Goal: Transaction & Acquisition: Book appointment/travel/reservation

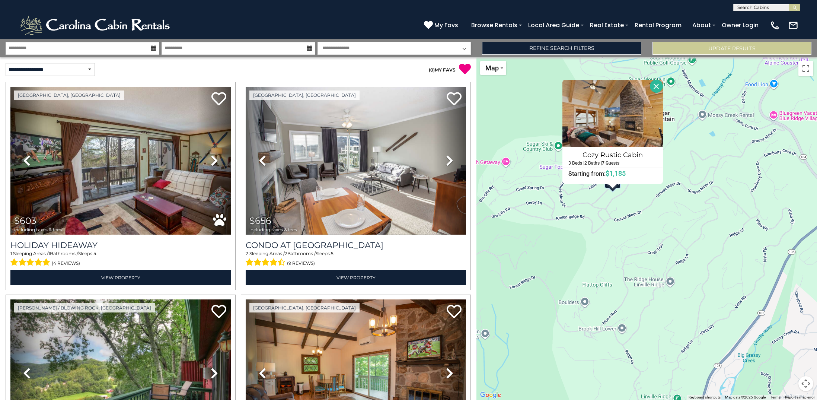
select select "*********"
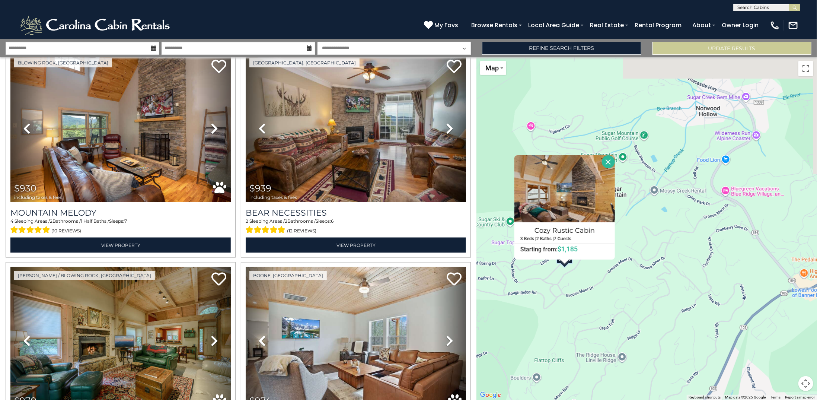
drag, startPoint x: 728, startPoint y: 227, endPoint x: 679, endPoint y: 304, distance: 91.2
click at [679, 304] on div "$603 $656 $793 $829 $847 $908 $930 $939 $970 $974 $980 $981 $993 $999 $1,013 $1…" at bounding box center [646, 228] width 340 height 342
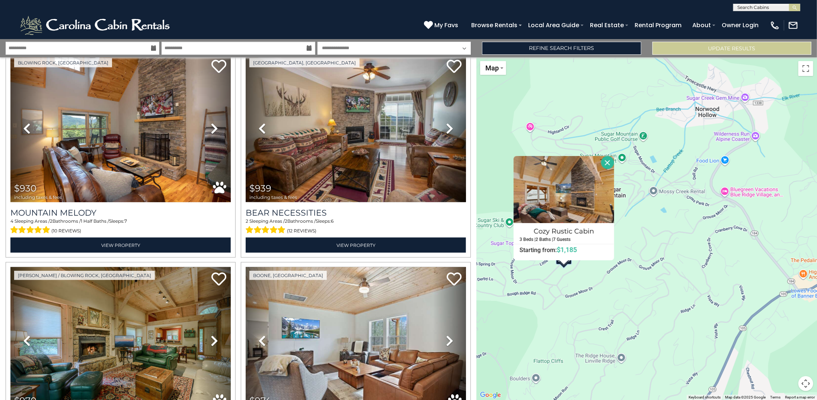
click at [606, 163] on button "Close" at bounding box center [607, 162] width 13 height 13
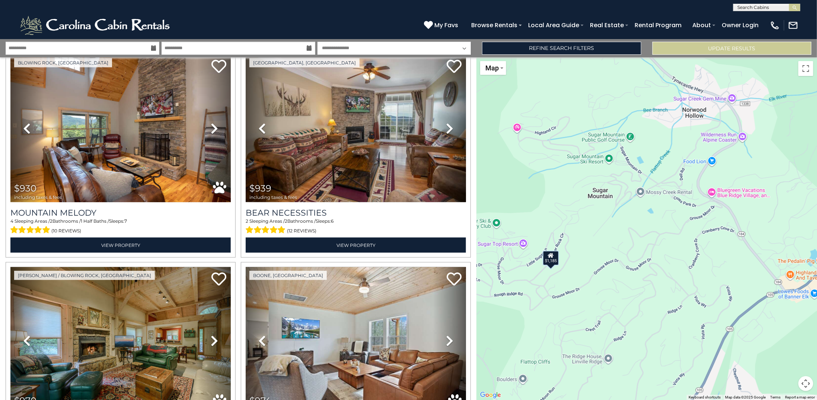
drag, startPoint x: 705, startPoint y: 227, endPoint x: 689, endPoint y: 228, distance: 16.0
click at [691, 228] on div "$603 $656 $793 $829 $847 $908 $930 $939 $970 $974 $980 $981 $993 $999 $1,013 $1…" at bounding box center [646, 228] width 340 height 342
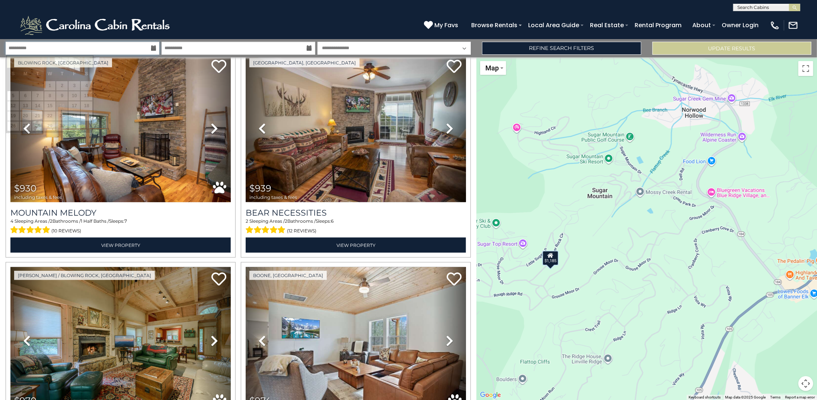
click at [93, 49] on input "**********" at bounding box center [83, 48] width 154 height 13
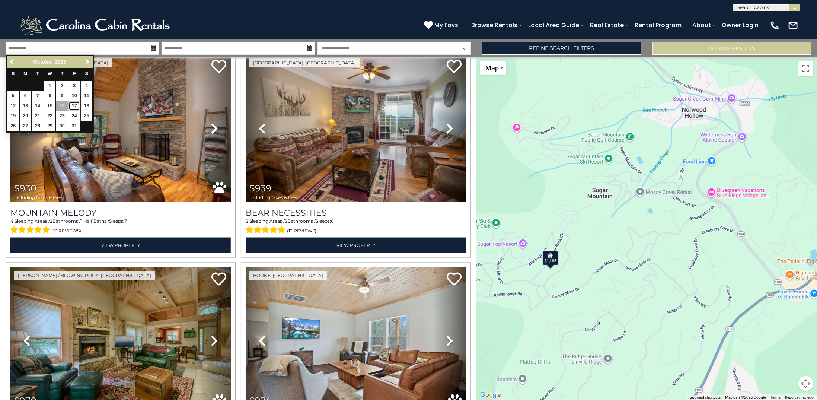
click at [75, 102] on link "17" at bounding box center [74, 105] width 12 height 9
type input "********"
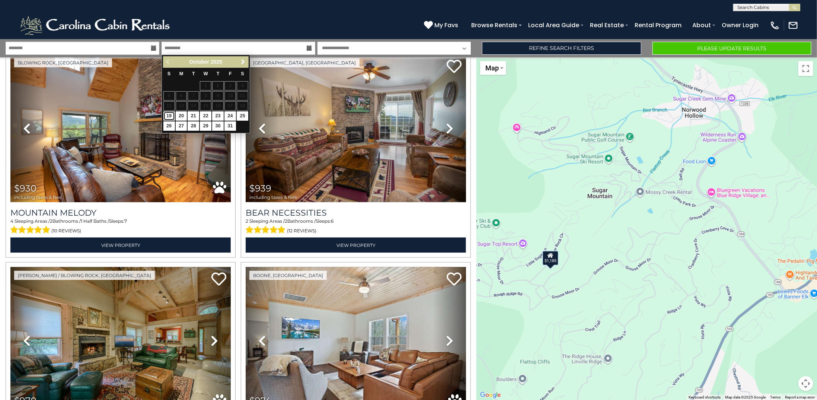
click at [169, 112] on link "19" at bounding box center [169, 115] width 12 height 9
type input "********"
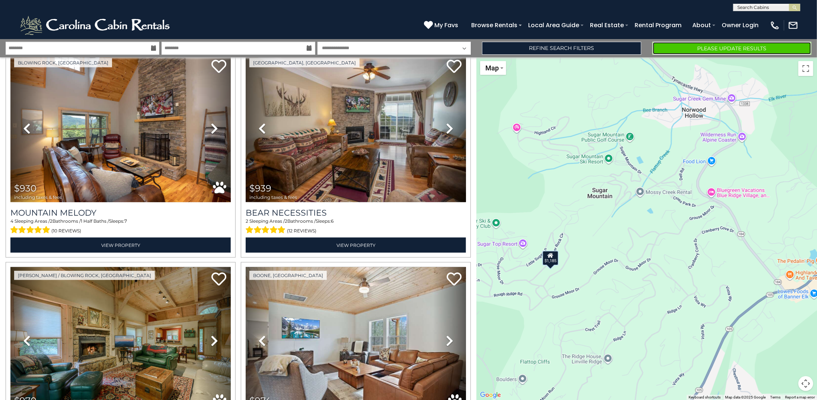
click at [730, 51] on button "Please Update Results" at bounding box center [731, 48] width 159 height 13
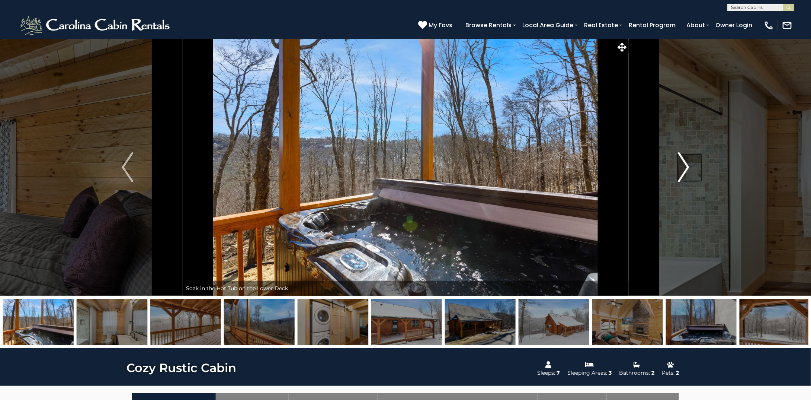
click at [695, 183] on button "Next" at bounding box center [684, 167] width 110 height 257
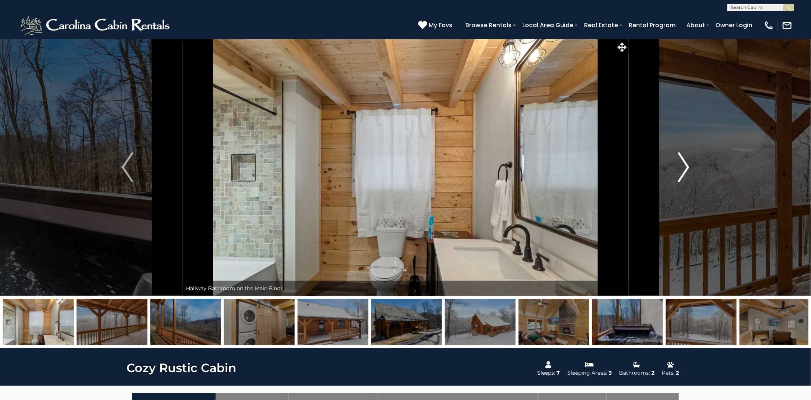
click at [695, 183] on button "Next" at bounding box center [684, 167] width 110 height 257
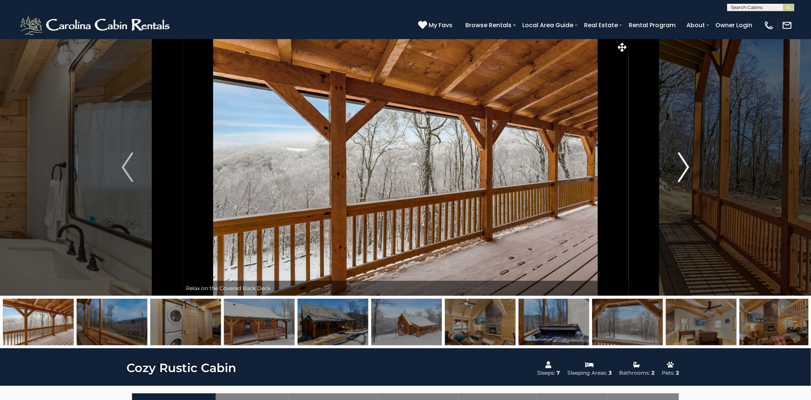
click at [695, 183] on button "Next" at bounding box center [684, 167] width 110 height 257
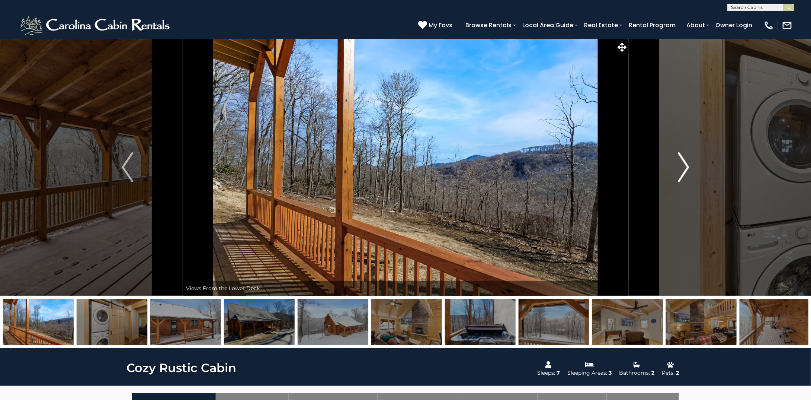
click at [695, 183] on button "Next" at bounding box center [684, 167] width 110 height 257
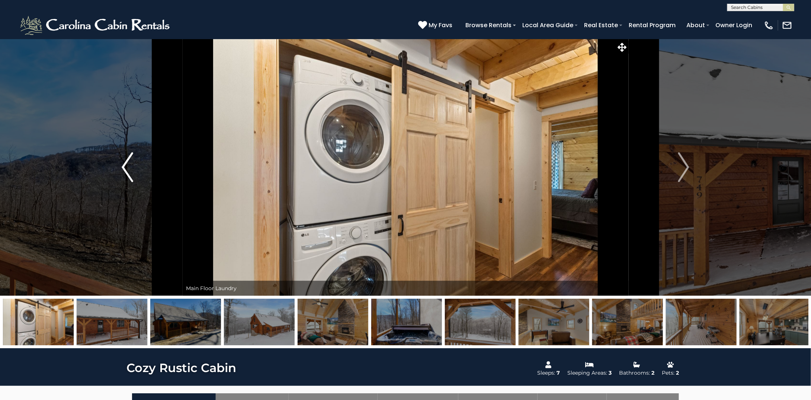
click at [122, 161] on img "Previous" at bounding box center [127, 167] width 11 height 30
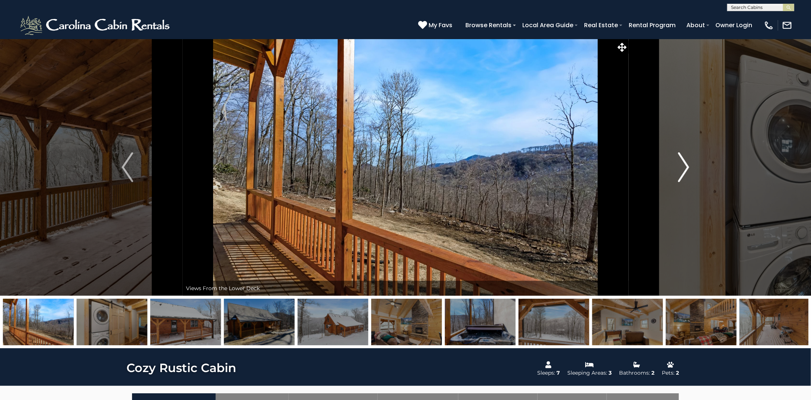
click at [679, 174] on img "Next" at bounding box center [683, 167] width 11 height 30
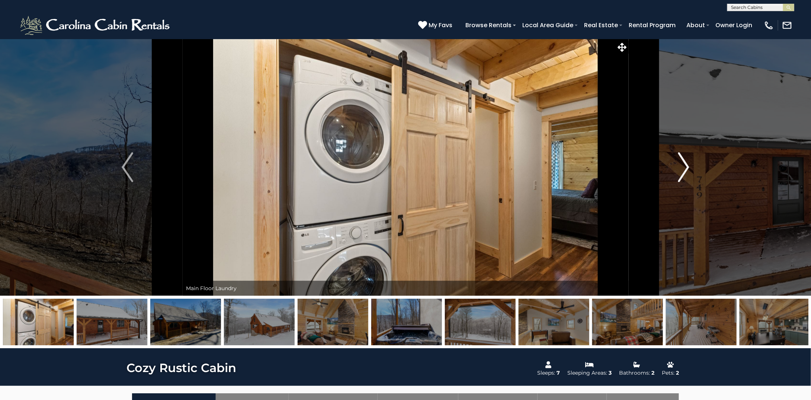
click at [679, 174] on img "Next" at bounding box center [683, 167] width 11 height 30
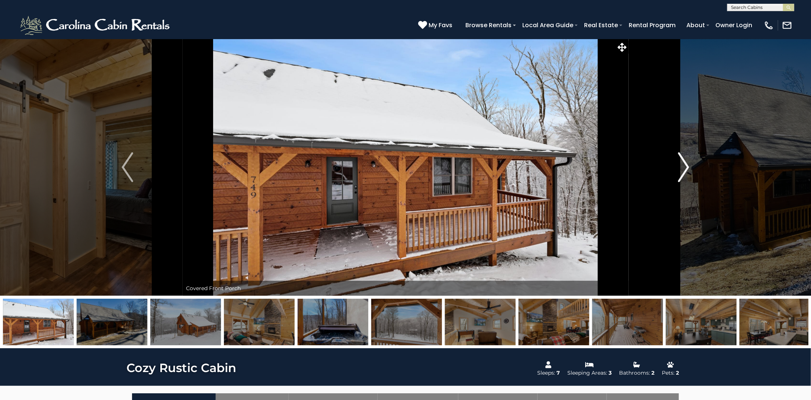
click at [679, 174] on img "Next" at bounding box center [683, 167] width 11 height 30
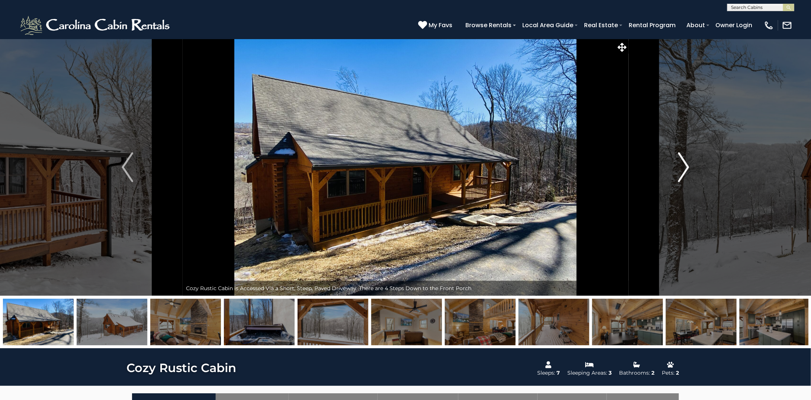
click at [679, 174] on img "Next" at bounding box center [683, 167] width 11 height 30
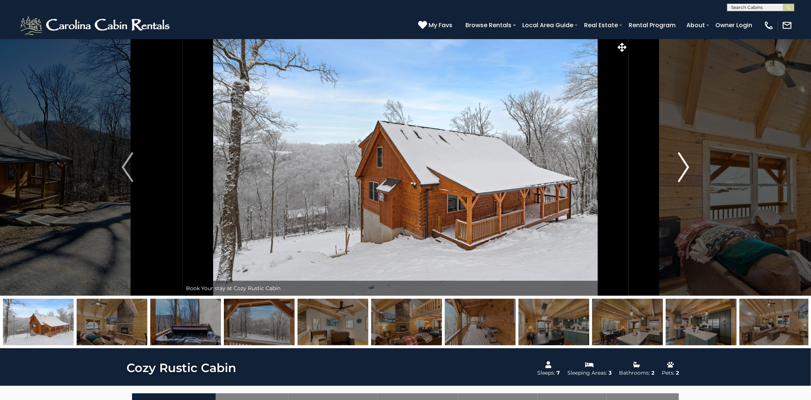
click at [679, 174] on img "Next" at bounding box center [683, 167] width 11 height 30
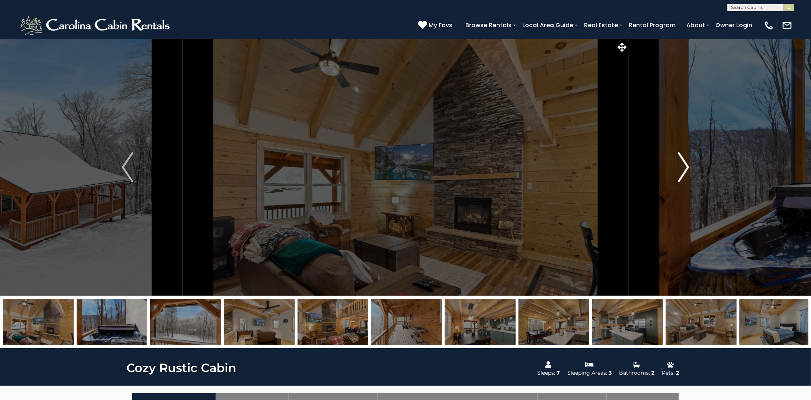
click at [679, 174] on img "Next" at bounding box center [683, 167] width 11 height 30
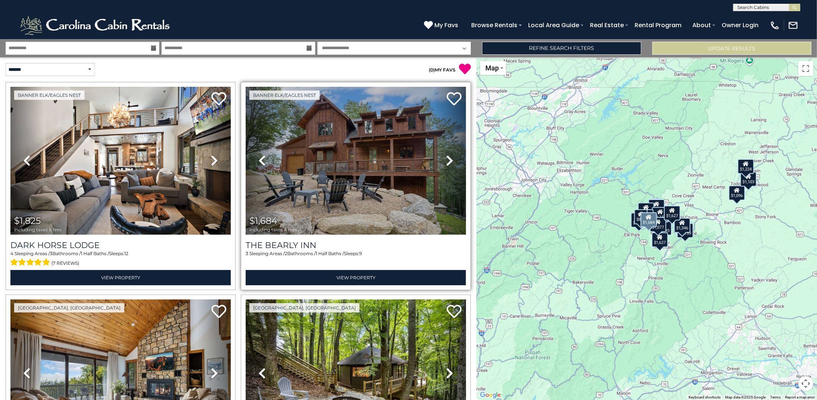
click at [448, 157] on icon at bounding box center [449, 160] width 7 height 12
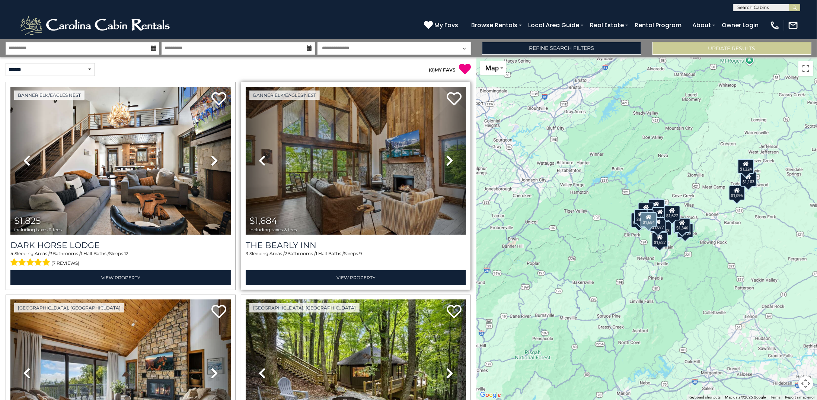
click at [448, 157] on icon at bounding box center [449, 160] width 7 height 12
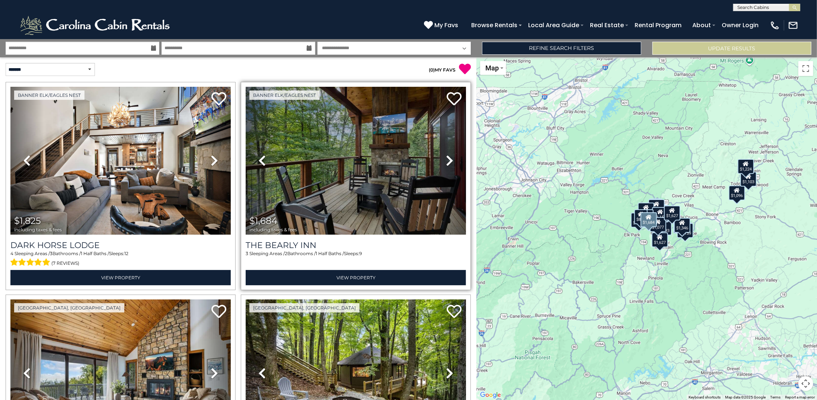
click at [448, 157] on icon at bounding box center [449, 160] width 7 height 12
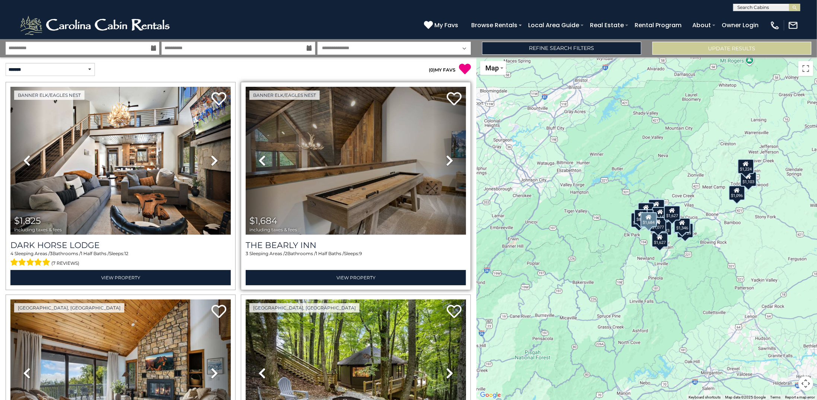
click at [448, 157] on icon at bounding box center [449, 160] width 7 height 12
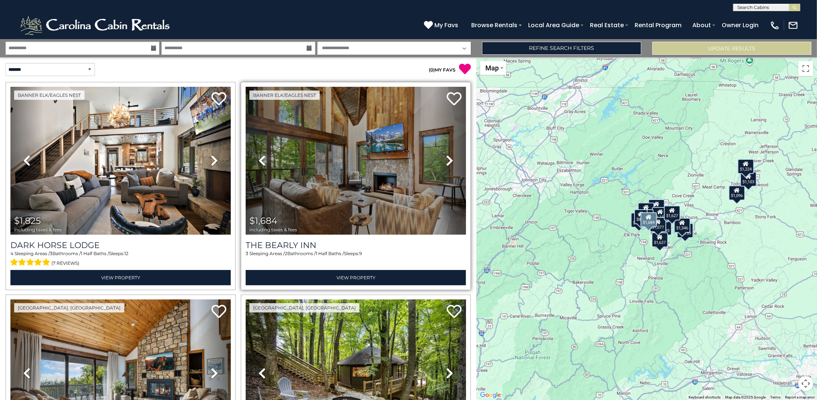
click at [448, 157] on icon at bounding box center [449, 160] width 7 height 12
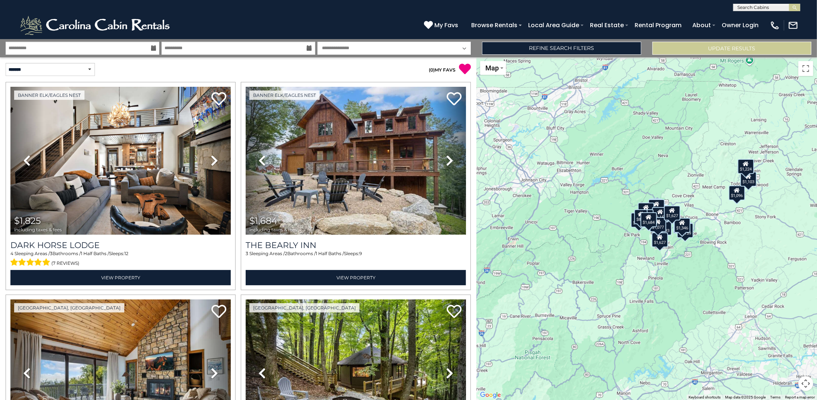
click at [673, 268] on div "$1,825 $1,684 $1,045 $702 $1,009 $2,134 $1,948 $4,193 $1,467 $1,497 $1,038 $965…" at bounding box center [646, 228] width 340 height 342
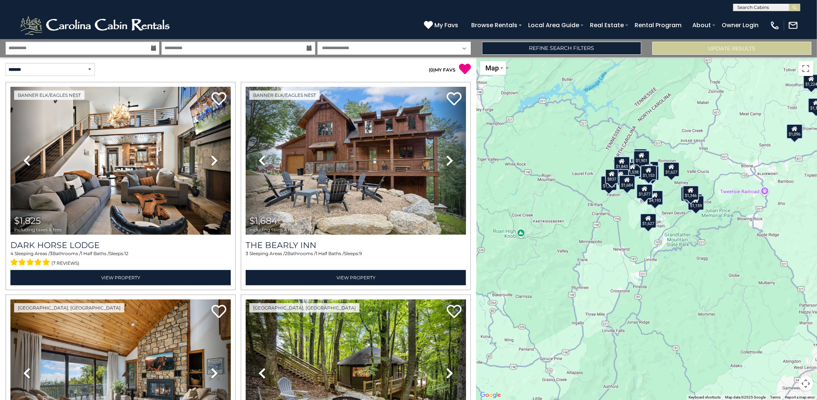
click at [673, 268] on div "$1,825 $1,684 $1,045 $702 $1,009 $2,134 $1,948 $4,193 $1,467 $1,497 $1,038 $965…" at bounding box center [646, 228] width 340 height 342
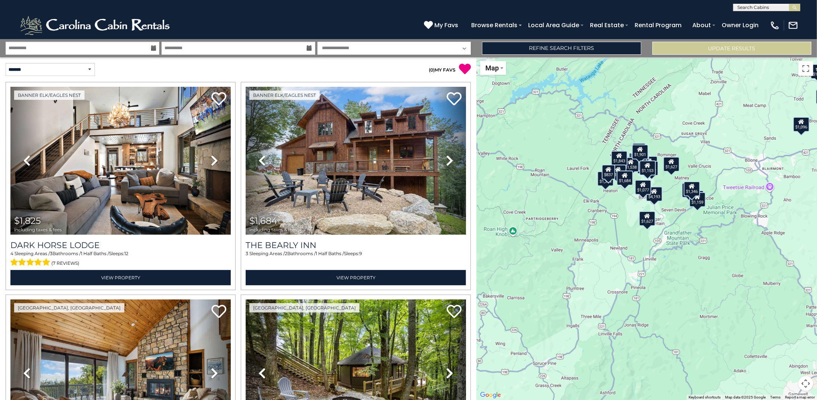
click at [673, 268] on div "$1,825 $1,684 $1,045 $702 $1,009 $2,134 $1,948 $4,193 $1,467 $1,497 $1,038 $965…" at bounding box center [646, 228] width 340 height 342
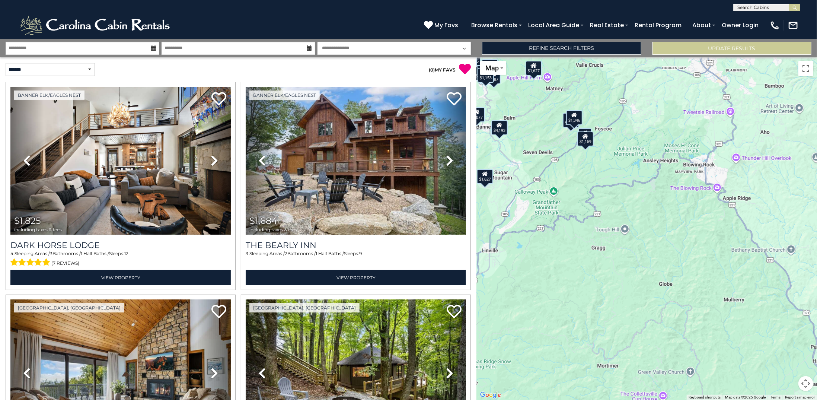
drag, startPoint x: 670, startPoint y: 201, endPoint x: 533, endPoint y: 202, distance: 137.3
click at [533, 202] on div "$1,825 $1,684 $1,045 $702 $1,009 $2,134 $1,948 $4,193 $1,467 $1,497 $1,038 $965…" at bounding box center [646, 228] width 340 height 342
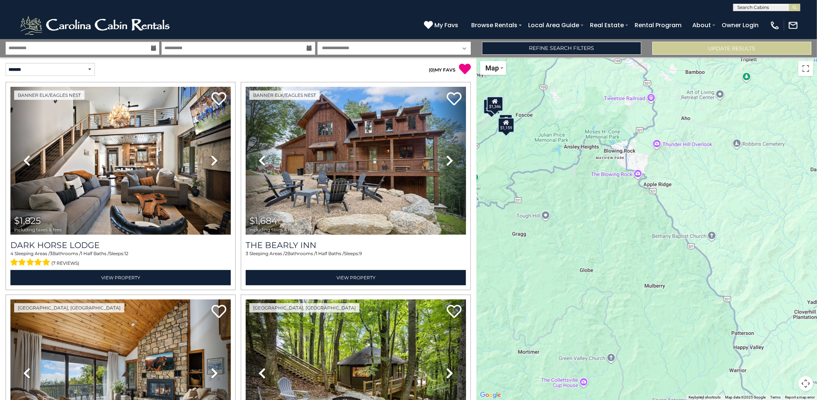
drag, startPoint x: 700, startPoint y: 244, endPoint x: 623, endPoint y: 230, distance: 77.9
click at [623, 230] on div "$1,825 $1,684 $1,045 $702 $1,009 $2,134 $1,948 $4,193 $1,467 $1,497 $1,038 $965…" at bounding box center [646, 228] width 340 height 342
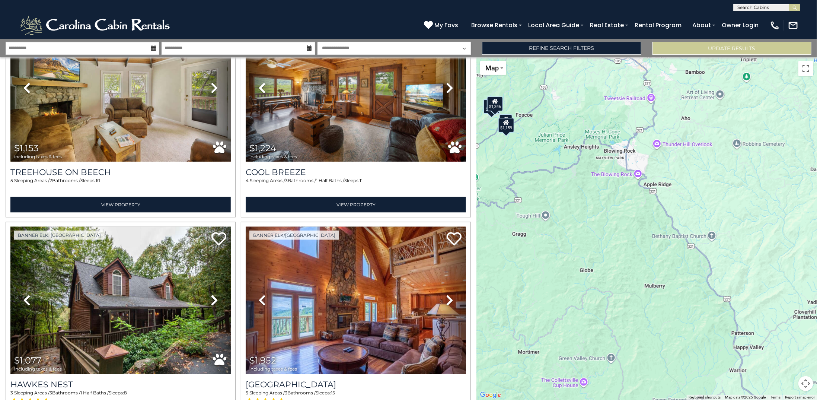
scroll to position [2888, 0]
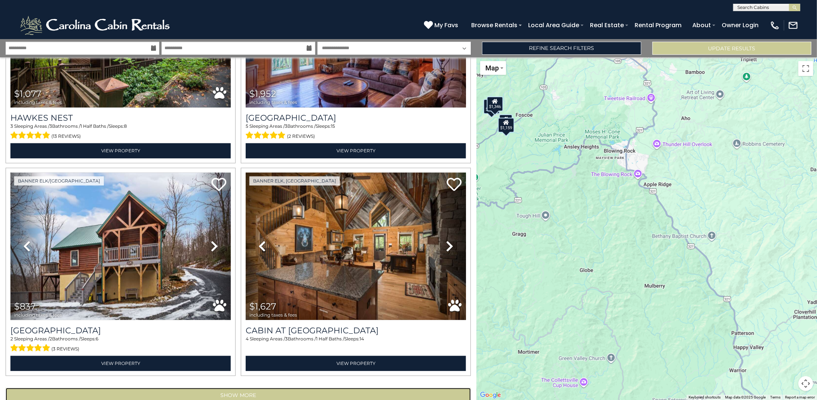
click at [254, 388] on button "Show More" at bounding box center [238, 395] width 465 height 15
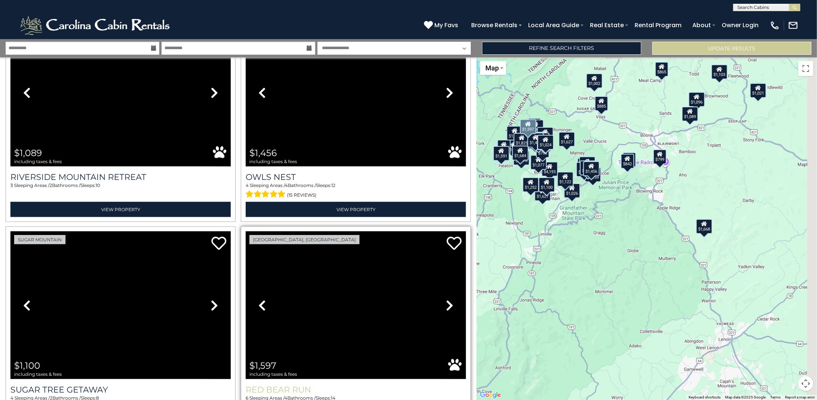
scroll to position [6054, 0]
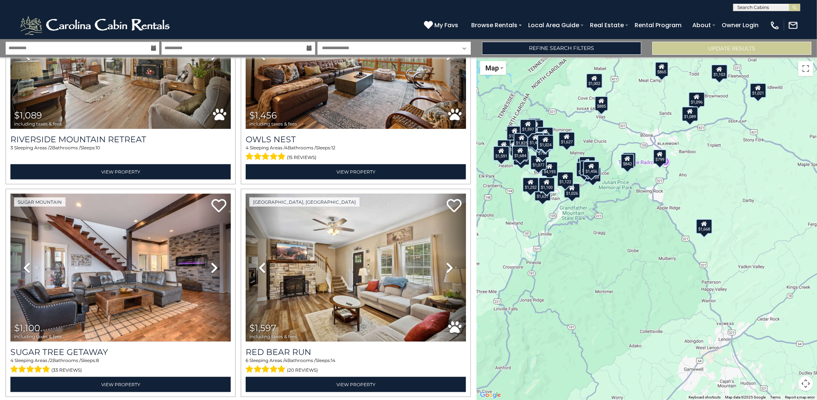
click at [570, 163] on div "$1,825 $1,684 $1,045 $702 $1,009 $2,134 $1,948 $4,193 $1,467 $1,497 $1,038 $965…" at bounding box center [646, 228] width 340 height 342
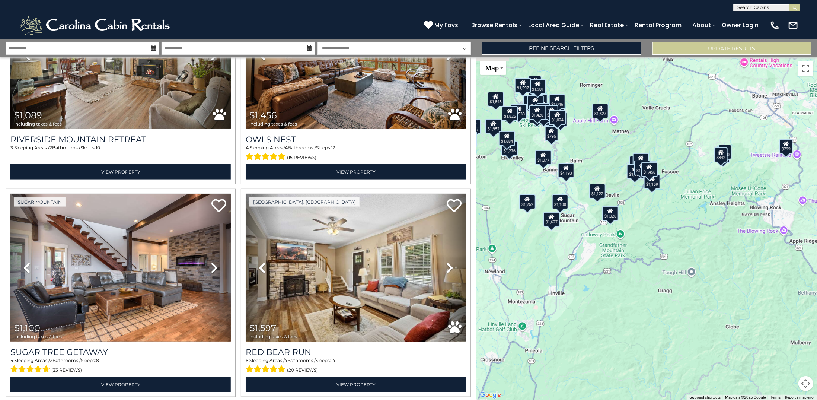
drag, startPoint x: 552, startPoint y: 166, endPoint x: 600, endPoint y: 153, distance: 49.4
click at [600, 153] on div "$1,825 $1,684 $1,045 $702 $1,009 $2,134 $1,948 $4,193 $1,467 $1,497 $1,038 $965…" at bounding box center [646, 228] width 340 height 342
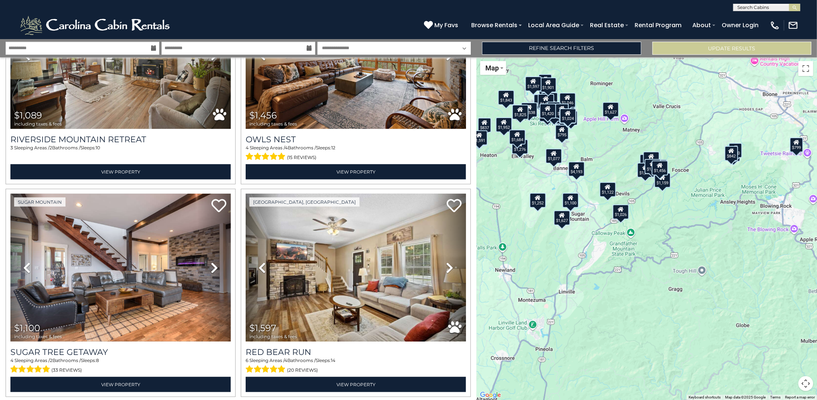
click at [600, 153] on div "$1,825 $1,684 $1,045 $702 $1,009 $2,134 $1,948 $4,193 $1,467 $1,497 $1,038 $965…" at bounding box center [646, 228] width 340 height 342
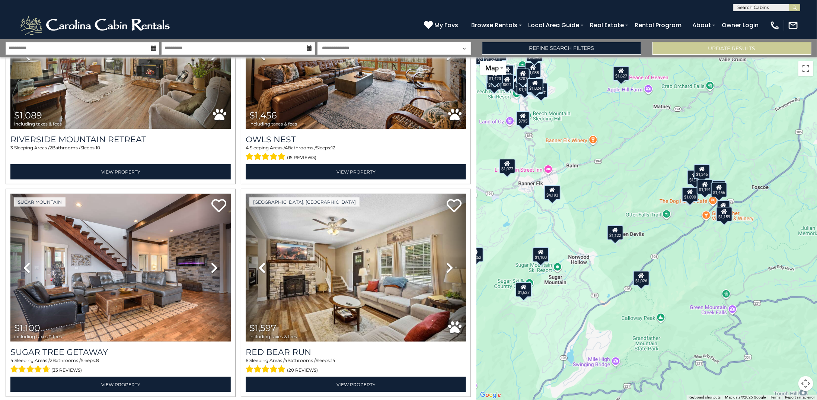
click at [539, 255] on div "$1,100" at bounding box center [540, 254] width 16 height 15
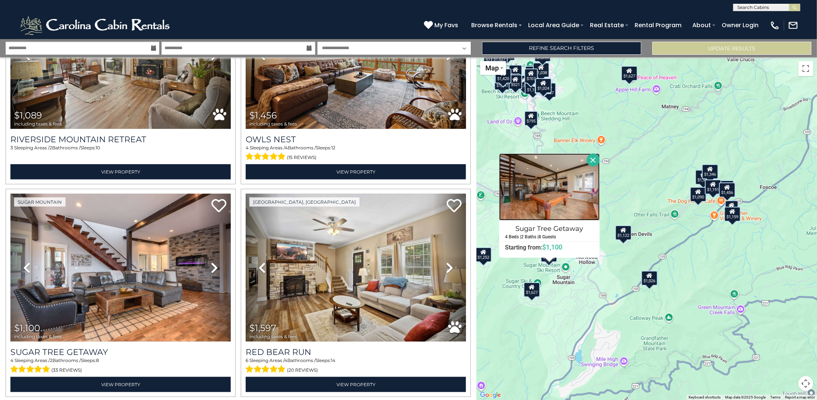
click at [561, 188] on img at bounding box center [549, 186] width 100 height 67
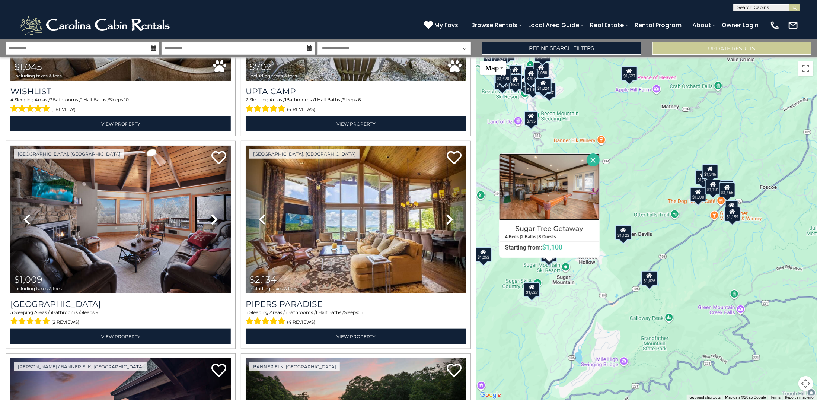
scroll to position [0, 0]
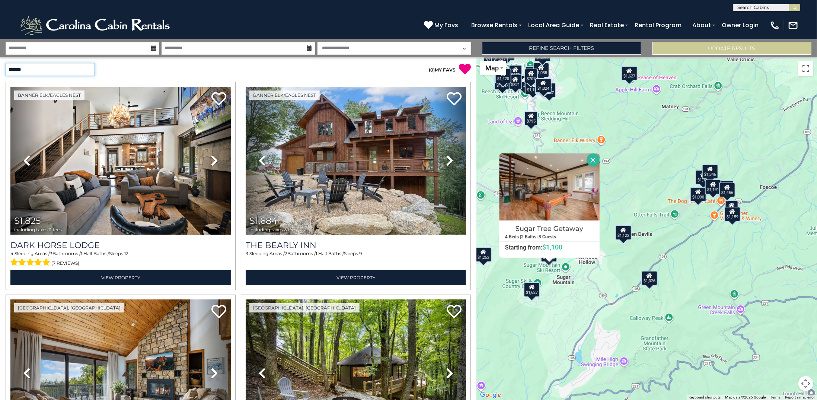
click at [58, 70] on select "**********" at bounding box center [50, 69] width 89 height 13
select select "*********"
click at [6, 63] on select "**********" at bounding box center [50, 69] width 89 height 13
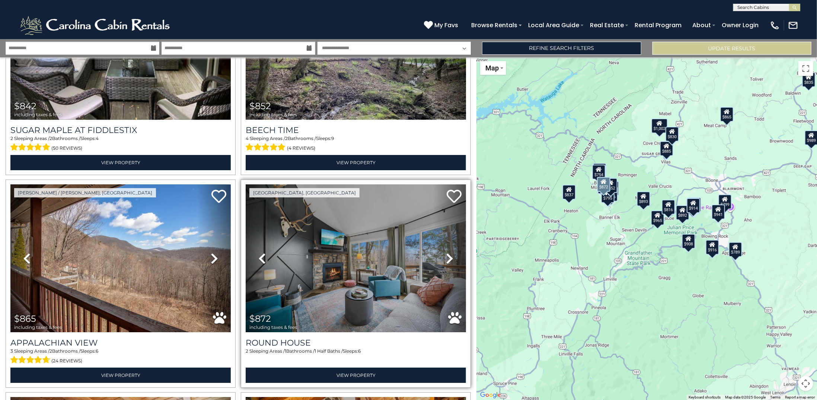
scroll to position [1637, 0]
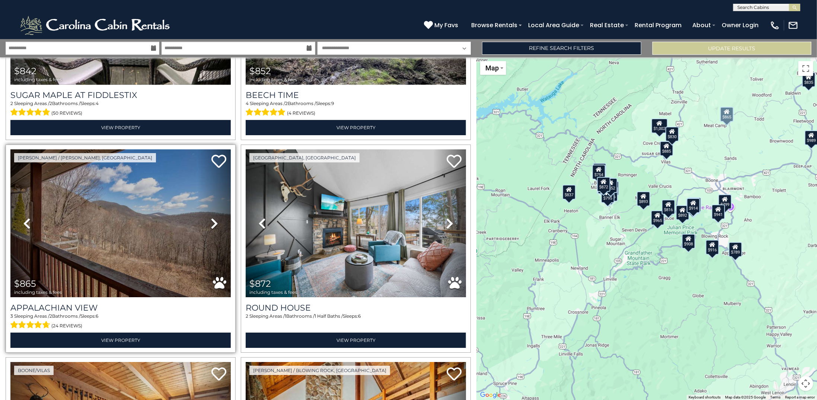
click at [213, 217] on icon at bounding box center [214, 223] width 7 height 12
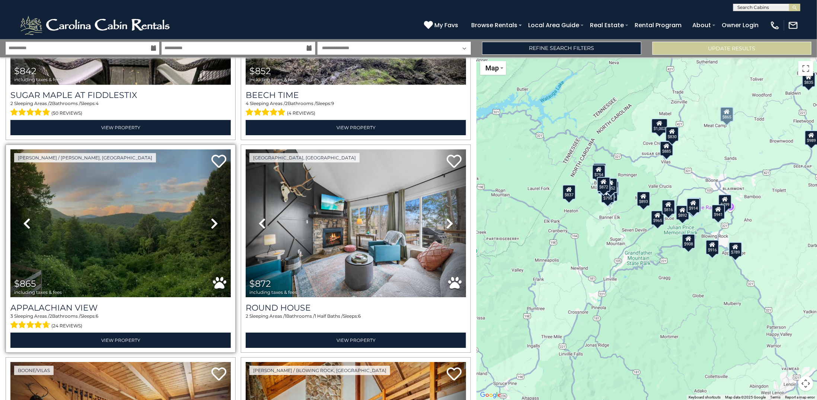
click at [213, 217] on icon at bounding box center [214, 223] width 7 height 12
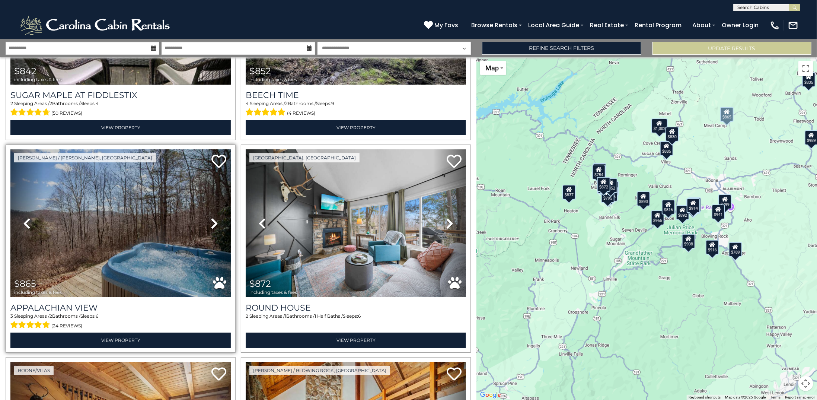
click at [213, 217] on icon at bounding box center [214, 223] width 7 height 12
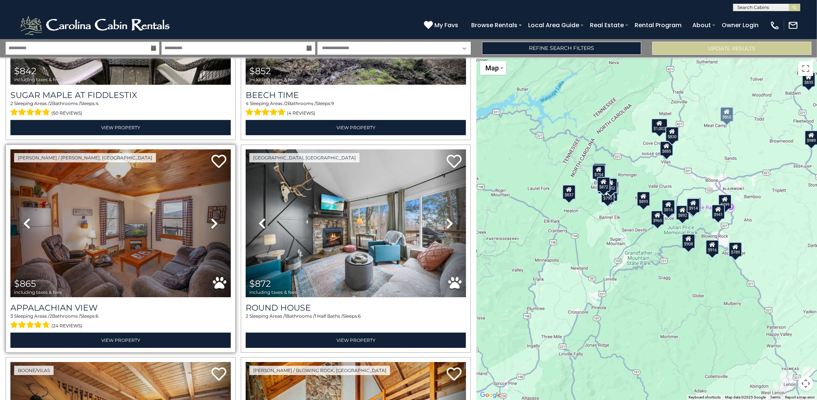
click at [212, 217] on icon at bounding box center [214, 223] width 7 height 12
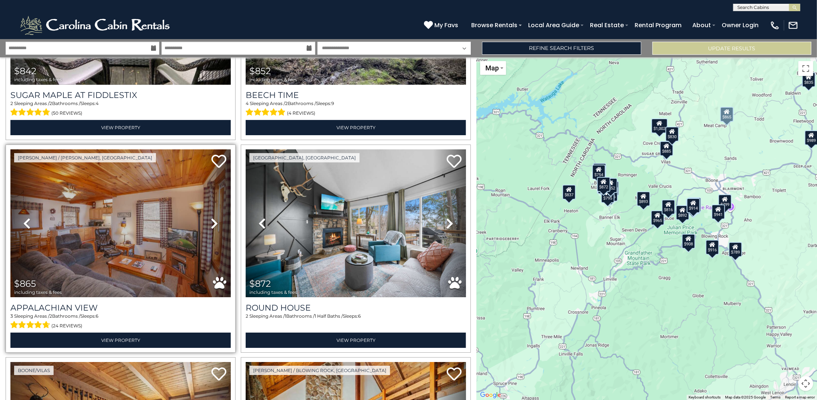
click at [212, 217] on icon at bounding box center [214, 223] width 7 height 12
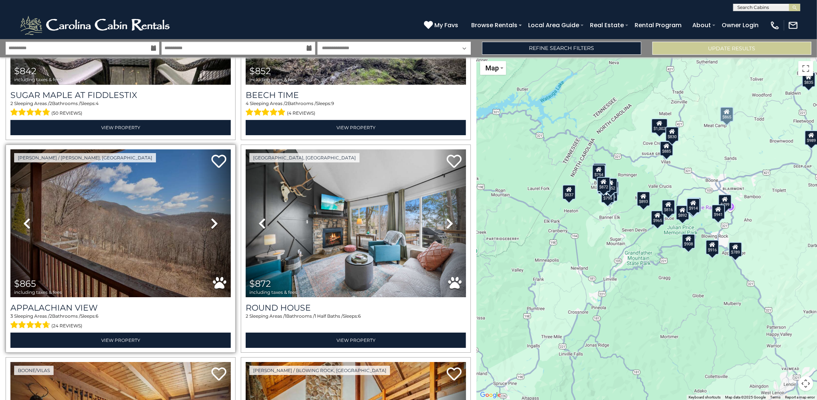
click at [212, 217] on icon at bounding box center [214, 223] width 7 height 12
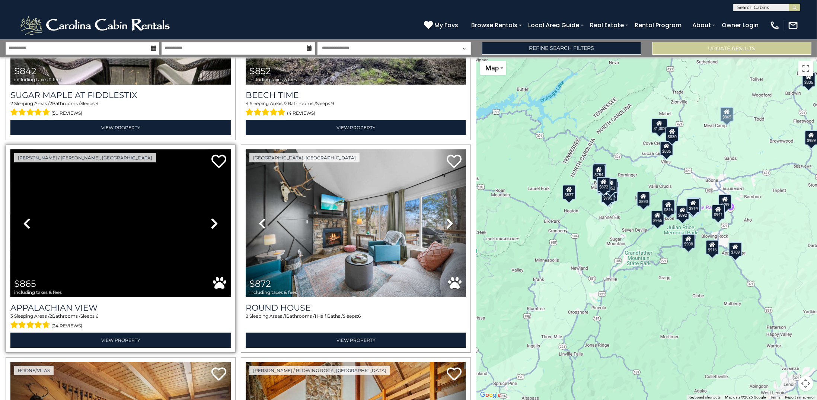
click at [212, 217] on icon at bounding box center [214, 223] width 7 height 12
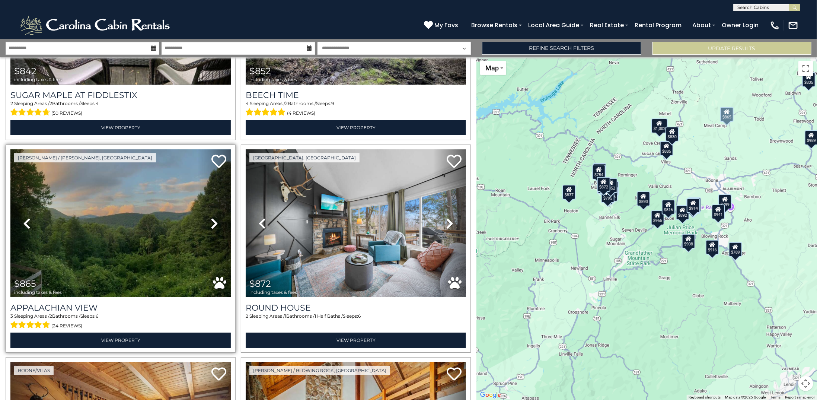
click at [212, 217] on icon at bounding box center [214, 223] width 7 height 12
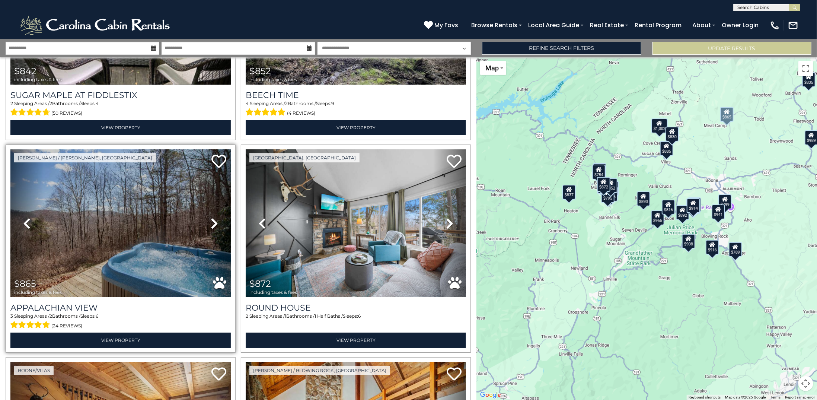
click at [212, 217] on icon at bounding box center [214, 223] width 7 height 12
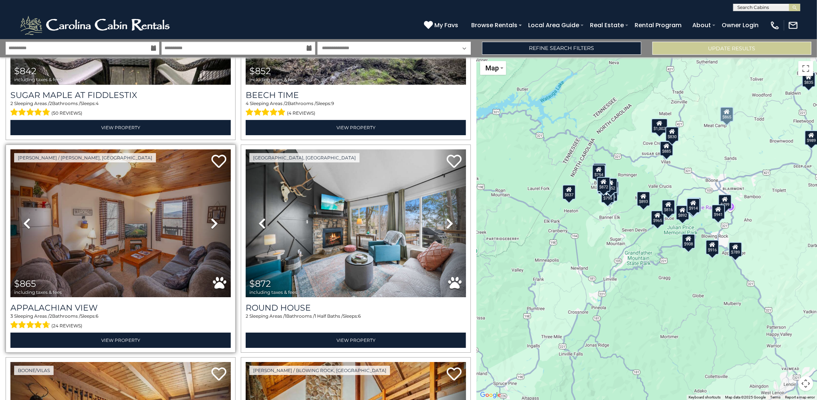
click at [212, 217] on icon at bounding box center [214, 223] width 7 height 12
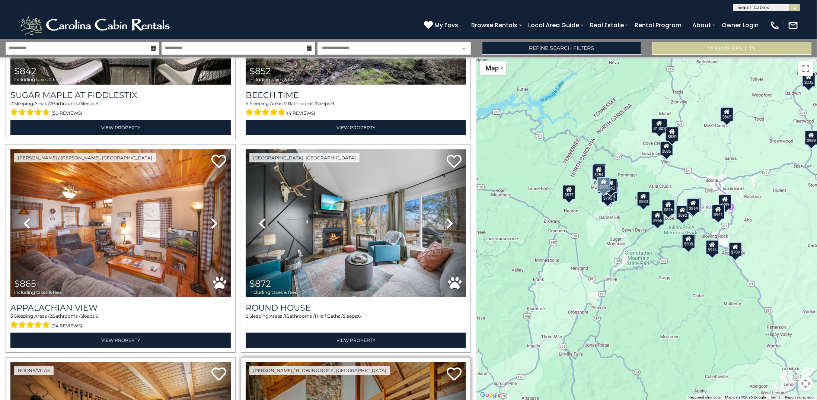
scroll to position [1860, 0]
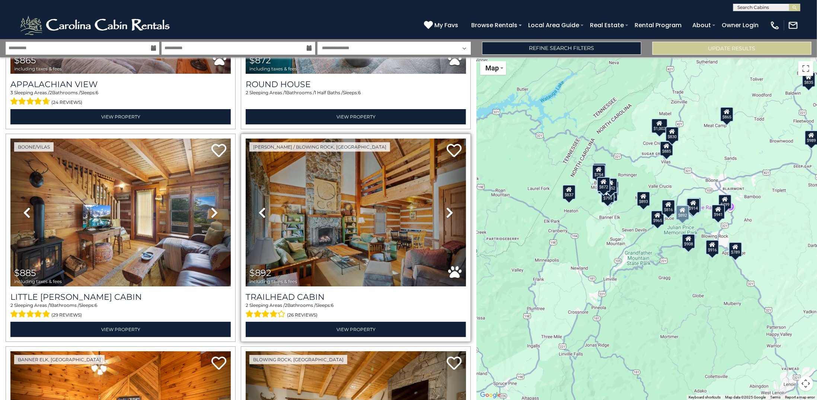
click at [448, 206] on icon at bounding box center [449, 212] width 7 height 12
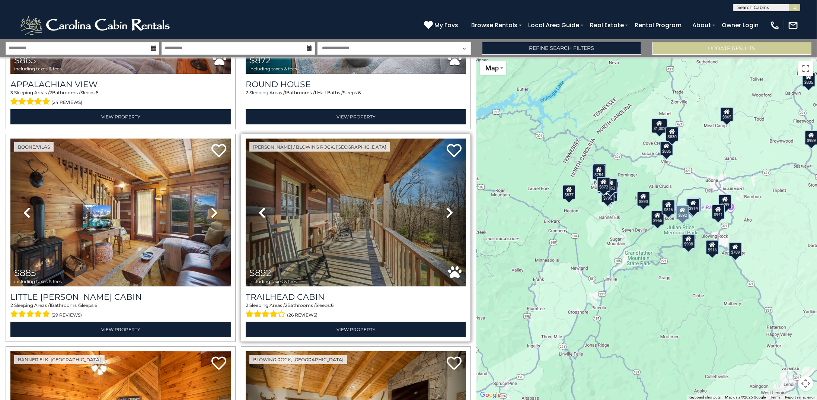
click at [446, 206] on icon at bounding box center [449, 212] width 7 height 12
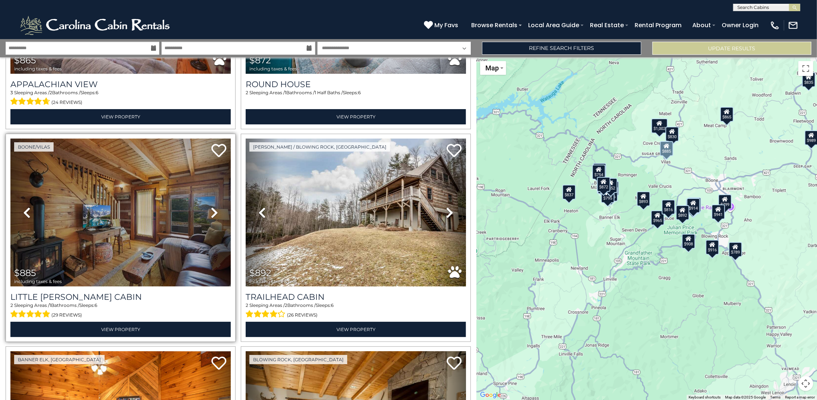
click at [211, 206] on icon at bounding box center [214, 212] width 7 height 12
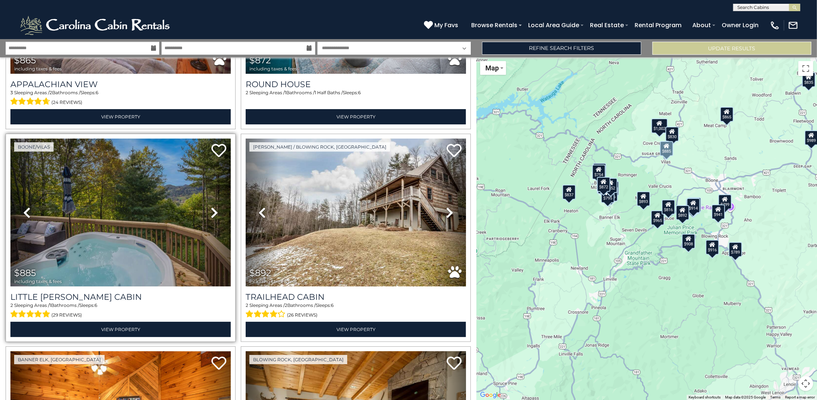
click at [211, 206] on icon at bounding box center [214, 212] width 7 height 12
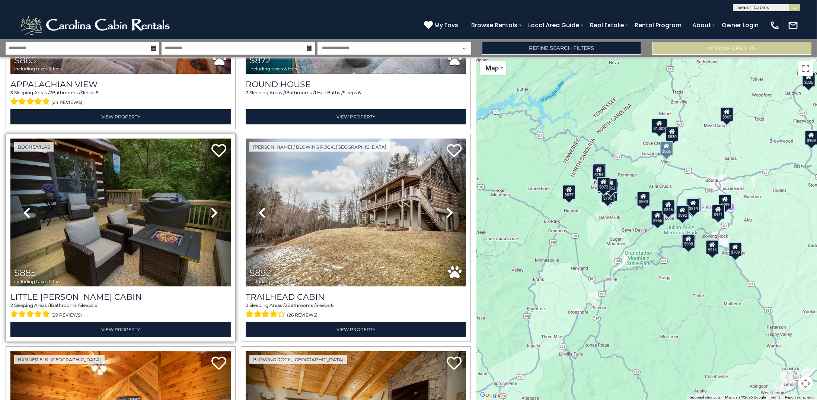
click at [211, 206] on icon at bounding box center [214, 212] width 7 height 12
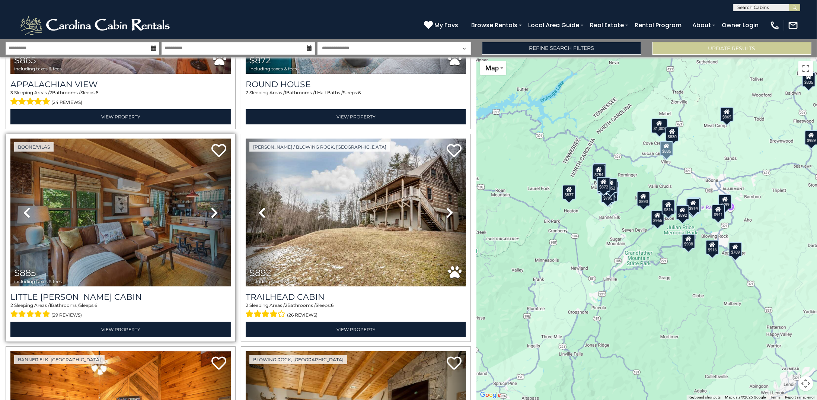
click at [211, 206] on icon at bounding box center [214, 212] width 7 height 12
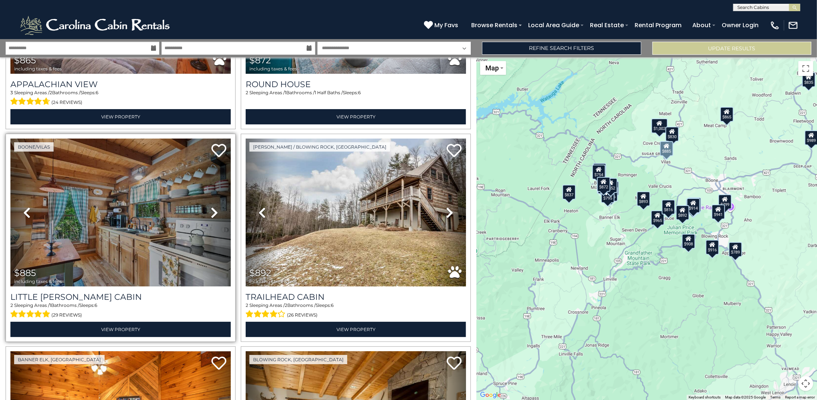
click at [211, 206] on icon at bounding box center [214, 212] width 7 height 12
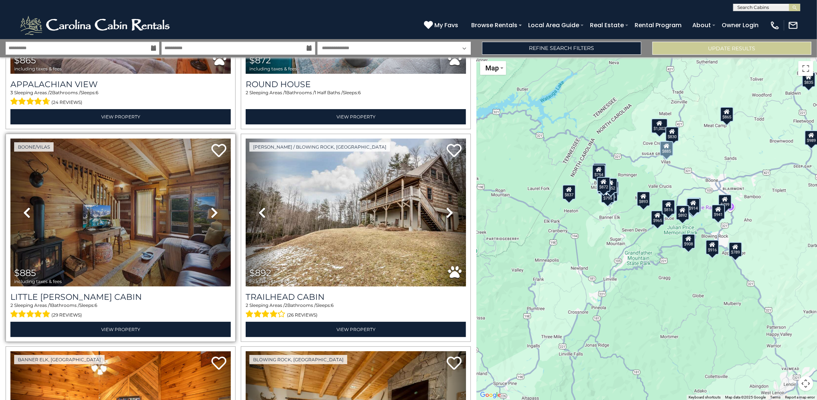
click at [211, 206] on icon at bounding box center [214, 212] width 7 height 12
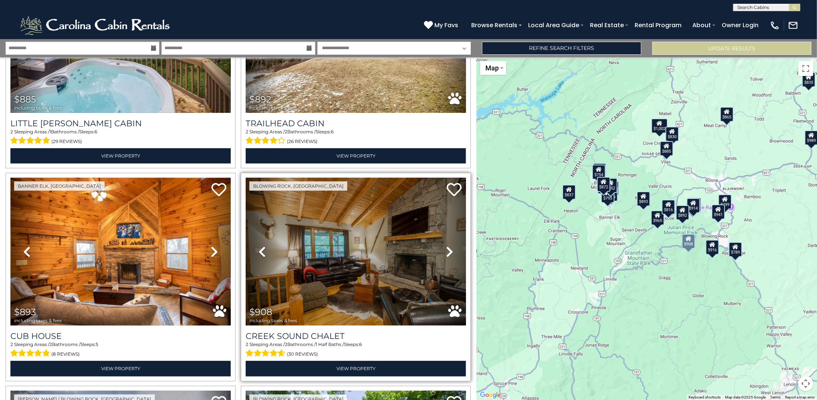
scroll to position [2046, 0]
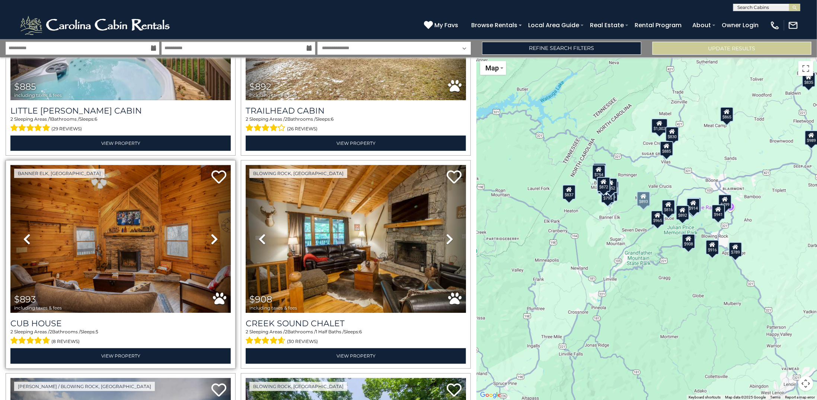
click at [212, 233] on icon at bounding box center [214, 239] width 7 height 12
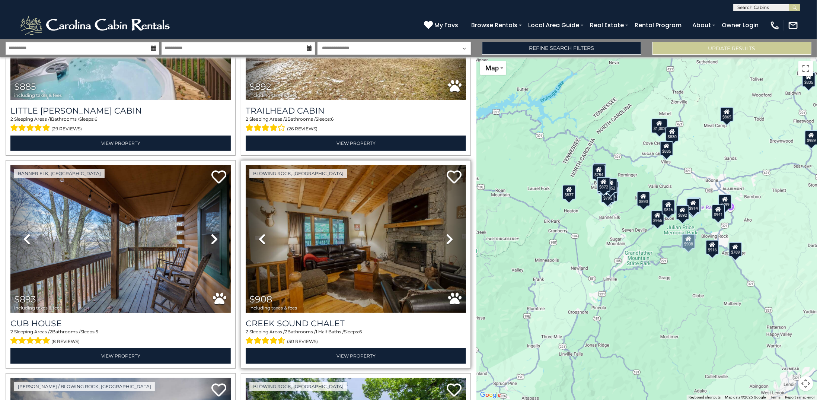
click at [446, 233] on icon at bounding box center [449, 239] width 7 height 12
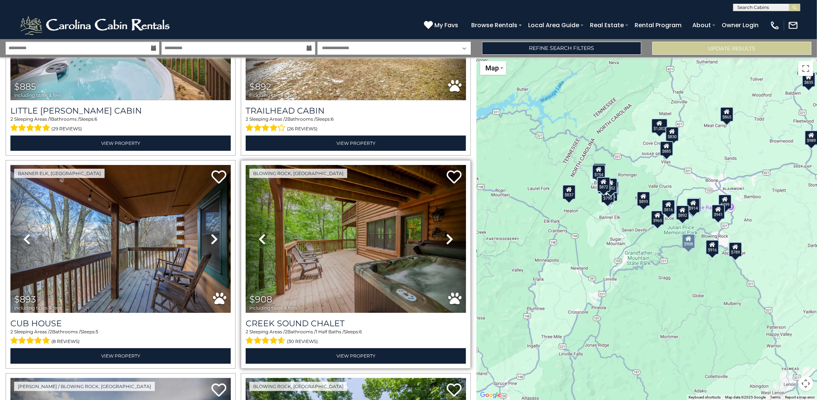
click at [446, 233] on icon at bounding box center [449, 239] width 7 height 12
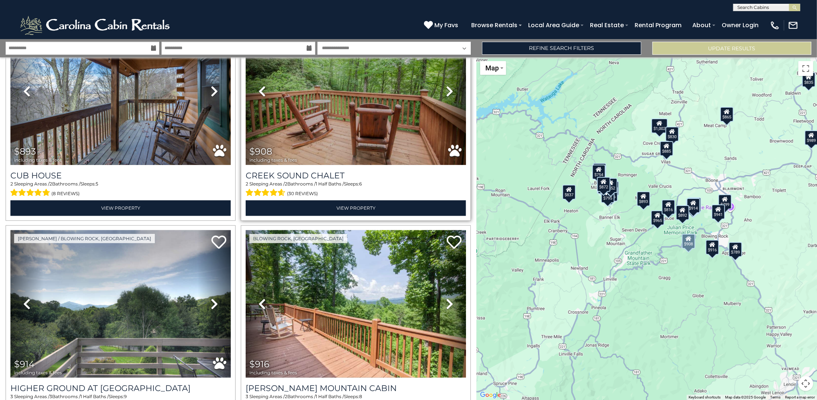
scroll to position [2195, 0]
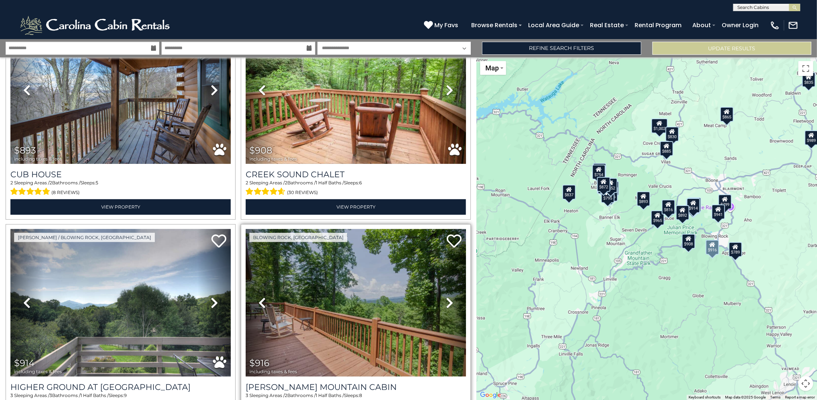
click at [446, 296] on icon at bounding box center [449, 302] width 7 height 12
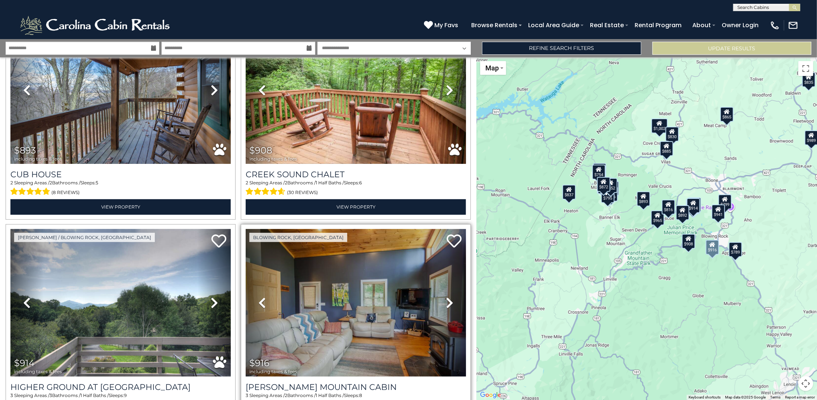
click at [446, 296] on icon at bounding box center [449, 302] width 7 height 12
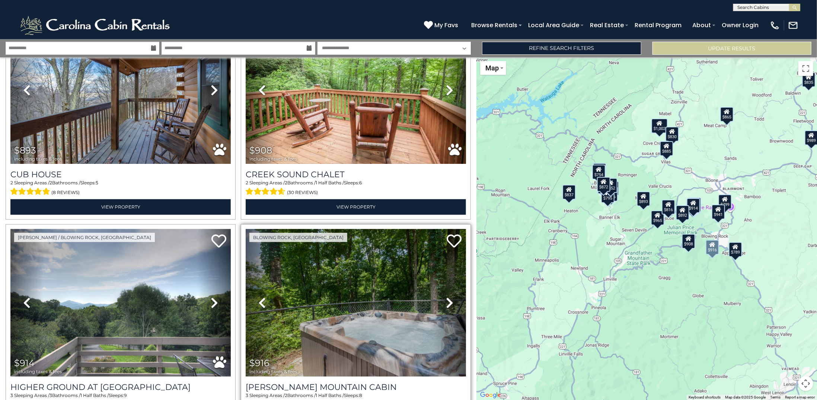
click at [446, 296] on icon at bounding box center [449, 302] width 7 height 12
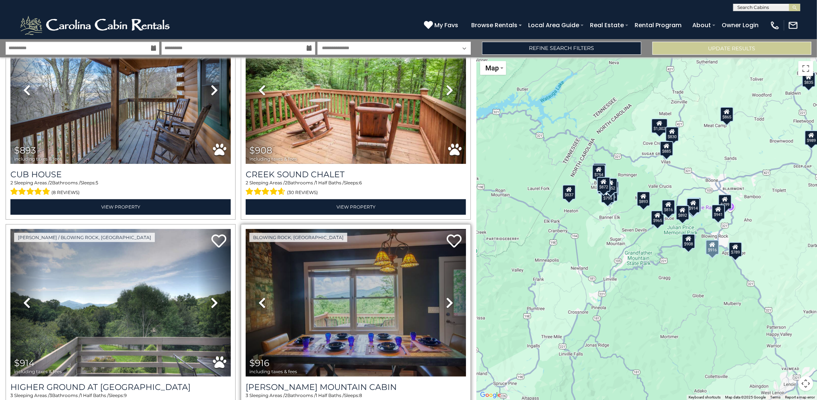
click at [446, 296] on icon at bounding box center [449, 302] width 7 height 12
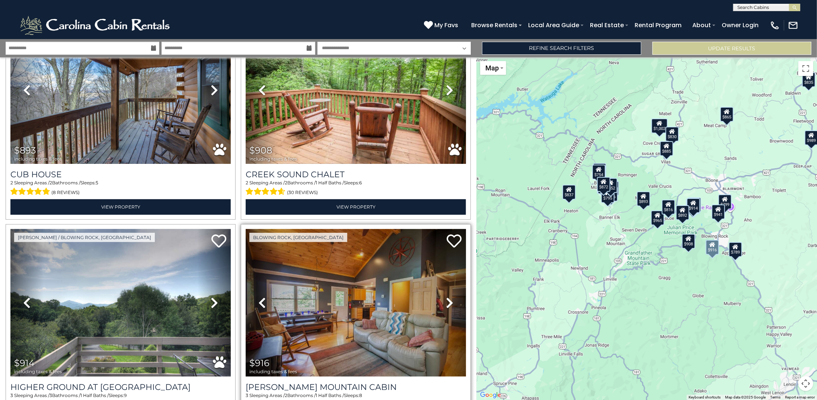
click at [446, 296] on icon at bounding box center [449, 302] width 7 height 12
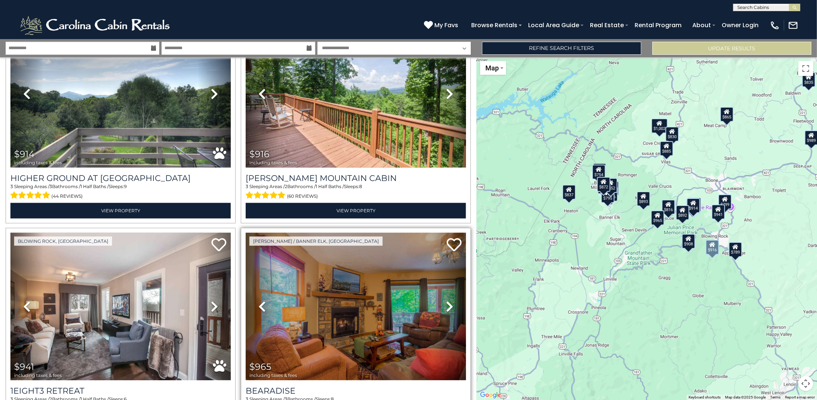
scroll to position [2492, 0]
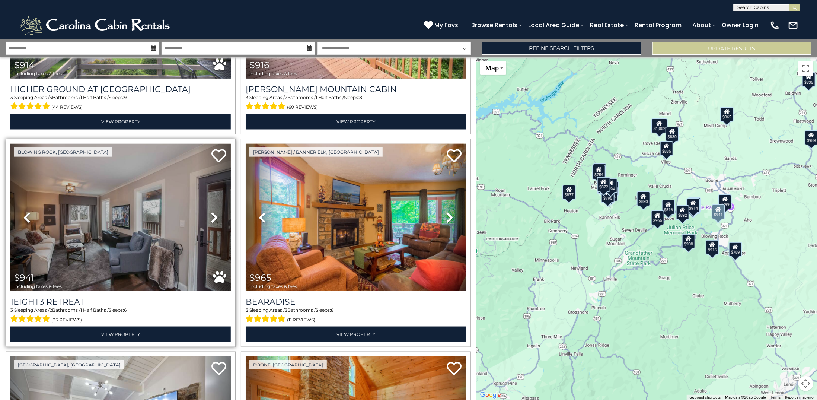
click at [212, 211] on icon at bounding box center [214, 217] width 7 height 12
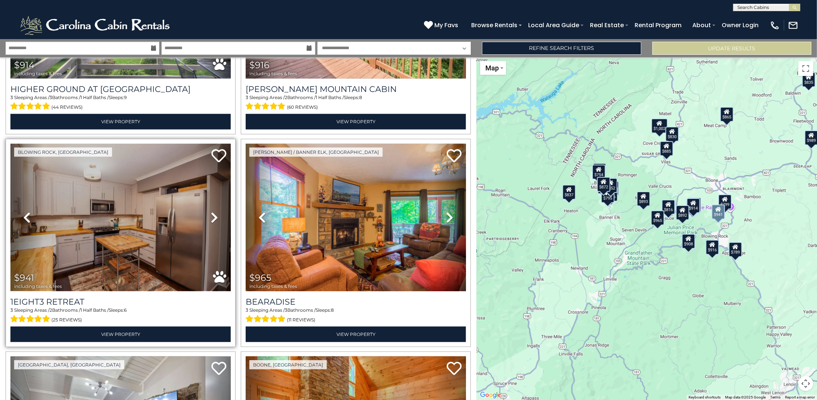
click at [212, 211] on icon at bounding box center [214, 217] width 7 height 12
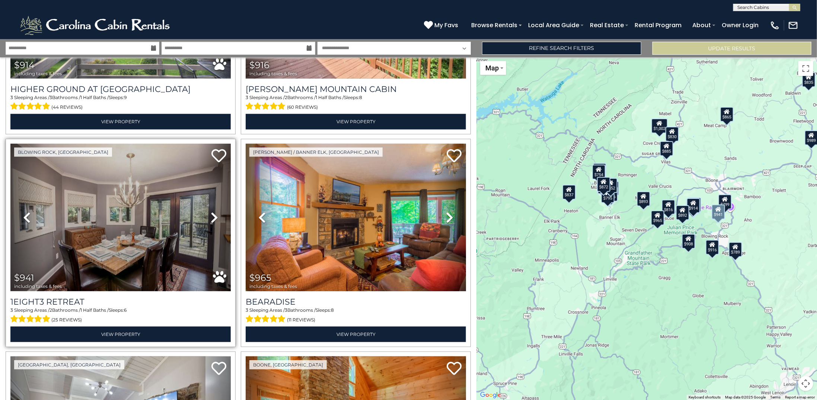
click at [212, 211] on icon at bounding box center [214, 217] width 7 height 12
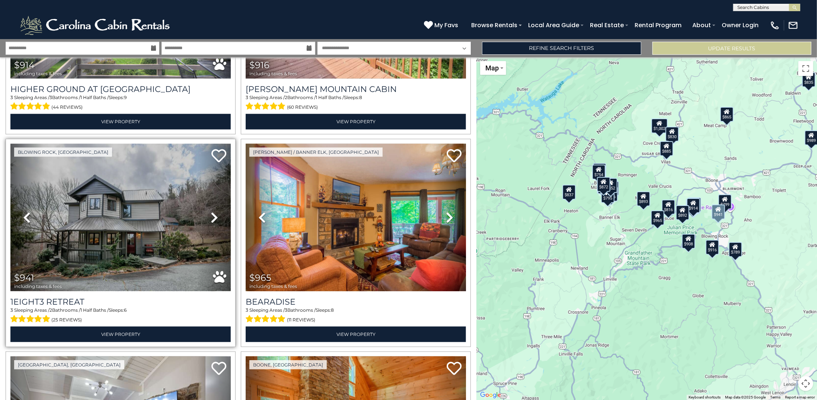
click at [211, 211] on icon at bounding box center [214, 217] width 7 height 12
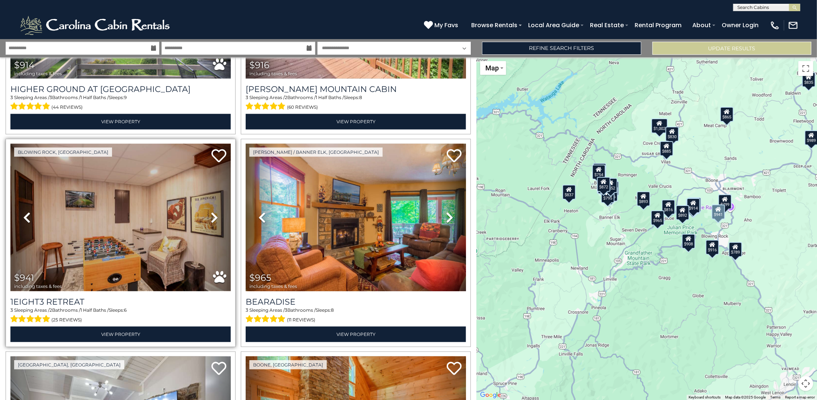
click at [211, 211] on icon at bounding box center [214, 217] width 7 height 12
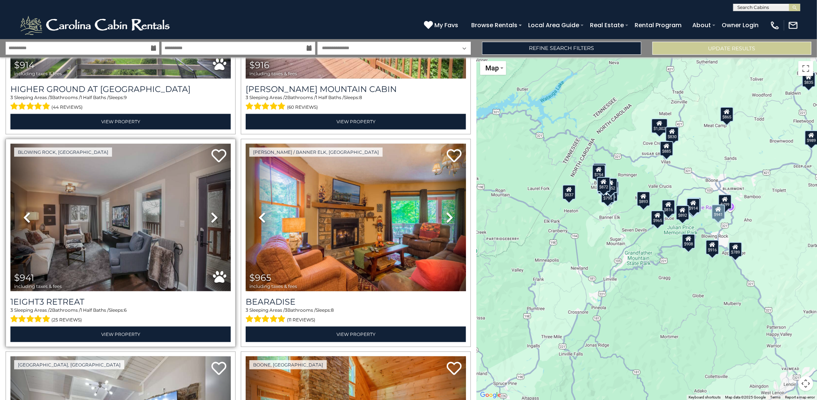
click at [211, 211] on icon at bounding box center [214, 217] width 7 height 12
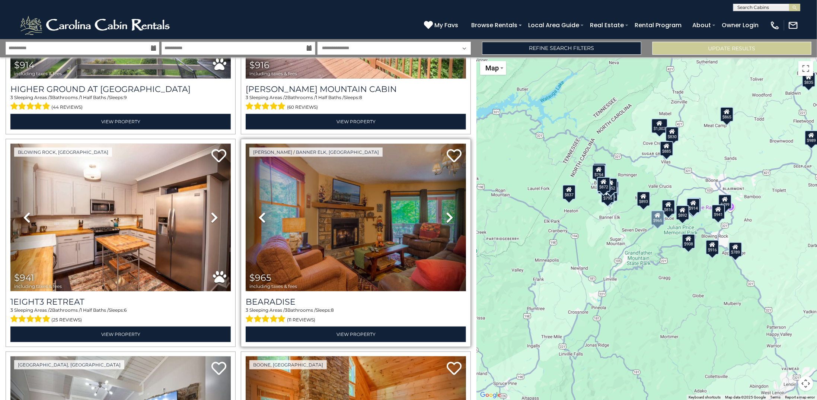
click at [447, 211] on icon at bounding box center [449, 217] width 7 height 12
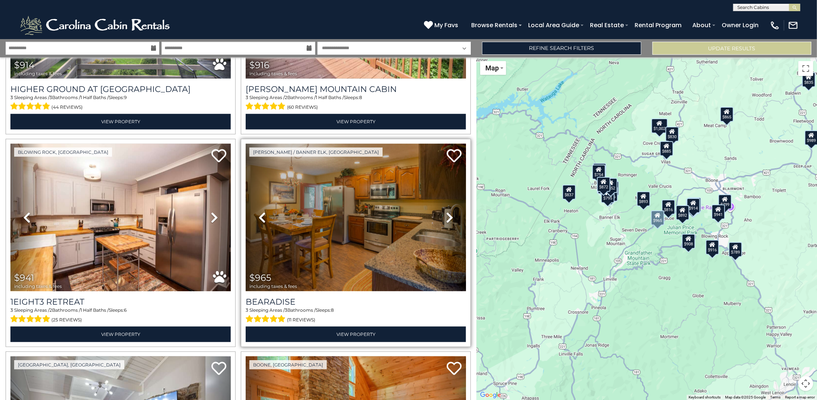
click at [447, 211] on icon at bounding box center [449, 217] width 7 height 12
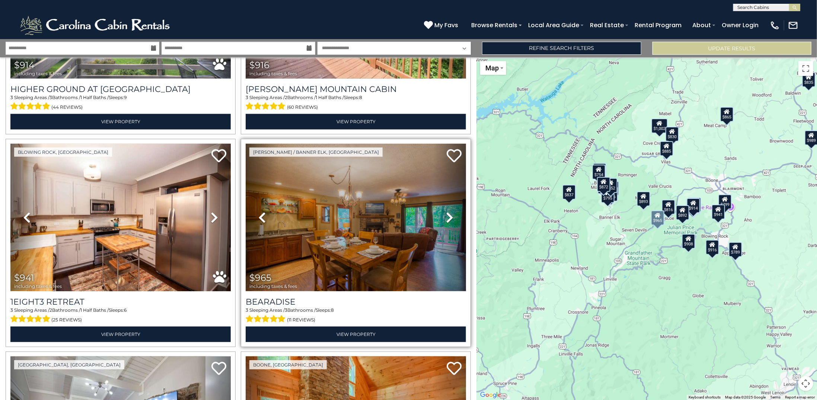
click at [447, 211] on icon at bounding box center [449, 217] width 7 height 12
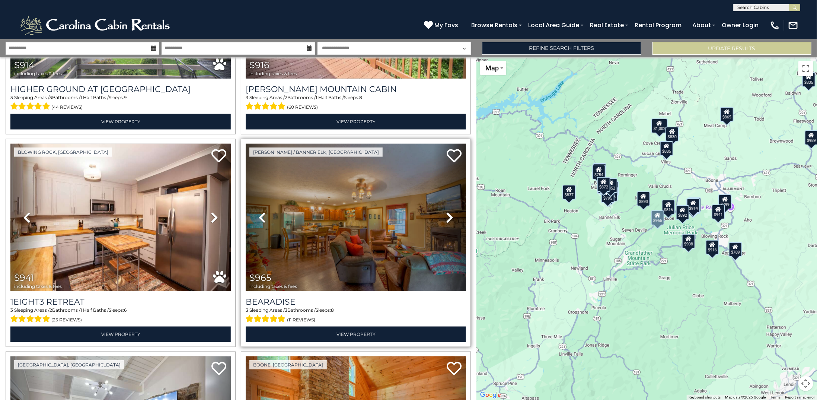
click at [447, 211] on icon at bounding box center [449, 217] width 7 height 12
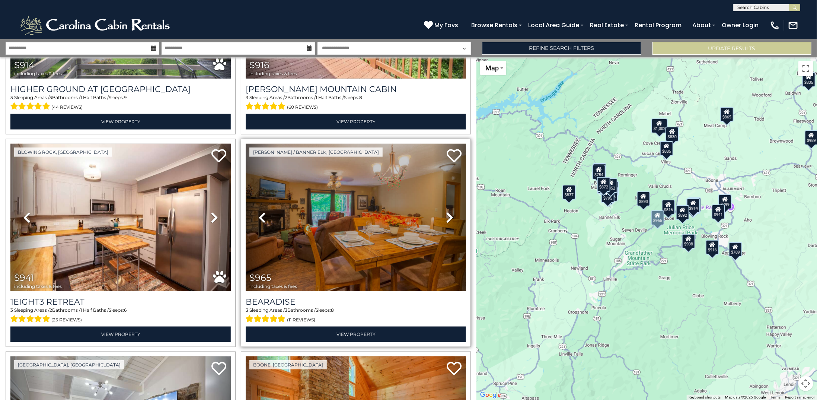
scroll to position [2678, 0]
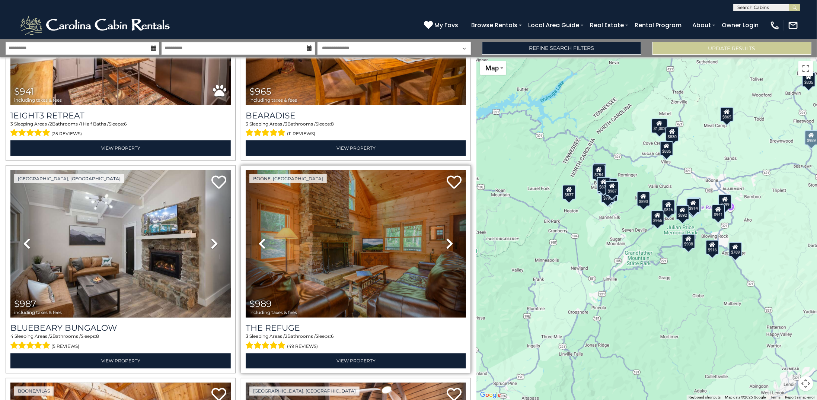
click at [447, 238] on icon at bounding box center [449, 244] width 7 height 12
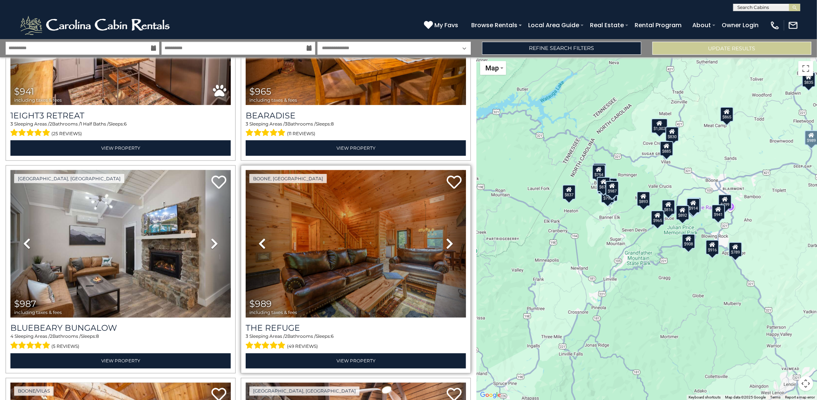
click at [447, 238] on icon at bounding box center [449, 244] width 7 height 12
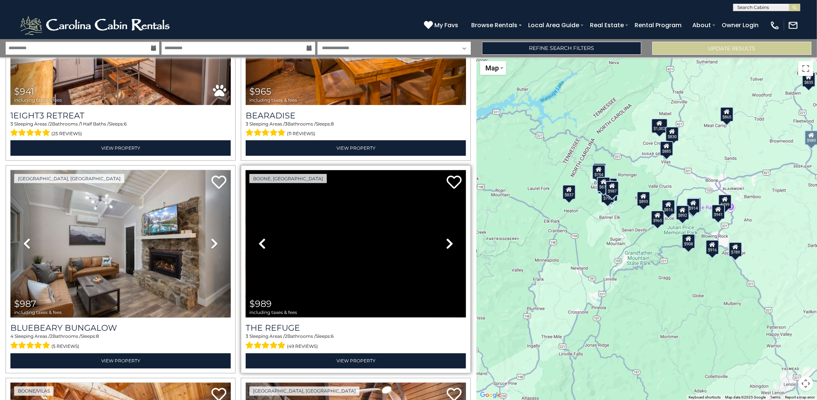
click at [447, 238] on icon at bounding box center [449, 244] width 7 height 12
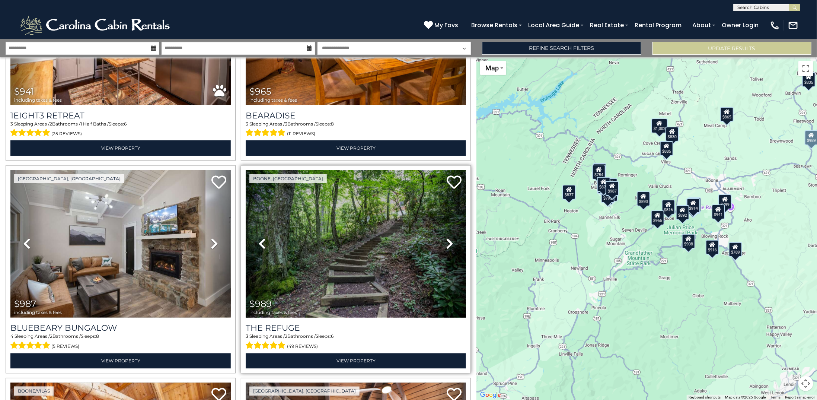
click at [447, 238] on icon at bounding box center [449, 244] width 7 height 12
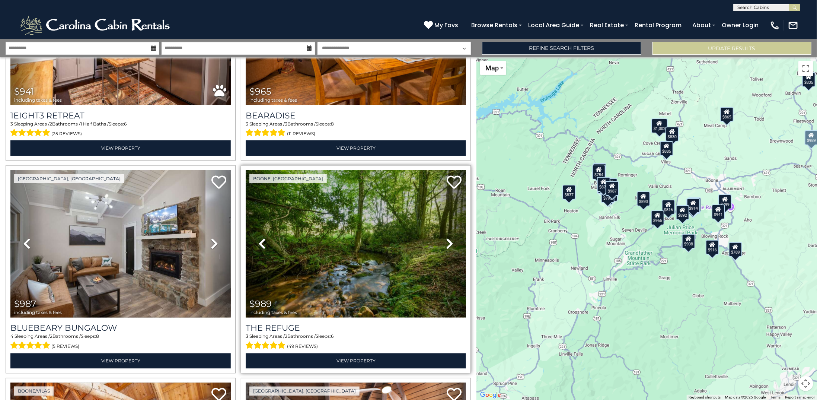
click at [447, 238] on icon at bounding box center [449, 244] width 7 height 12
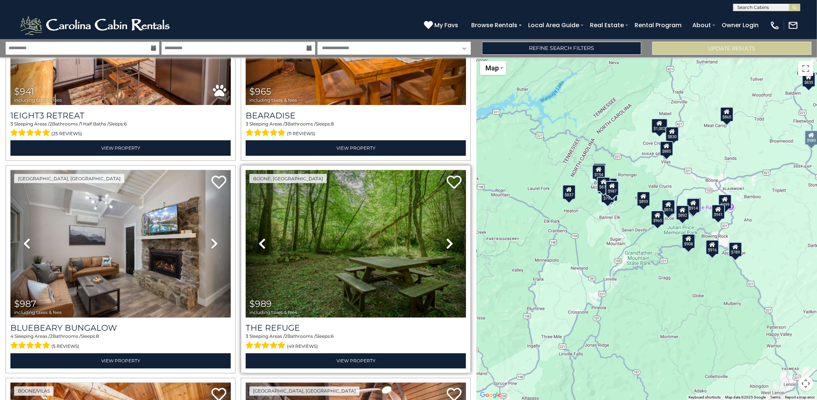
click at [447, 238] on icon at bounding box center [449, 244] width 7 height 12
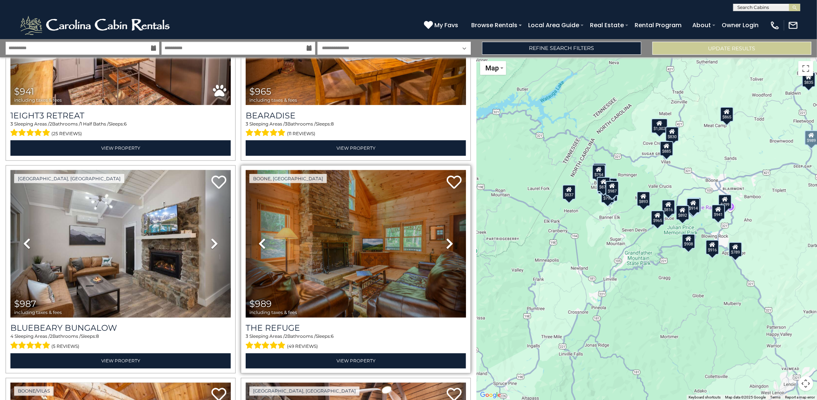
click at [447, 238] on icon at bounding box center [449, 244] width 7 height 12
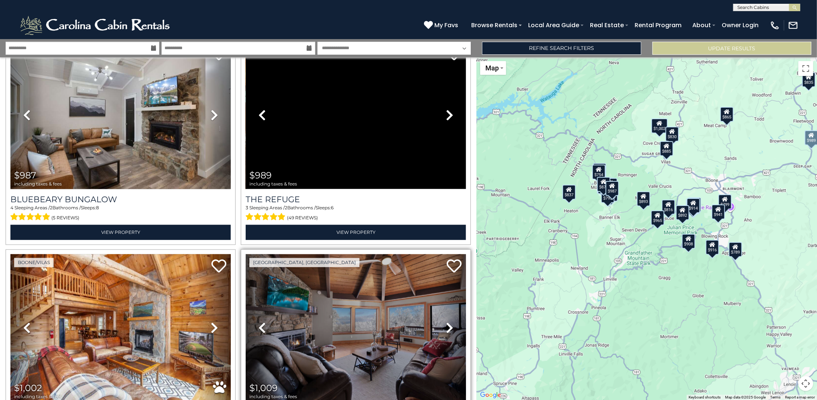
scroll to position [2827, 0]
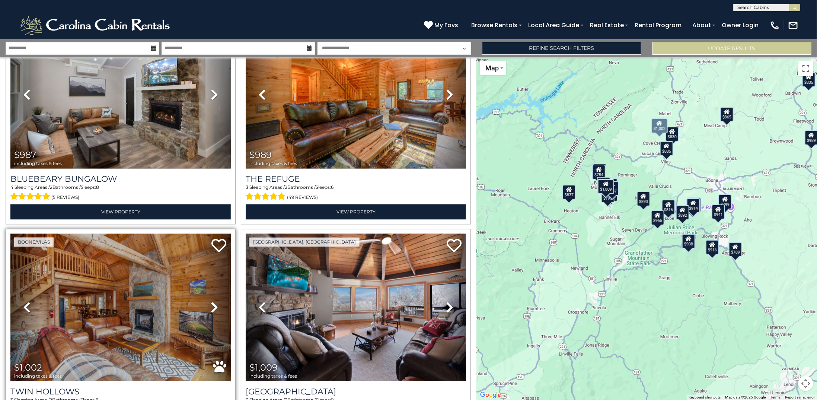
click at [211, 301] on icon at bounding box center [214, 307] width 7 height 12
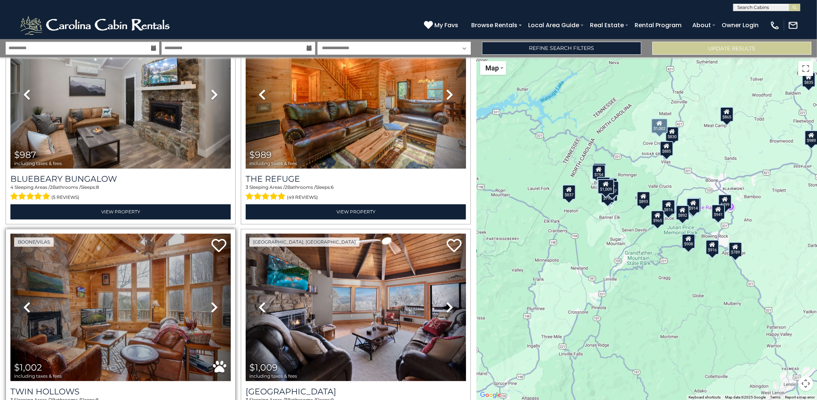
click at [211, 301] on icon at bounding box center [214, 307] width 7 height 12
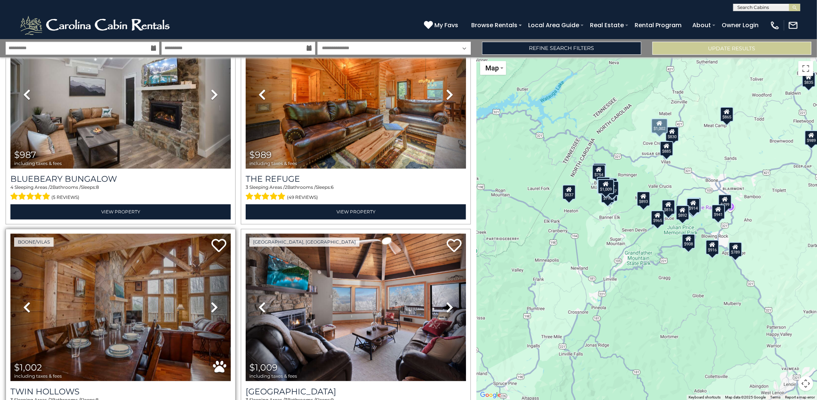
click at [211, 301] on icon at bounding box center [214, 307] width 7 height 12
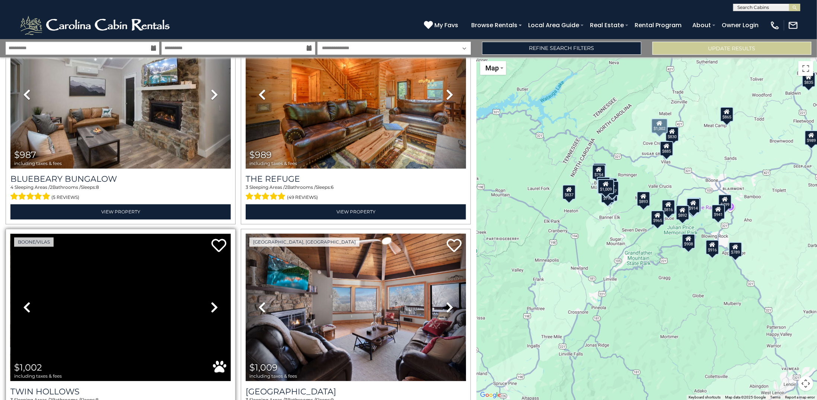
click at [211, 301] on icon at bounding box center [214, 307] width 7 height 12
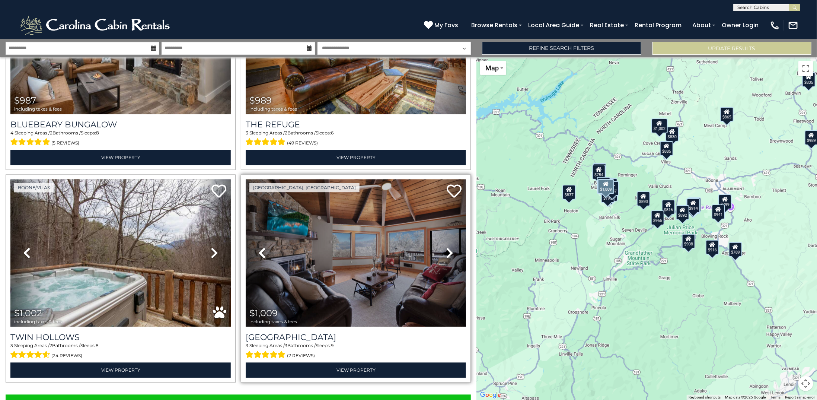
scroll to position [2888, 0]
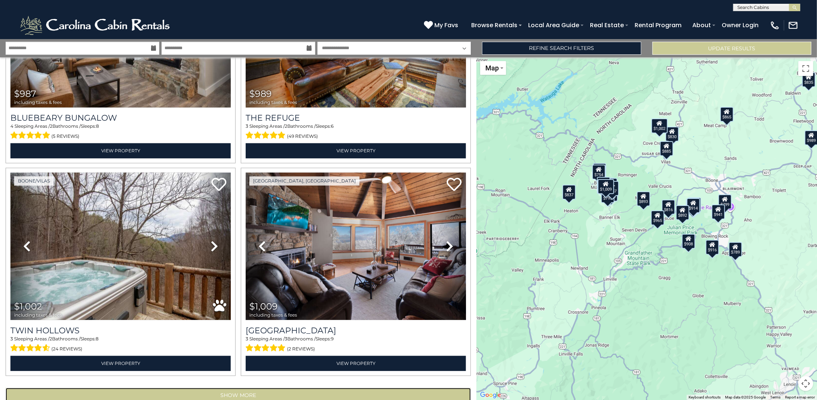
click at [273, 388] on button "Show More" at bounding box center [238, 395] width 465 height 15
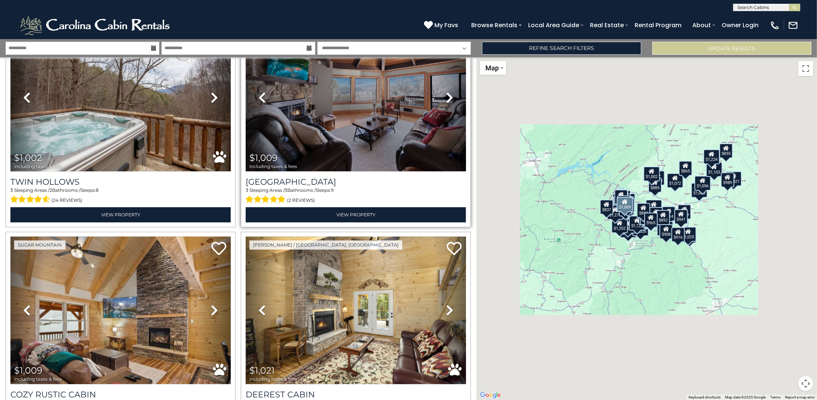
scroll to position [3149, 0]
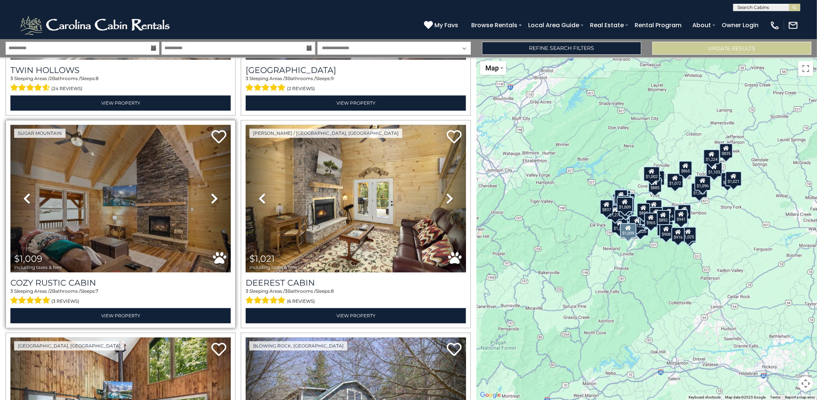
click at [213, 192] on icon at bounding box center [214, 198] width 7 height 12
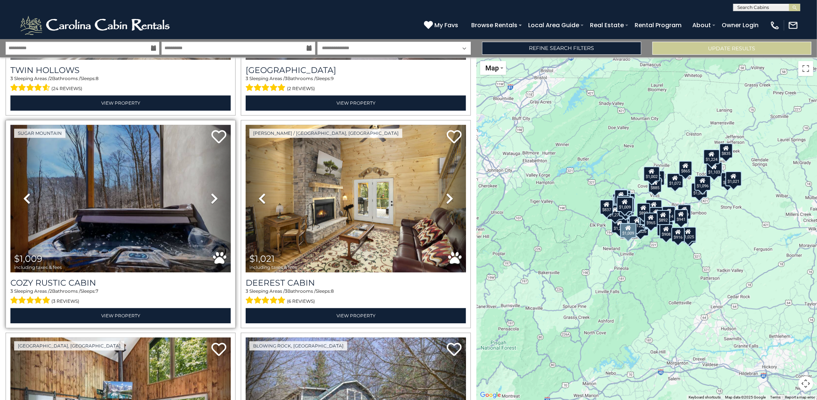
click at [213, 192] on icon at bounding box center [214, 198] width 7 height 12
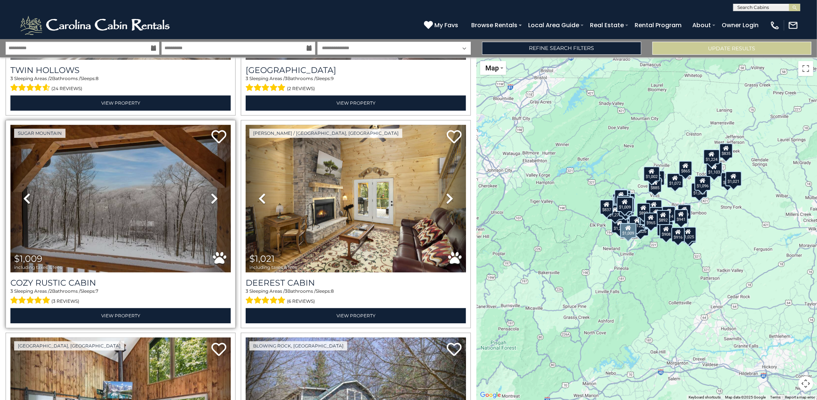
click at [213, 192] on icon at bounding box center [214, 198] width 7 height 12
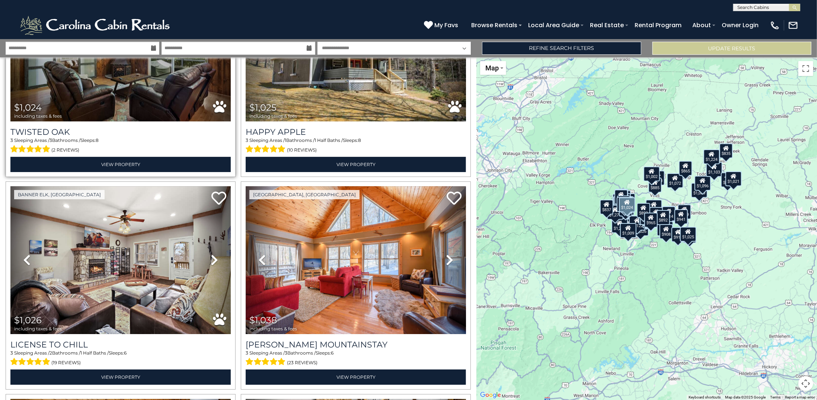
scroll to position [3521, 0]
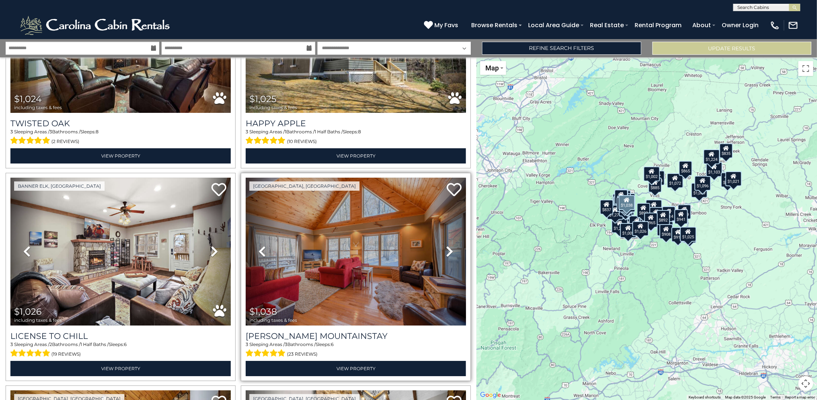
click at [446, 245] on icon at bounding box center [449, 251] width 7 height 12
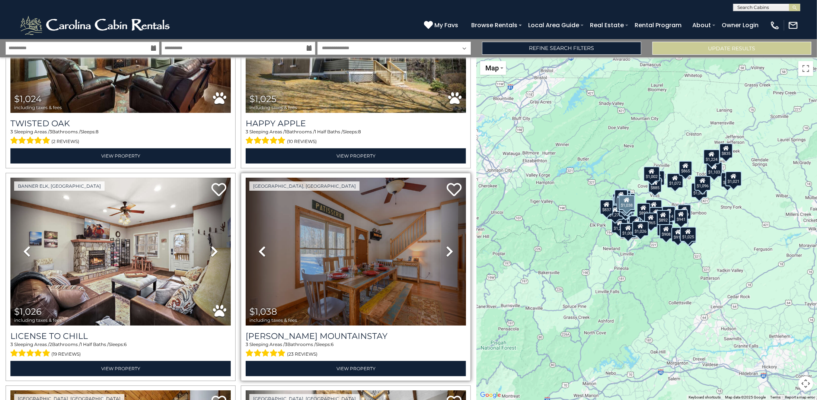
click at [446, 245] on icon at bounding box center [449, 251] width 7 height 12
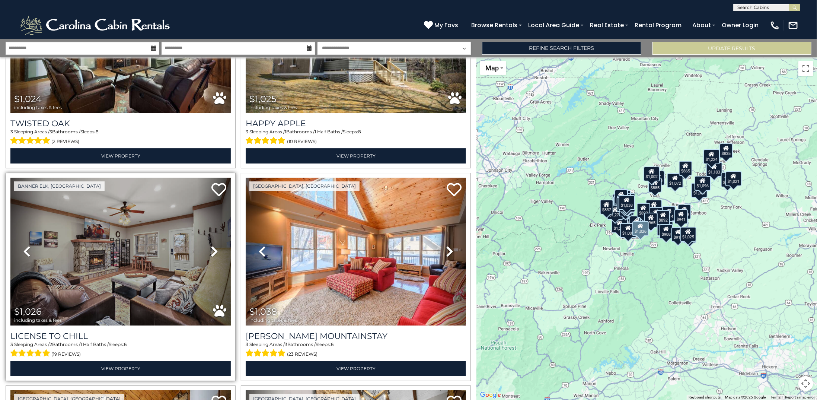
click at [212, 245] on icon at bounding box center [214, 251] width 7 height 12
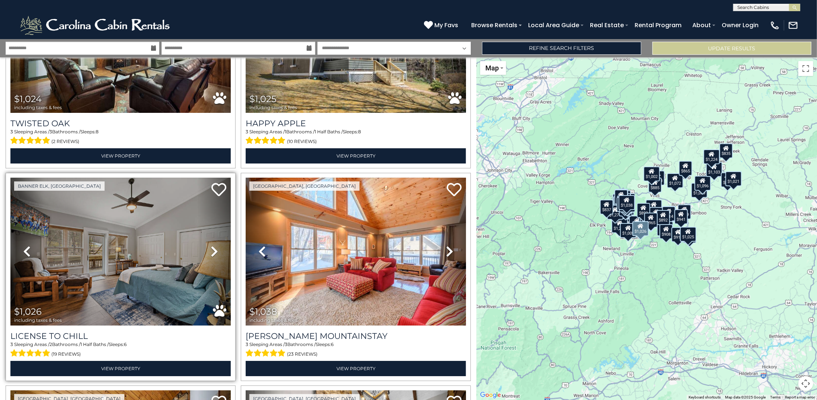
click at [212, 245] on icon at bounding box center [214, 251] width 7 height 12
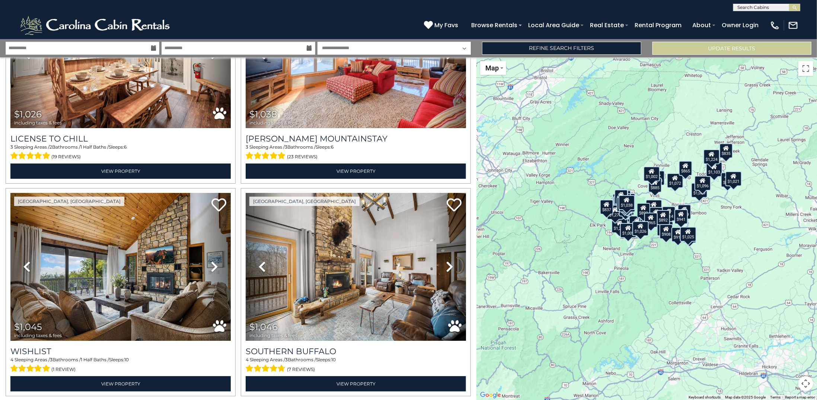
scroll to position [3744, 0]
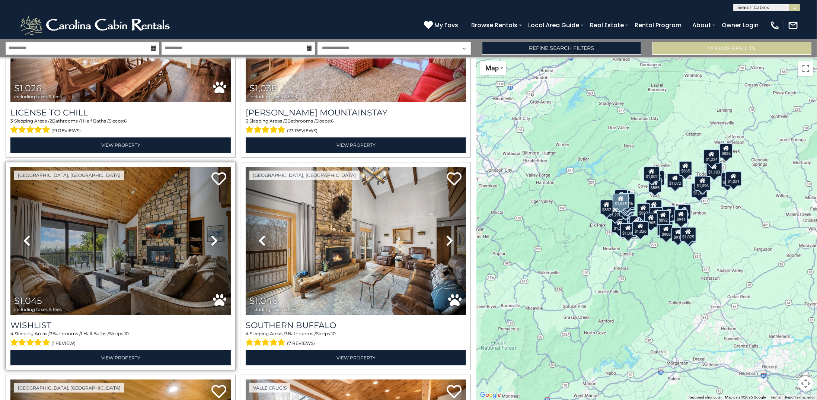
click at [212, 234] on icon at bounding box center [214, 240] width 7 height 12
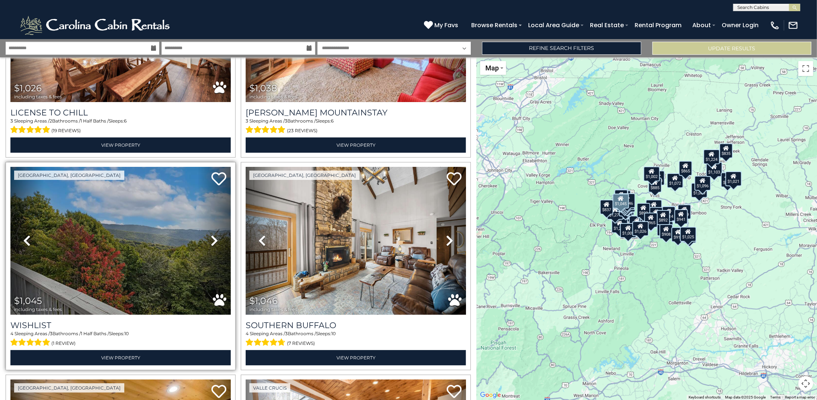
click at [212, 234] on icon at bounding box center [214, 240] width 7 height 12
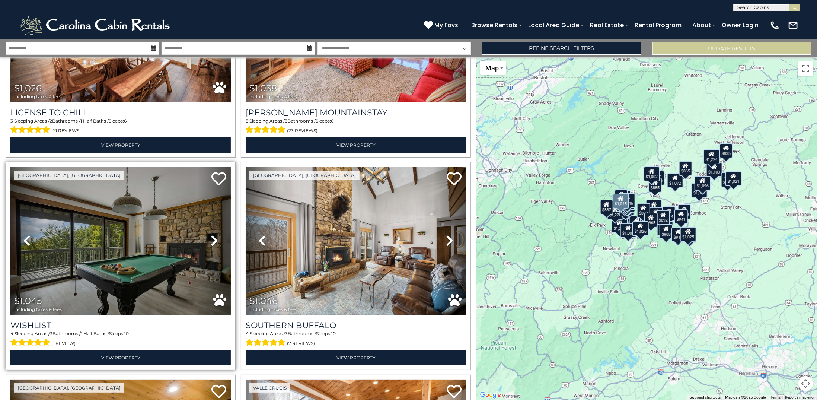
click at [212, 234] on icon at bounding box center [214, 240] width 7 height 12
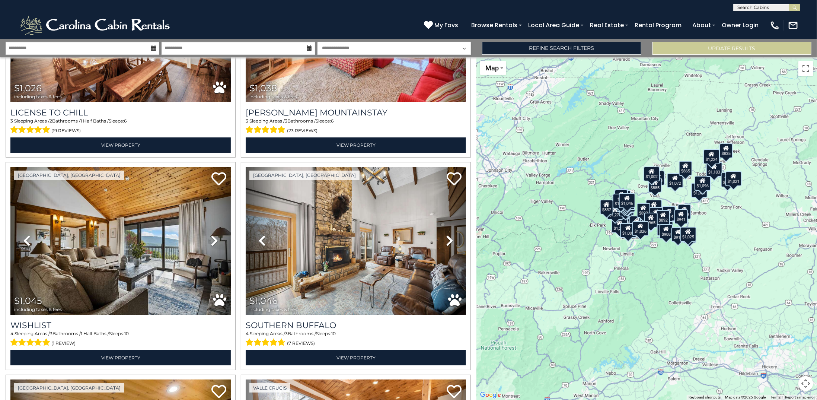
click at [648, 269] on div "$521 $566 $662 $702 $707 $754 $789 $795 $799 $816 $830 $830 $835 $837 $842 $852…" at bounding box center [646, 228] width 340 height 342
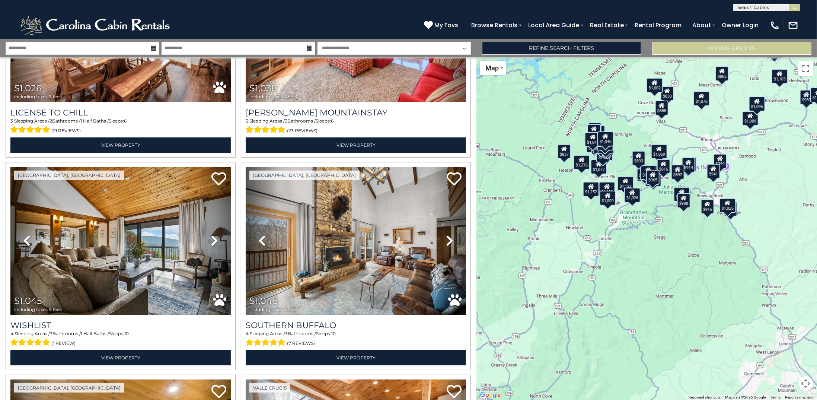
click at [661, 239] on div "$521 $566 $662 $702 $707 $754 $789 $795 $799 $816 $830 $830 $835 $837 $842 $852…" at bounding box center [646, 228] width 340 height 342
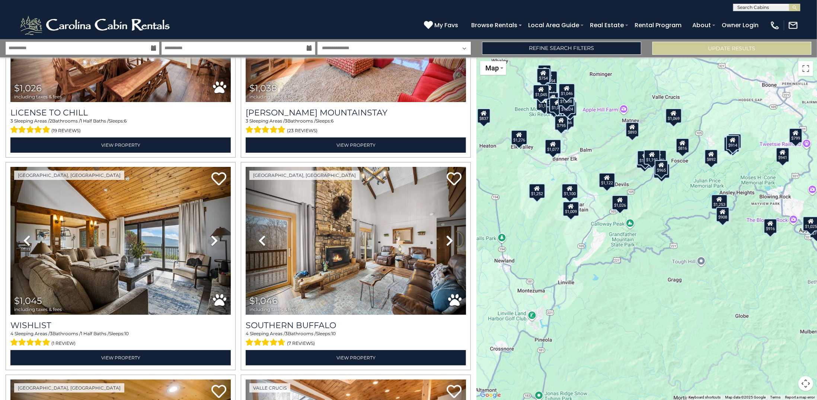
drag, startPoint x: 640, startPoint y: 227, endPoint x: 657, endPoint y: 273, distance: 48.6
click at [657, 273] on div "$521 $566 $662 $702 $707 $754 $789 $795 $799 $816 $830 $830 $835 $837 $842 $852…" at bounding box center [646, 228] width 340 height 342
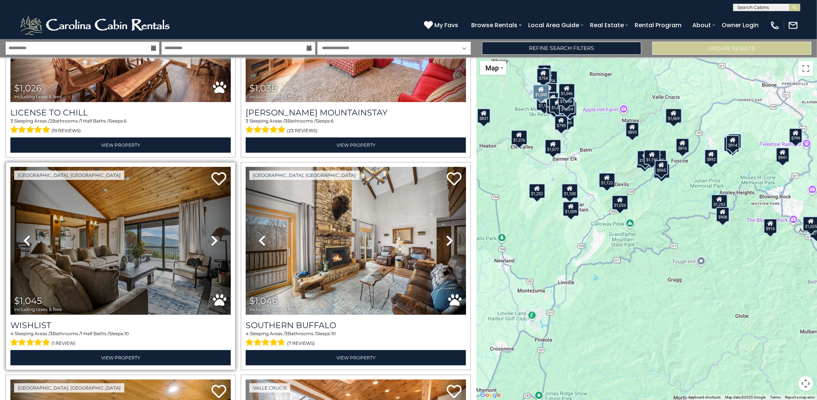
click at [213, 234] on icon at bounding box center [214, 240] width 7 height 12
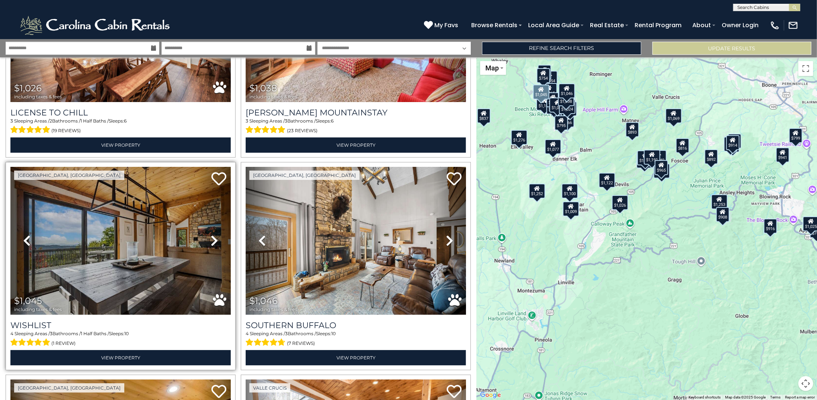
click at [213, 234] on icon at bounding box center [214, 240] width 7 height 12
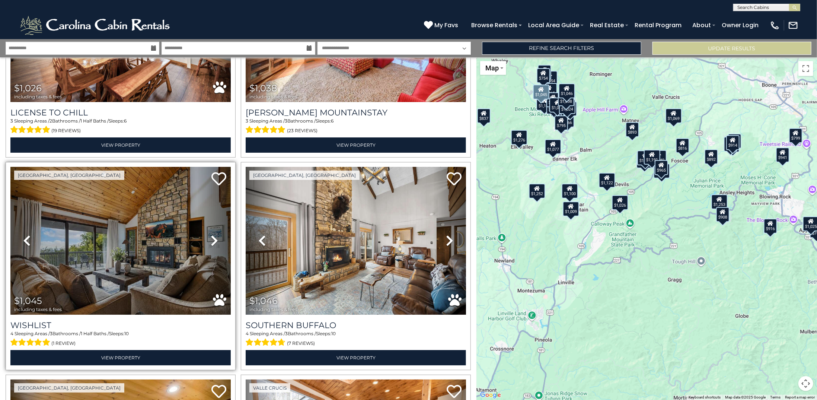
click at [213, 234] on icon at bounding box center [214, 240] width 7 height 12
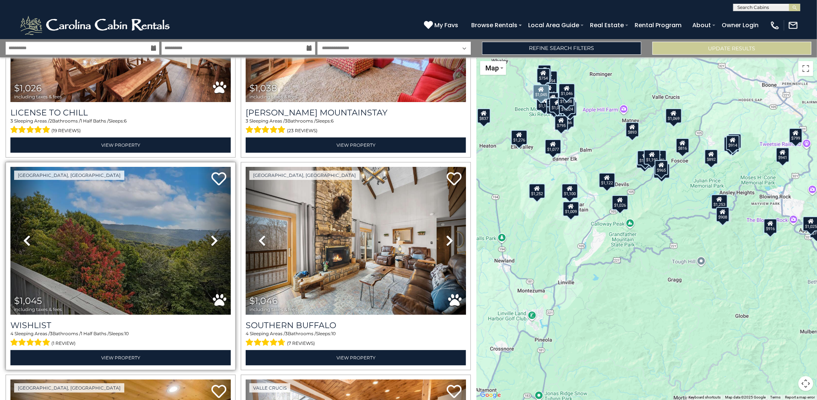
click at [213, 234] on icon at bounding box center [214, 240] width 7 height 12
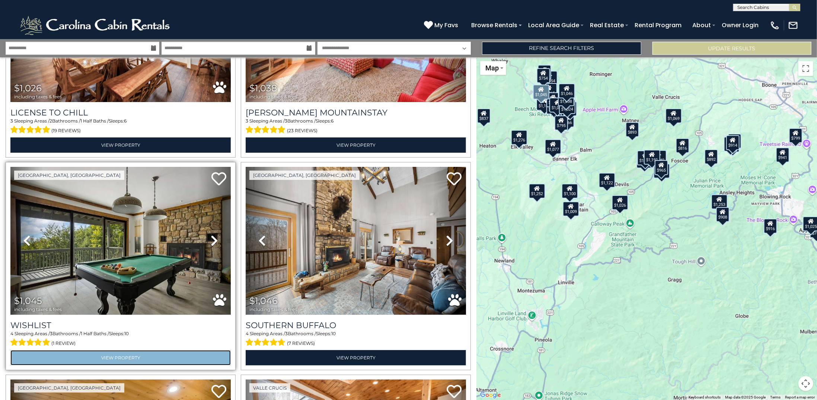
click at [125, 350] on link "View Property" at bounding box center [120, 357] width 220 height 15
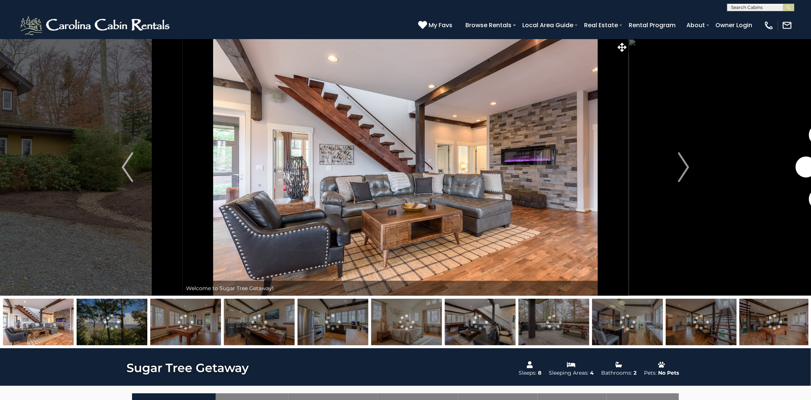
click at [92, 315] on img at bounding box center [112, 321] width 71 height 46
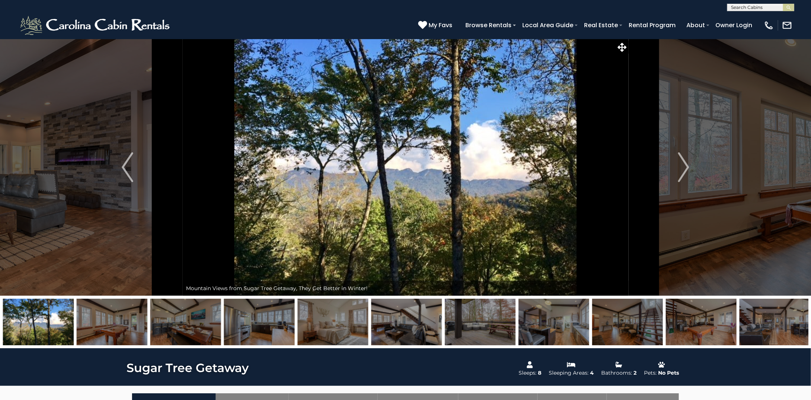
click at [118, 318] on img at bounding box center [112, 321] width 71 height 46
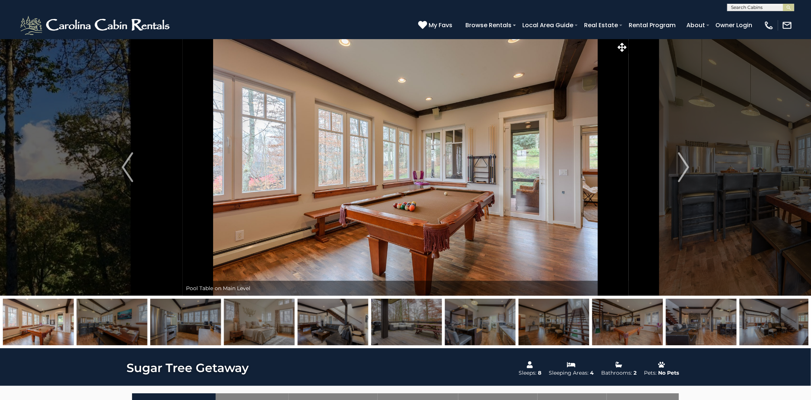
click at [177, 318] on img at bounding box center [185, 321] width 71 height 46
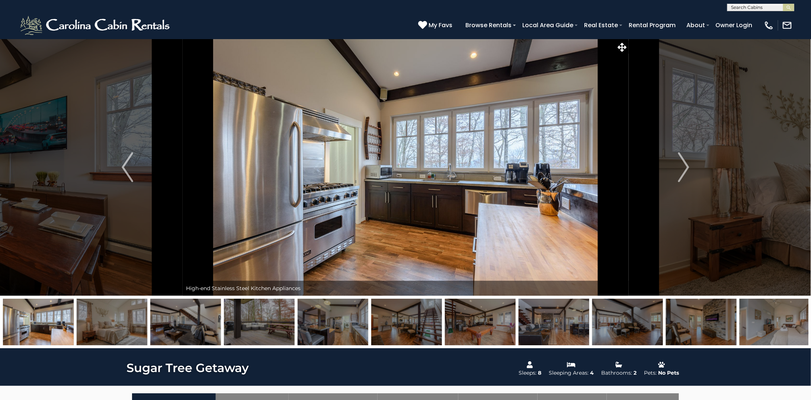
click at [251, 324] on img at bounding box center [259, 321] width 71 height 46
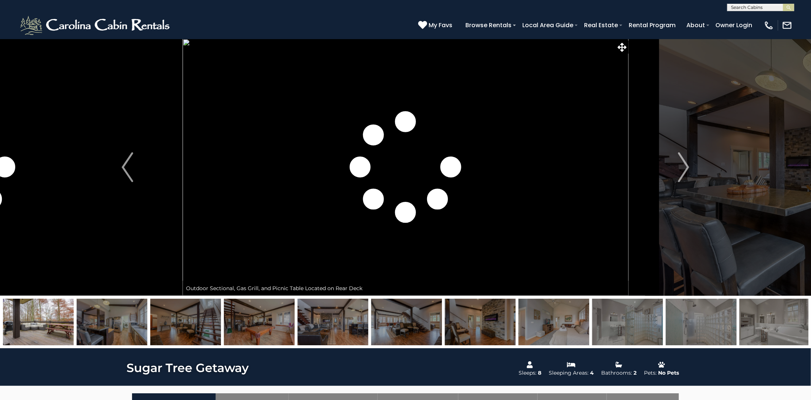
click at [256, 322] on img at bounding box center [259, 321] width 71 height 46
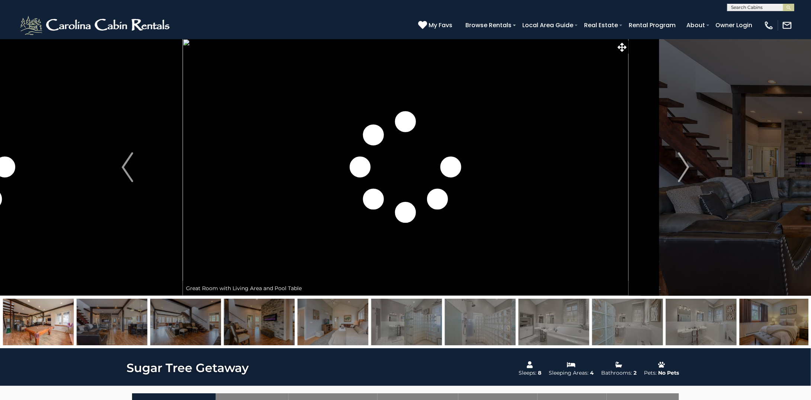
click at [405, 327] on img at bounding box center [406, 321] width 71 height 46
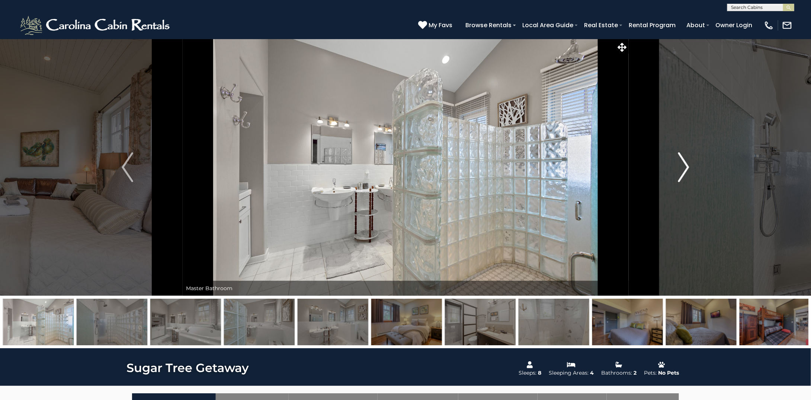
click at [692, 167] on button "Next" at bounding box center [684, 167] width 110 height 257
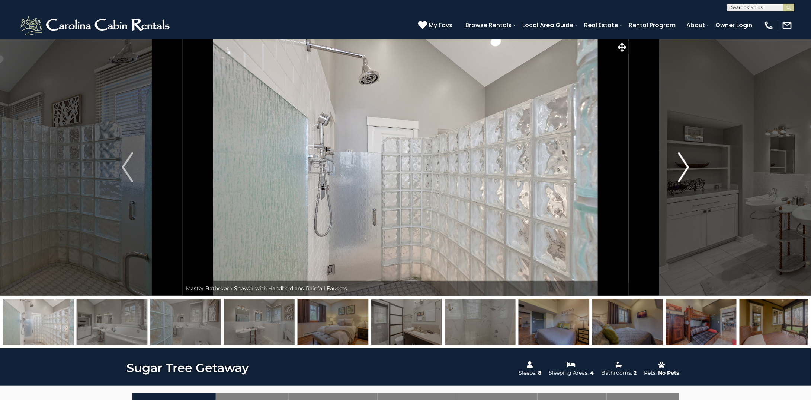
click at [688, 167] on img "Next" at bounding box center [683, 167] width 11 height 30
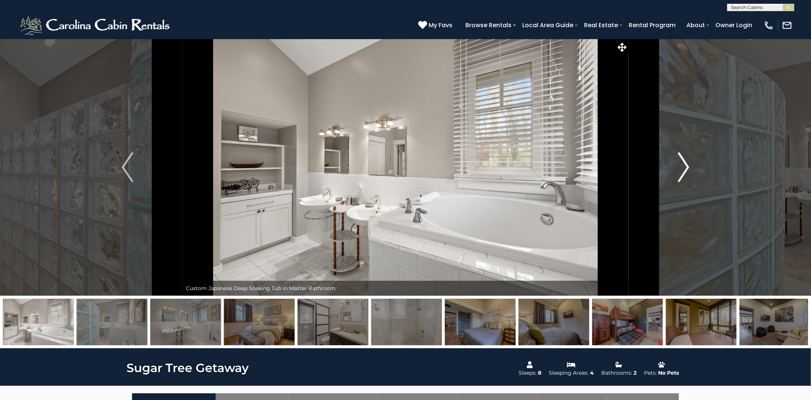
click at [688, 167] on img "Next" at bounding box center [683, 167] width 11 height 30
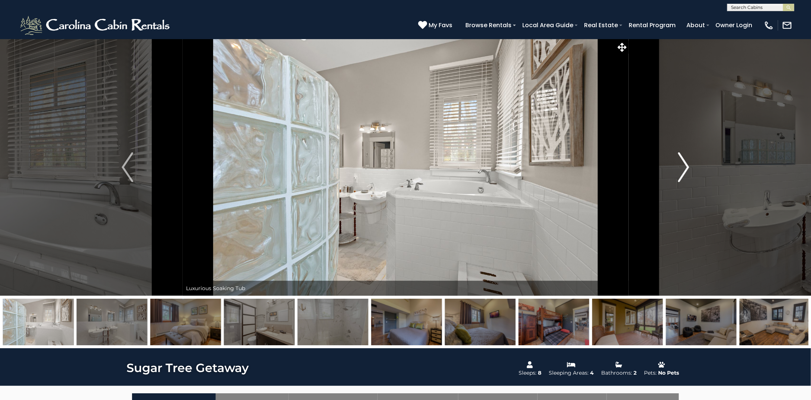
click at [688, 167] on img "Next" at bounding box center [683, 167] width 11 height 30
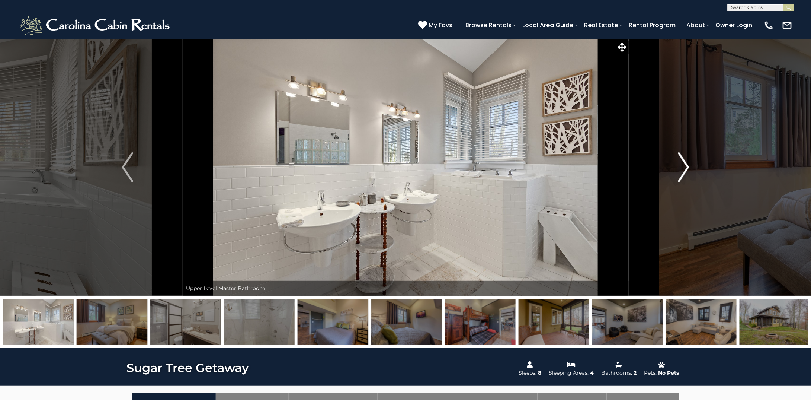
click at [688, 167] on img "Next" at bounding box center [683, 167] width 11 height 30
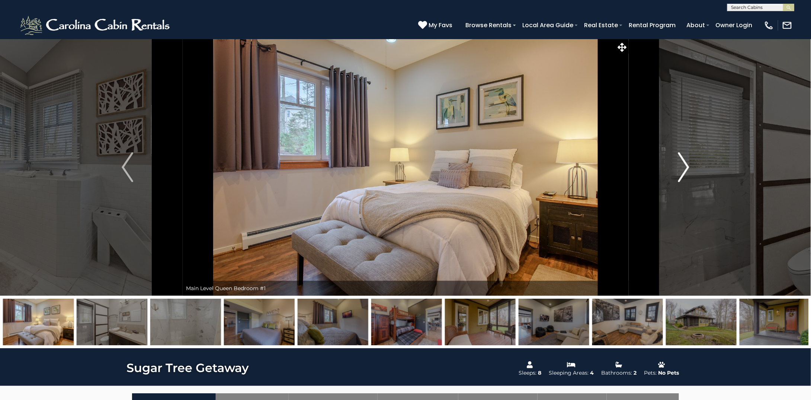
click at [688, 167] on img "Next" at bounding box center [683, 167] width 11 height 30
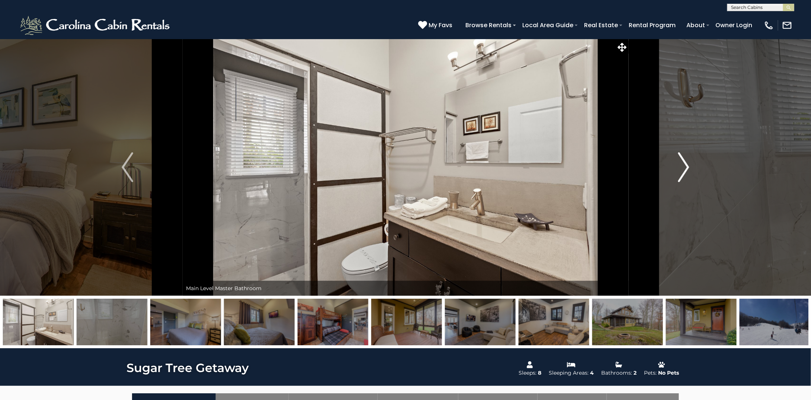
click at [687, 167] on img "Next" at bounding box center [683, 167] width 11 height 30
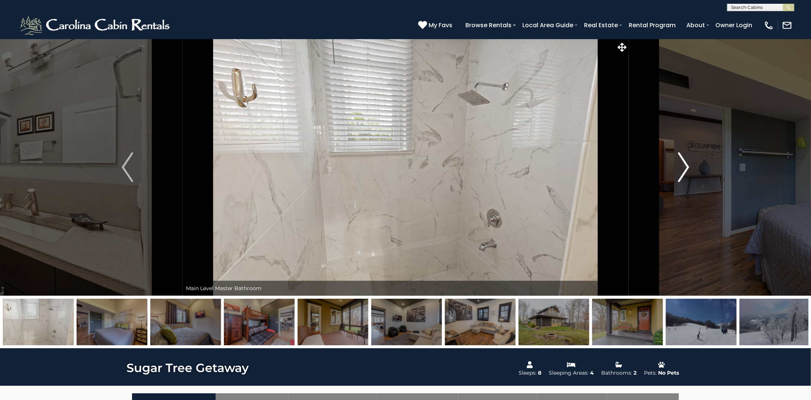
click at [687, 167] on img "Next" at bounding box center [683, 167] width 11 height 30
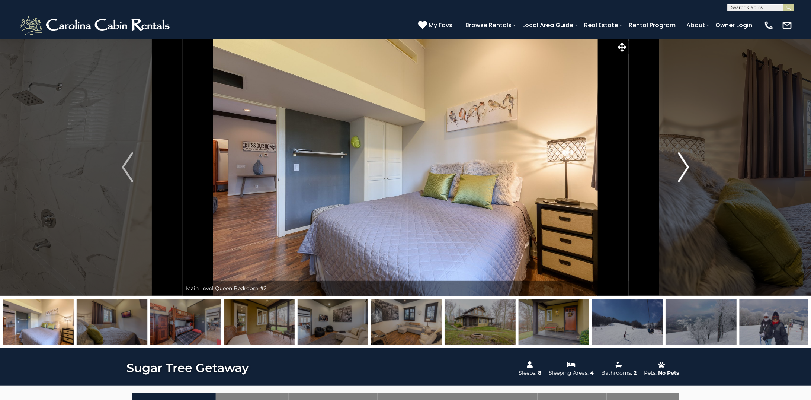
click at [687, 167] on img "Next" at bounding box center [683, 167] width 11 height 30
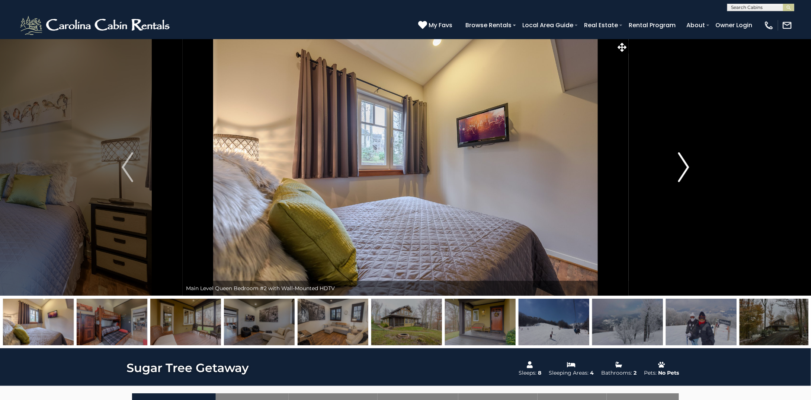
click at [687, 167] on img "Next" at bounding box center [683, 167] width 11 height 30
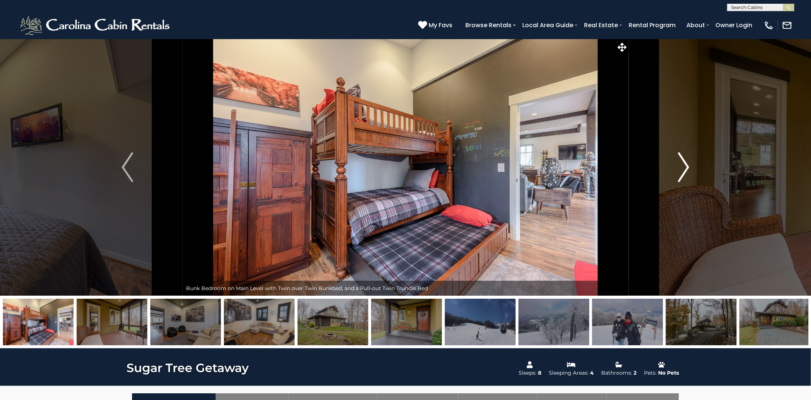
click at [687, 167] on img "Next" at bounding box center [683, 167] width 11 height 30
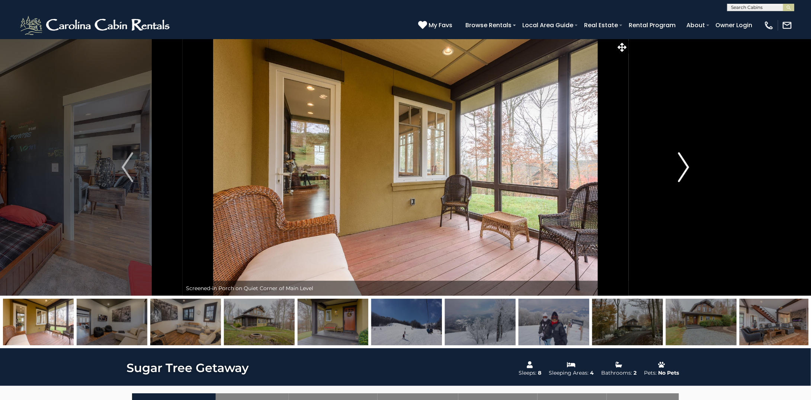
click at [687, 167] on img "Next" at bounding box center [683, 167] width 11 height 30
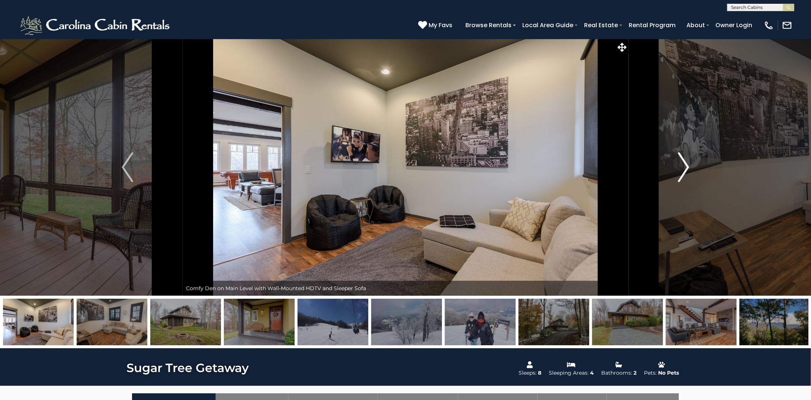
click at [687, 167] on img "Next" at bounding box center [683, 167] width 11 height 30
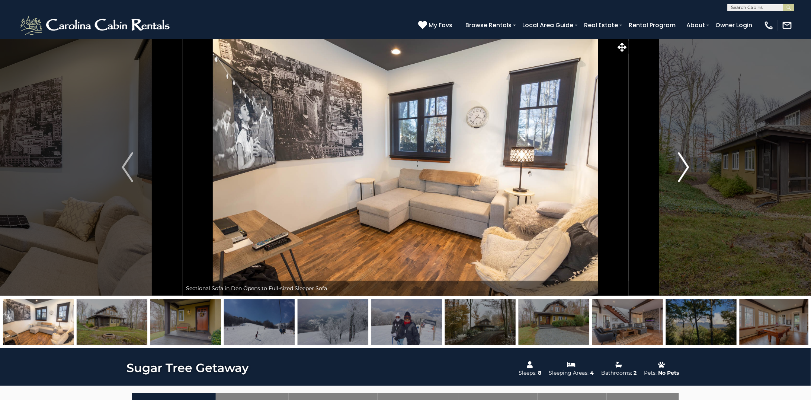
click at [687, 167] on img "Next" at bounding box center [683, 167] width 11 height 30
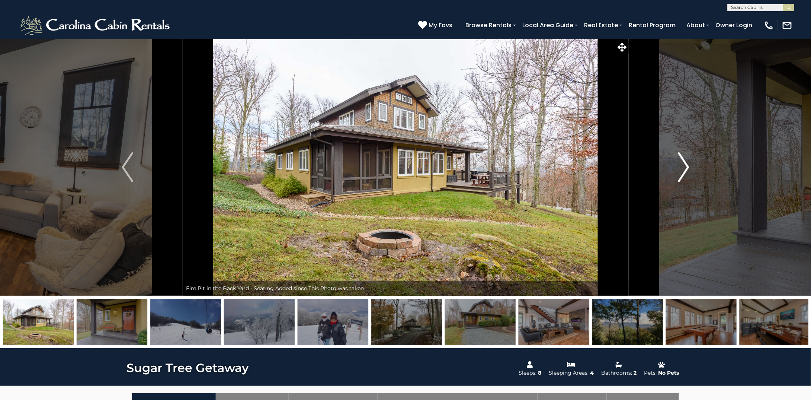
click at [687, 167] on img "Next" at bounding box center [683, 167] width 11 height 30
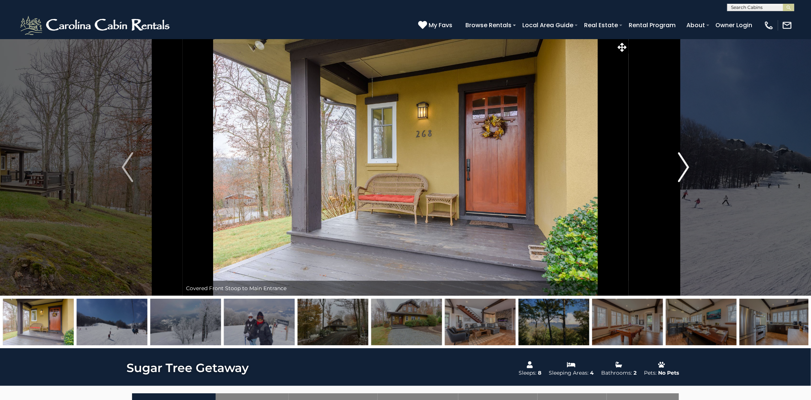
click at [687, 167] on img "Next" at bounding box center [683, 167] width 11 height 30
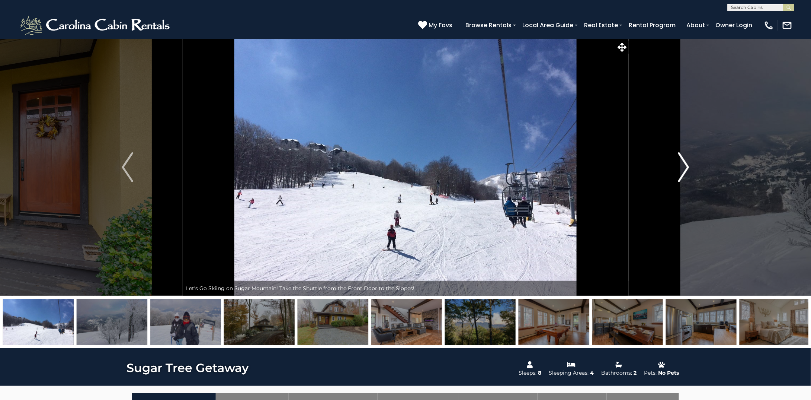
click at [687, 167] on img "Next" at bounding box center [683, 167] width 11 height 30
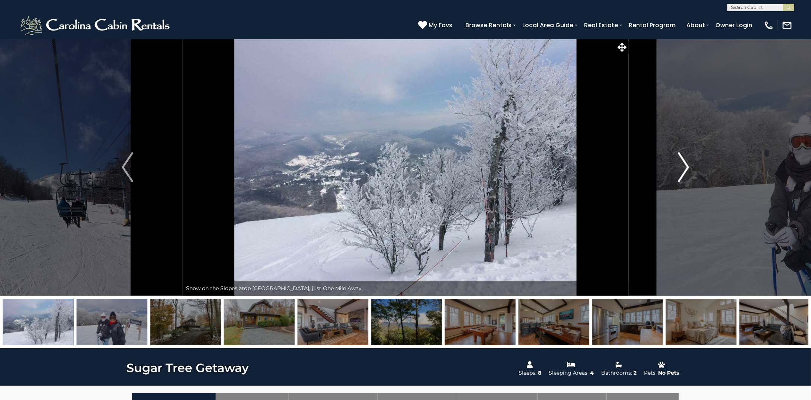
click at [687, 167] on img "Next" at bounding box center [683, 167] width 11 height 30
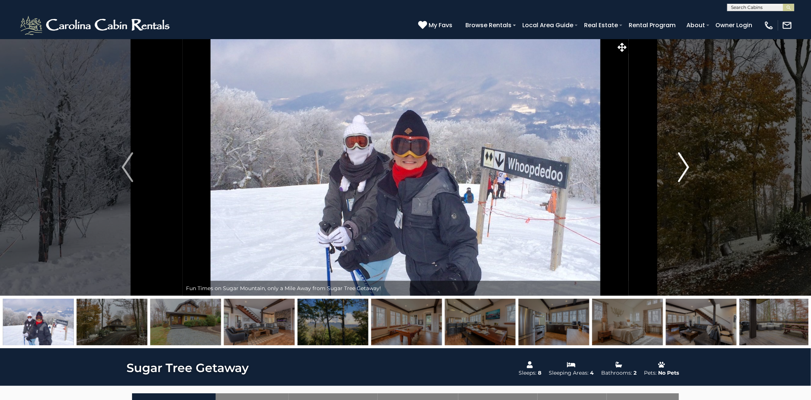
click at [687, 167] on img "Next" at bounding box center [683, 167] width 11 height 30
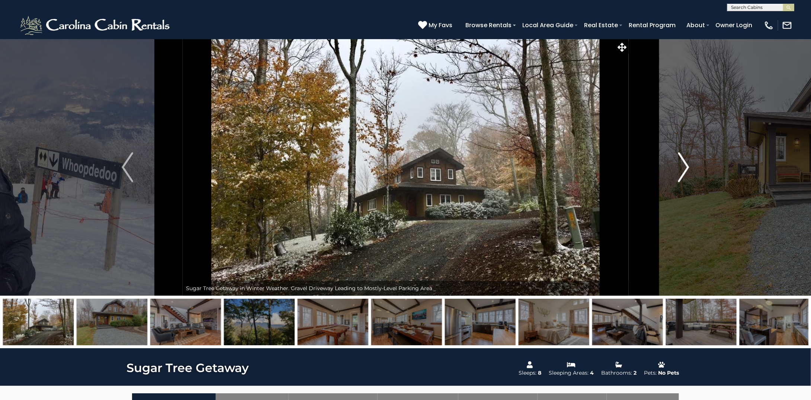
click at [687, 167] on img "Next" at bounding box center [683, 167] width 11 height 30
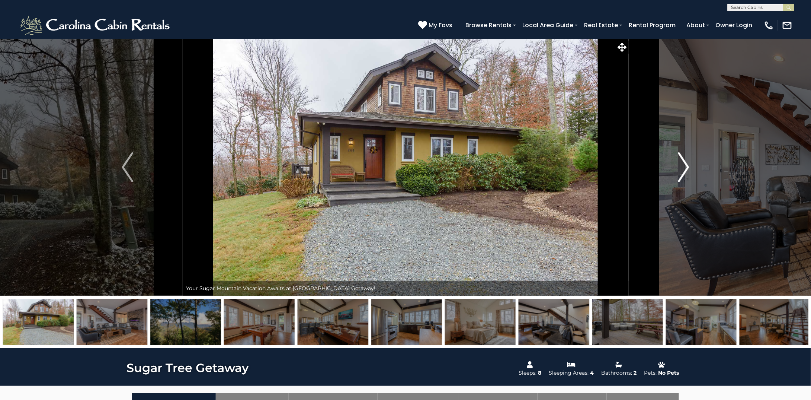
click at [687, 167] on img "Next" at bounding box center [683, 167] width 11 height 30
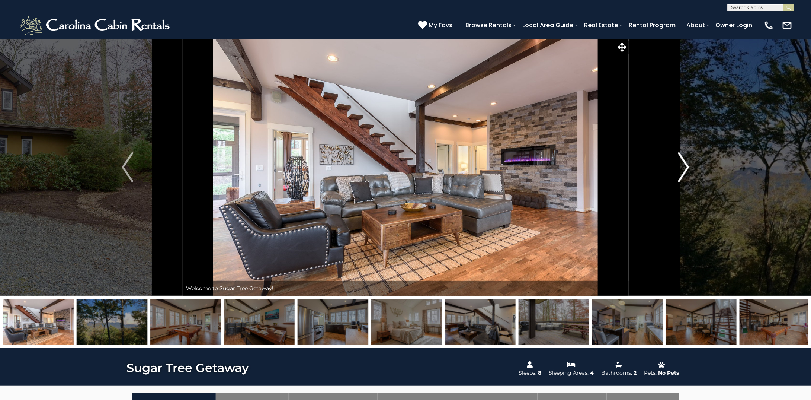
click at [687, 167] on img "Next" at bounding box center [683, 167] width 11 height 30
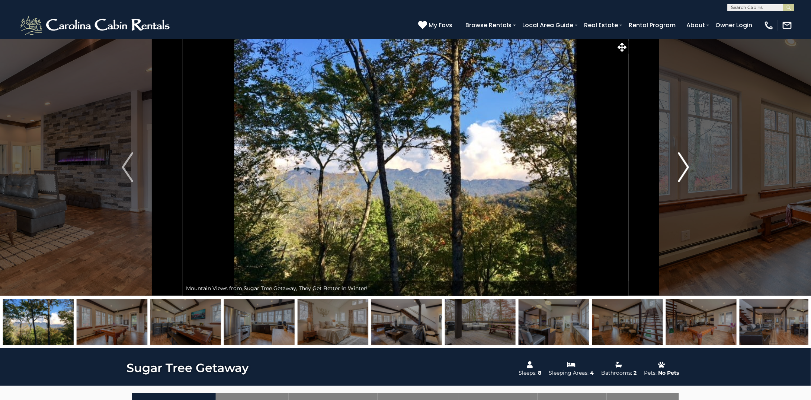
click at [687, 167] on img "Next" at bounding box center [683, 167] width 11 height 30
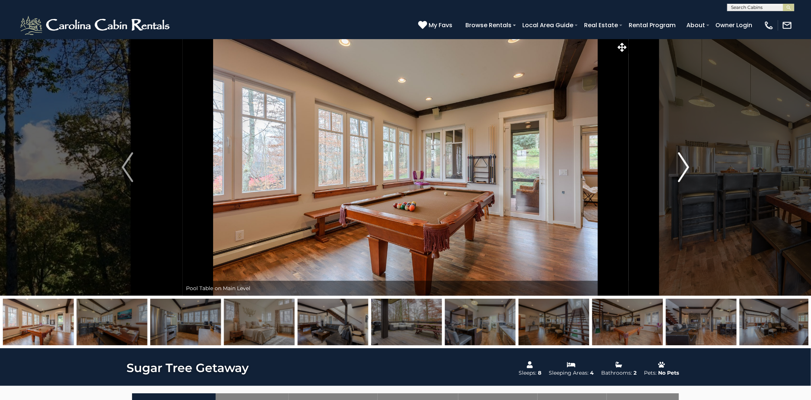
click at [687, 167] on img "Next" at bounding box center [683, 167] width 11 height 30
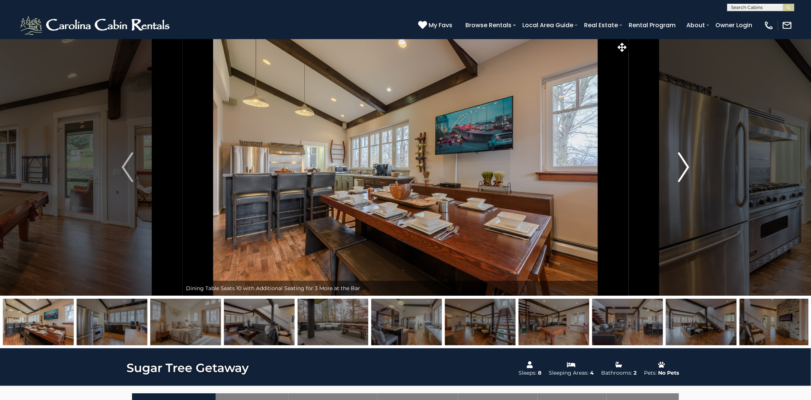
click at [687, 167] on img "Next" at bounding box center [683, 167] width 11 height 30
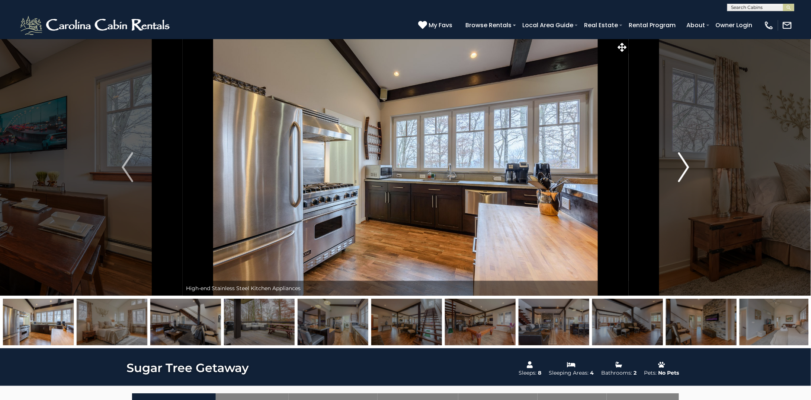
click at [687, 167] on img "Next" at bounding box center [683, 167] width 11 height 30
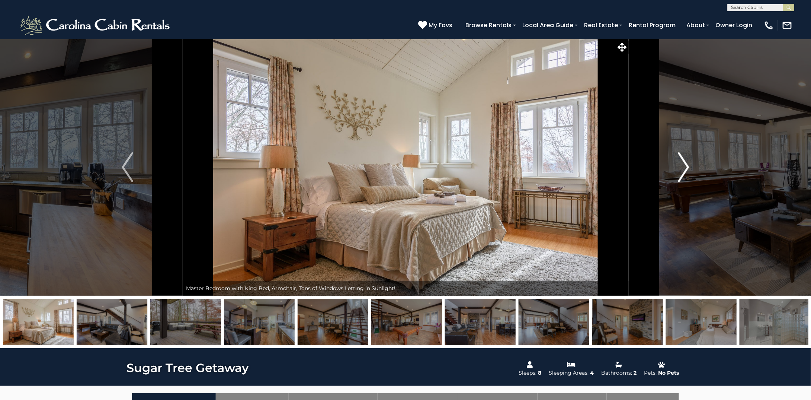
click at [687, 167] on img "Next" at bounding box center [683, 167] width 11 height 30
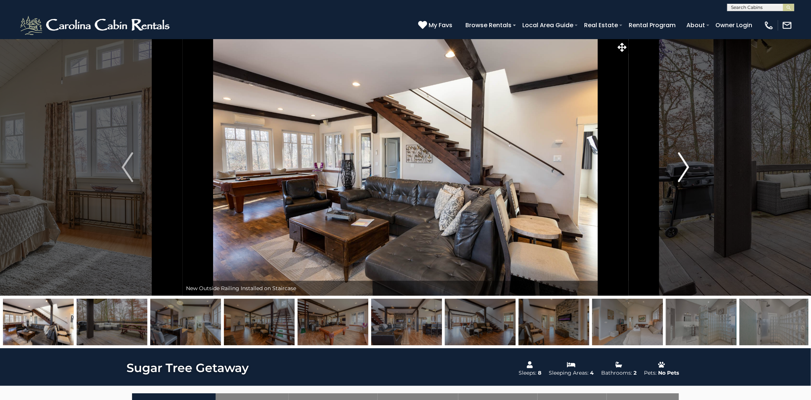
click at [687, 167] on img "Next" at bounding box center [683, 167] width 11 height 30
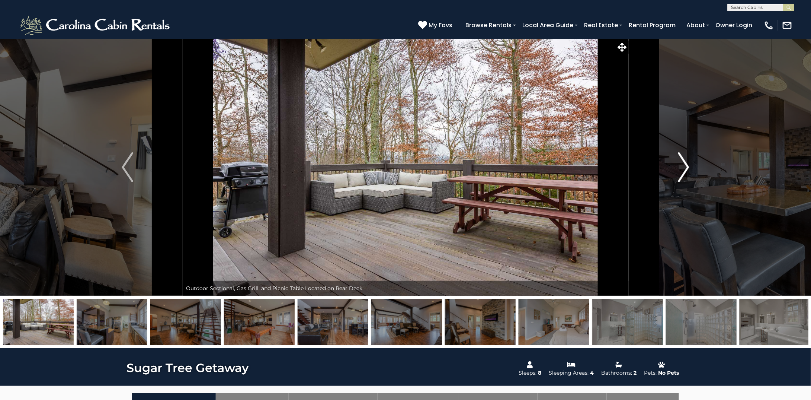
click at [687, 167] on img "Next" at bounding box center [683, 167] width 11 height 30
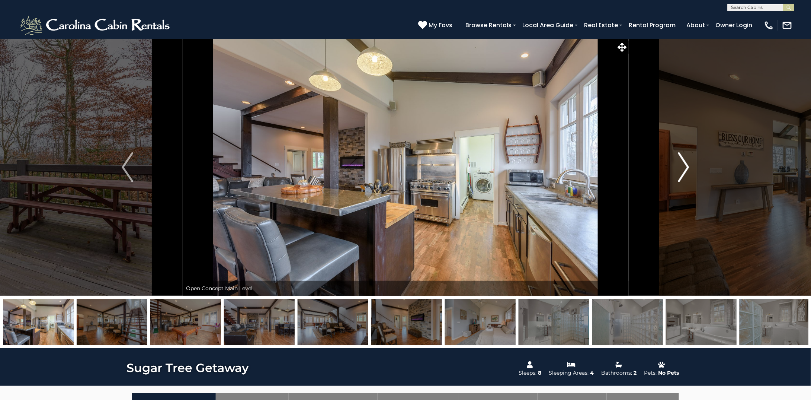
click at [687, 167] on img "Next" at bounding box center [683, 167] width 11 height 30
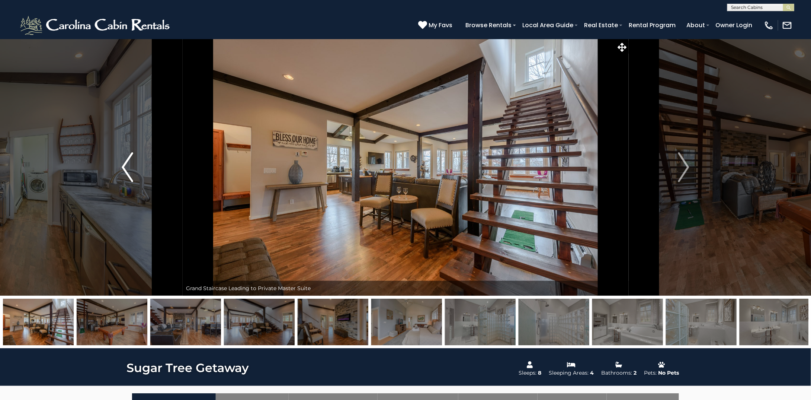
click at [126, 168] on img "Previous" at bounding box center [127, 167] width 11 height 30
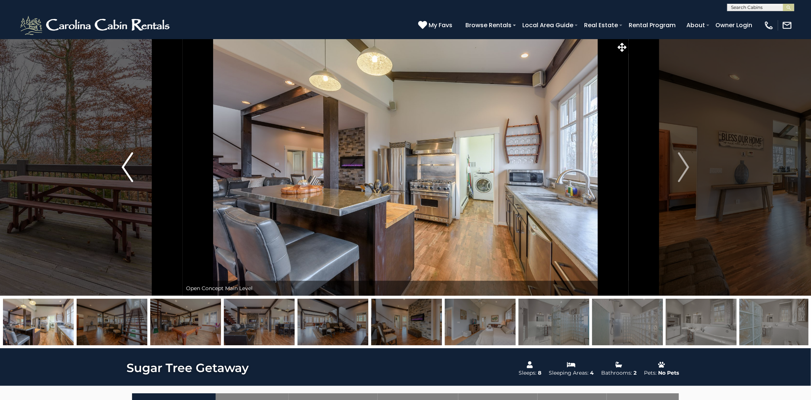
click at [126, 168] on img "Previous" at bounding box center [127, 167] width 11 height 30
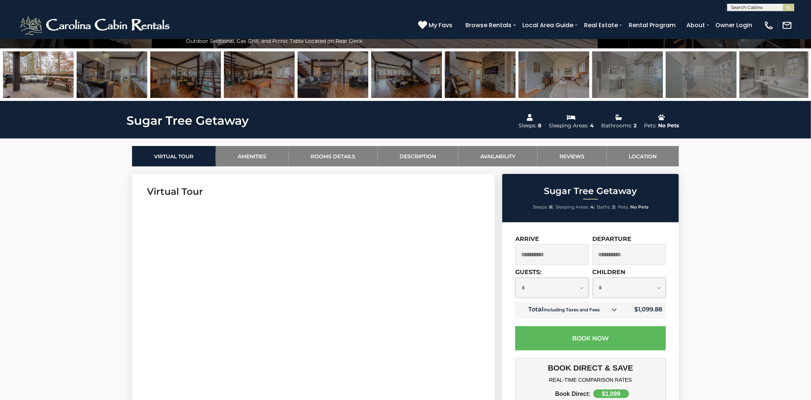
scroll to position [298, 0]
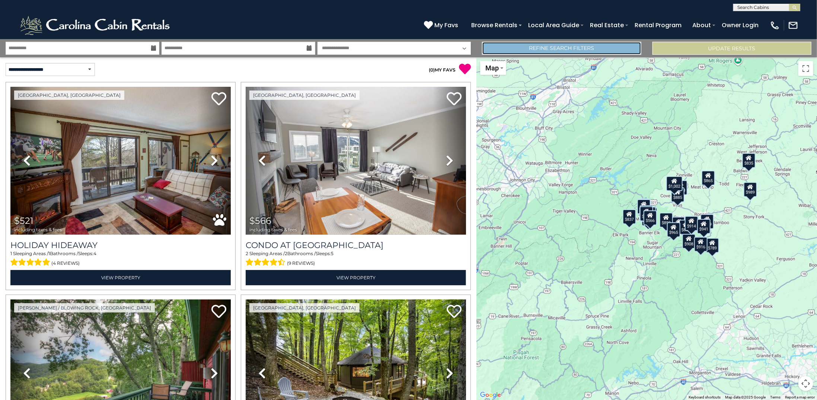
click at [569, 47] on link "Refine Search Filters" at bounding box center [561, 48] width 159 height 13
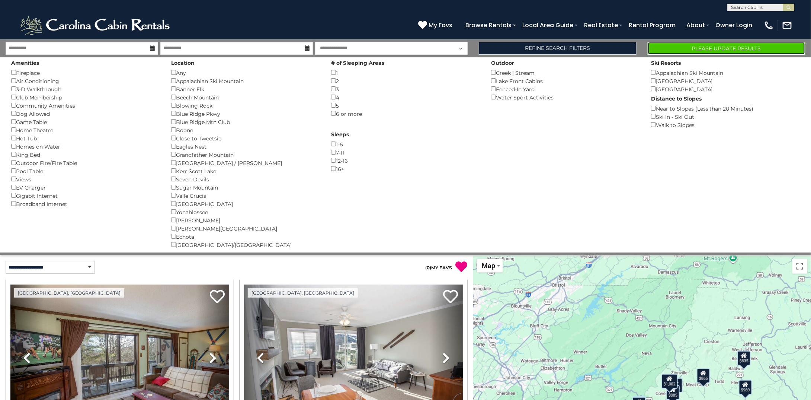
click at [692, 46] on button "Please Update Results" at bounding box center [727, 48] width 158 height 13
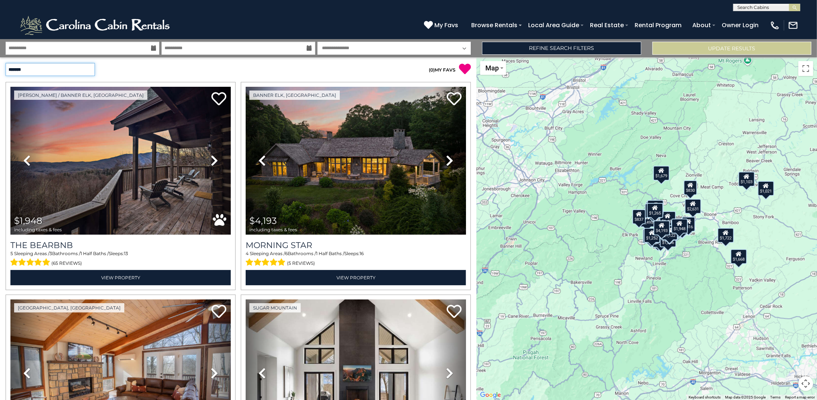
click at [83, 69] on select "**********" at bounding box center [50, 69] width 89 height 13
click at [6, 63] on select "**********" at bounding box center [50, 69] width 89 height 13
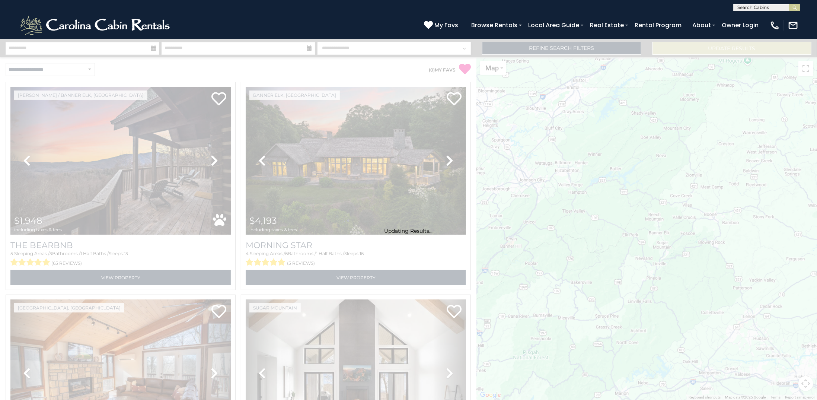
click at [47, 124] on div "Updating Results..." at bounding box center [408, 219] width 817 height 360
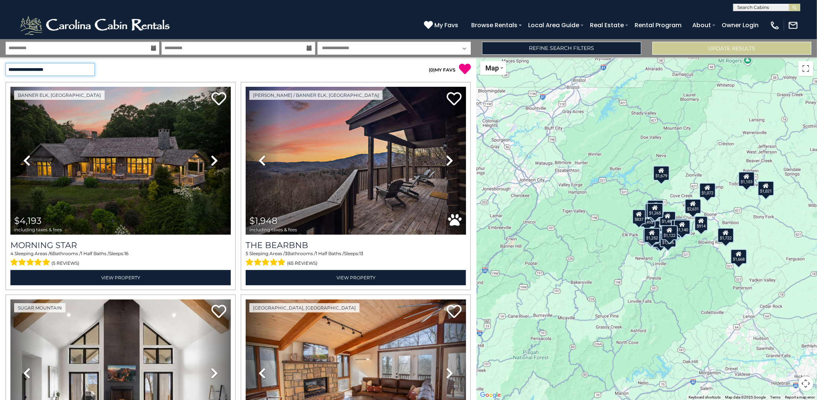
click at [82, 67] on select "**********" at bounding box center [50, 69] width 89 height 13
select select "*********"
click at [6, 63] on select "**********" at bounding box center [50, 69] width 89 height 13
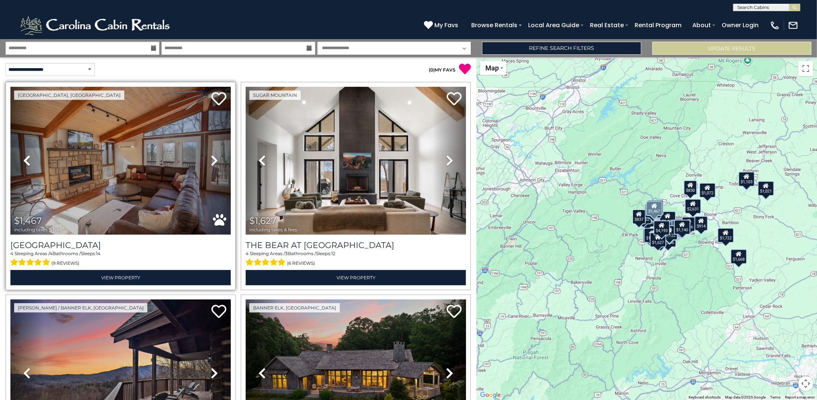
click at [205, 145] on link "Next" at bounding box center [214, 161] width 33 height 148
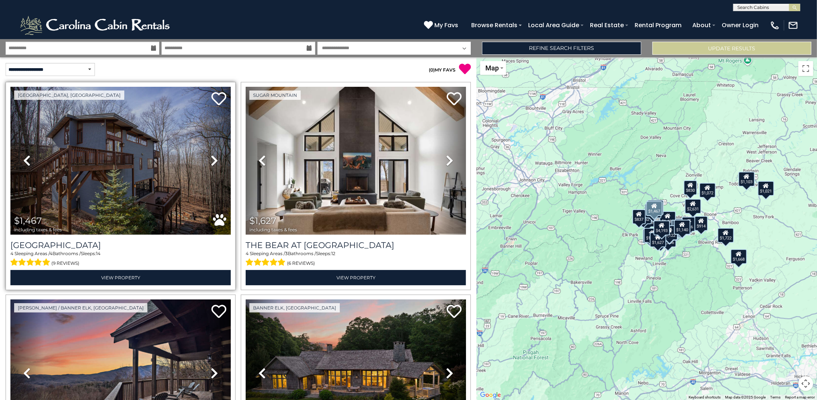
click at [212, 157] on icon at bounding box center [214, 160] width 7 height 12
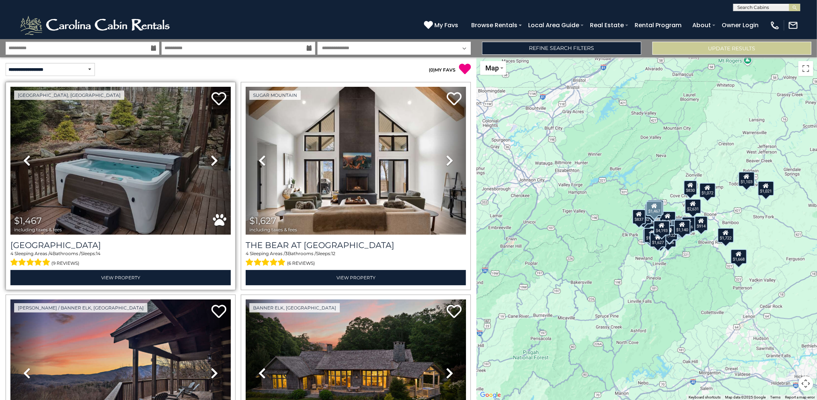
click at [212, 157] on icon at bounding box center [214, 160] width 7 height 12
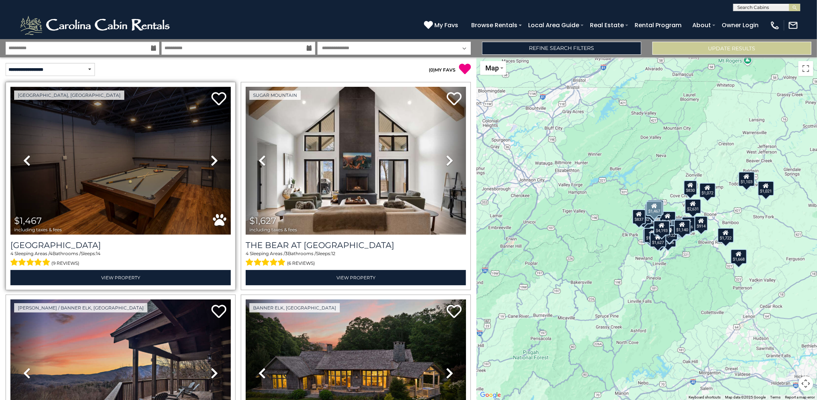
click at [212, 157] on icon at bounding box center [214, 160] width 7 height 12
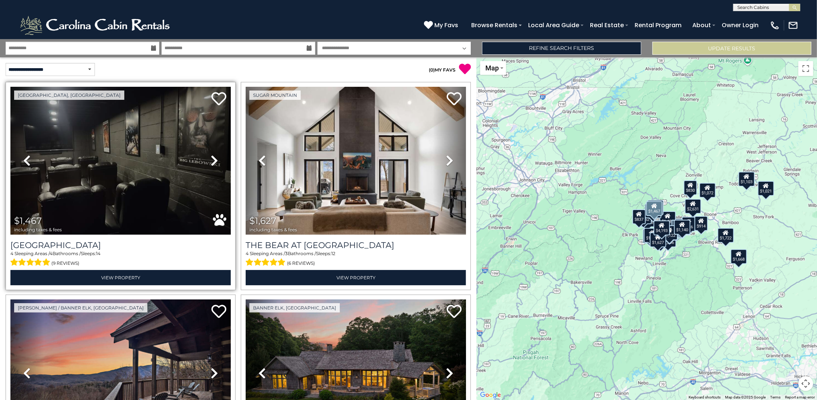
click at [212, 157] on icon at bounding box center [214, 160] width 7 height 12
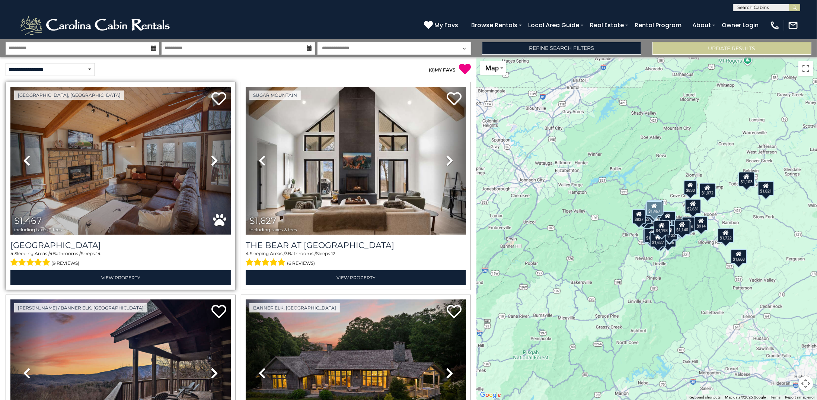
click at [212, 157] on icon at bounding box center [214, 160] width 7 height 12
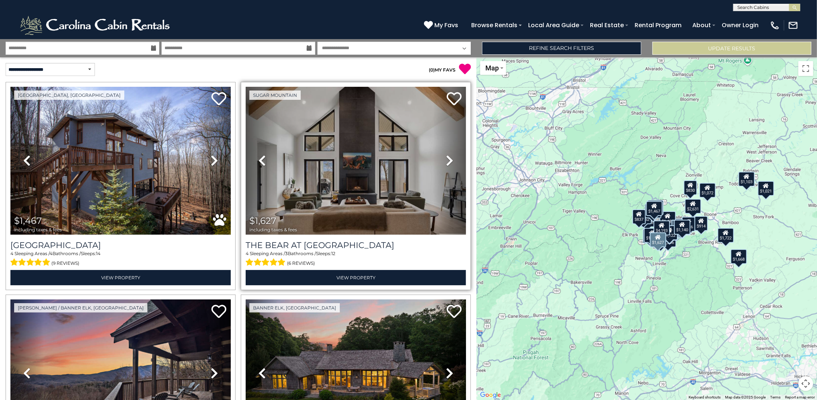
click at [446, 161] on icon at bounding box center [449, 160] width 7 height 12
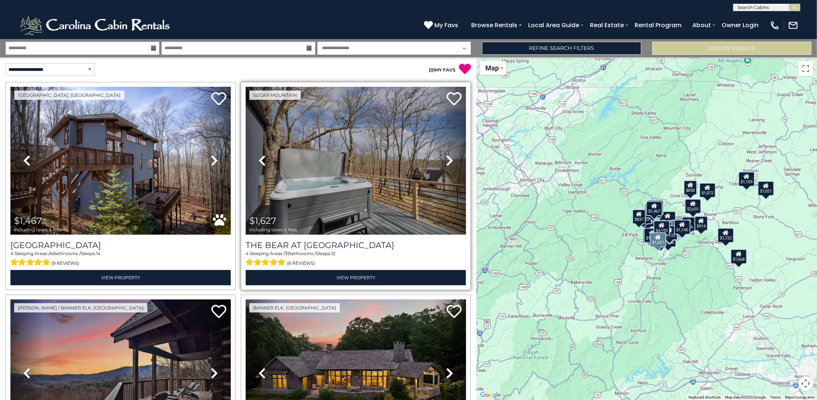
click at [446, 161] on icon at bounding box center [449, 160] width 7 height 12
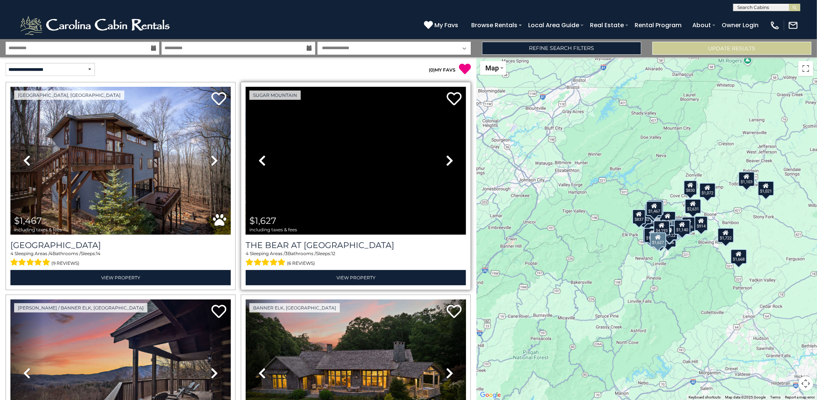
click at [446, 161] on icon at bounding box center [449, 160] width 7 height 12
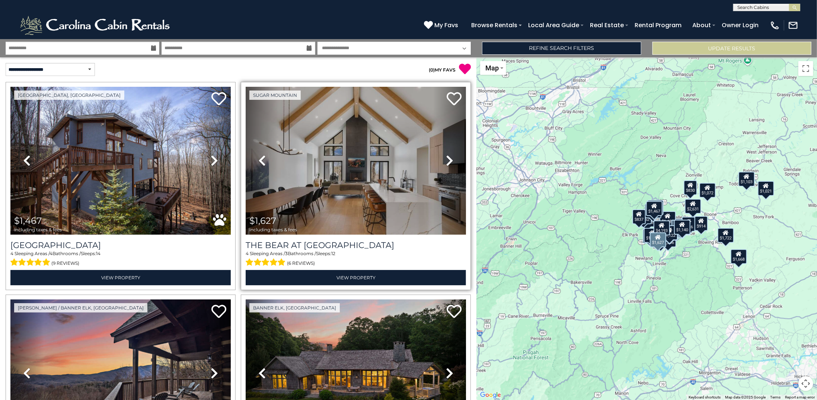
click at [446, 161] on icon at bounding box center [449, 160] width 7 height 12
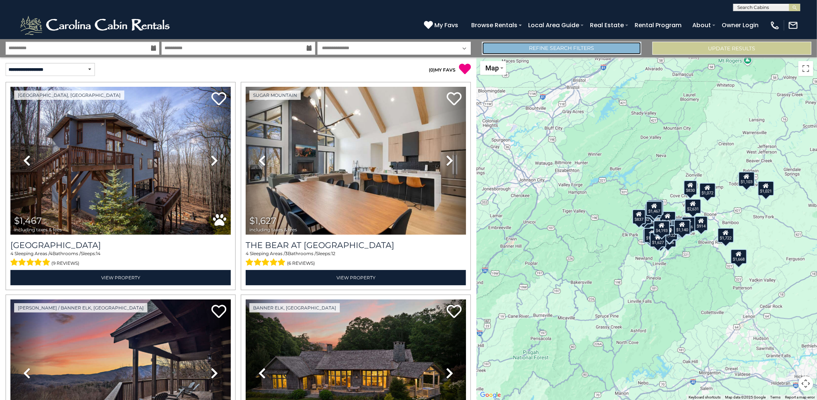
click at [580, 46] on link "Refine Search Filters" at bounding box center [561, 48] width 159 height 13
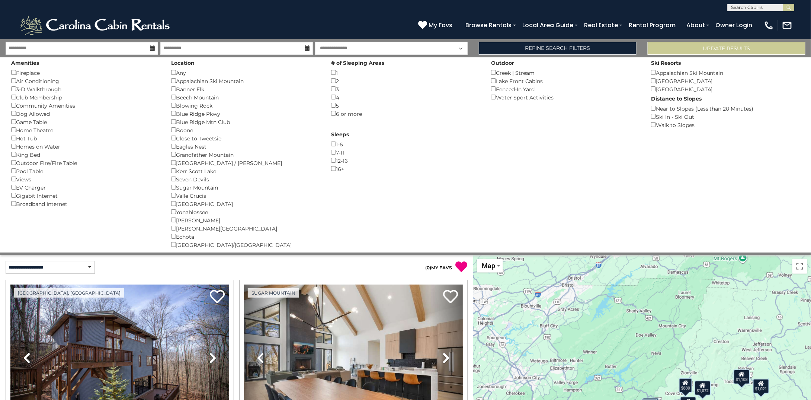
click at [176, 90] on div "Banner Elk ()" at bounding box center [245, 89] width 149 height 8
click at [690, 47] on button "Please Update Results" at bounding box center [727, 48] width 158 height 13
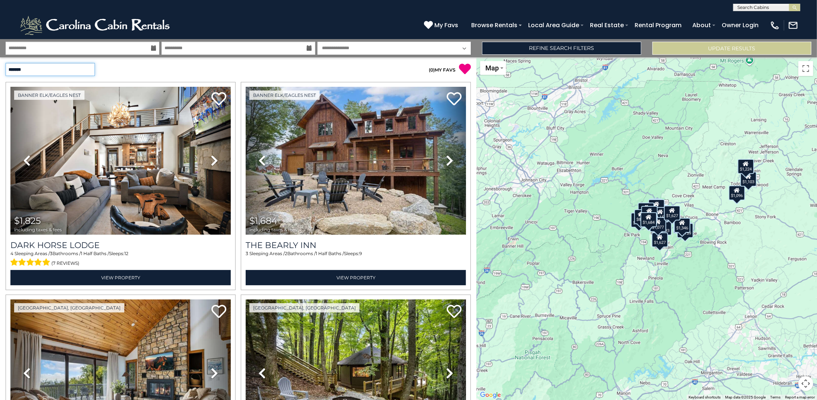
click at [79, 64] on select "**********" at bounding box center [50, 69] width 89 height 13
select select "*********"
click at [6, 63] on select "**********" at bounding box center [50, 69] width 89 height 13
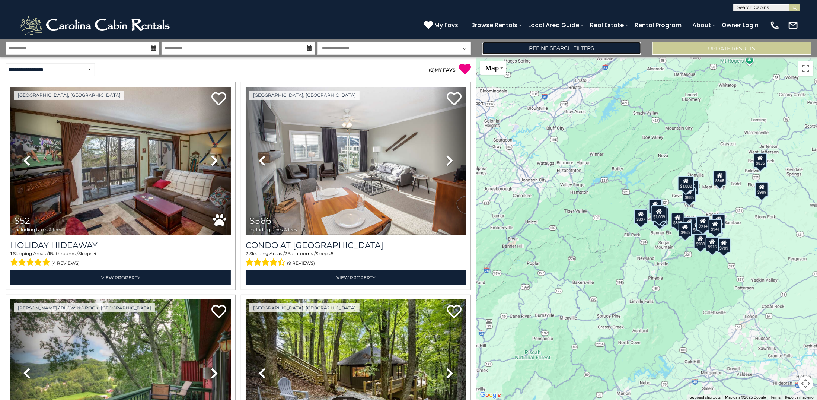
click at [573, 49] on link "Refine Search Filters" at bounding box center [561, 48] width 159 height 13
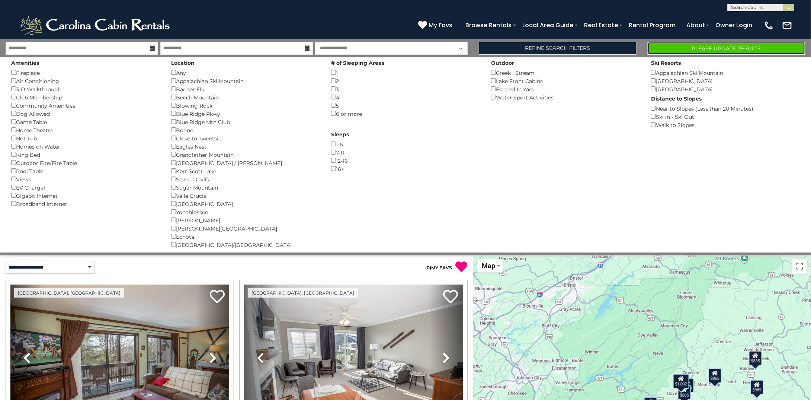
click at [694, 44] on button "Please Update Results" at bounding box center [727, 48] width 158 height 13
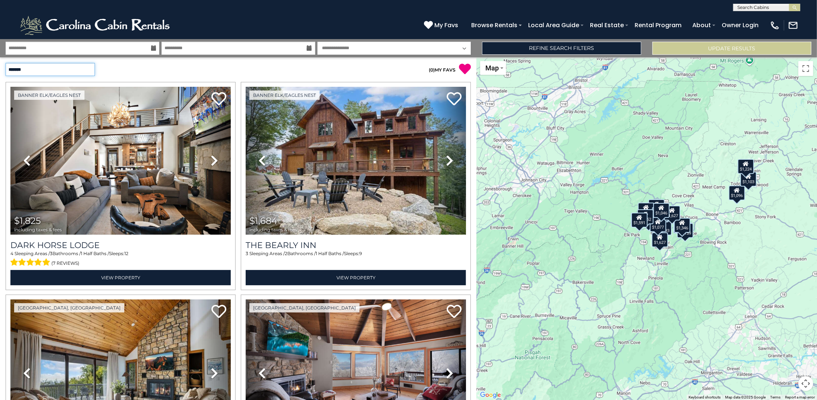
click at [71, 68] on select "**********" at bounding box center [50, 69] width 89 height 13
select select "*********"
click at [6, 63] on select "**********" at bounding box center [50, 69] width 89 height 13
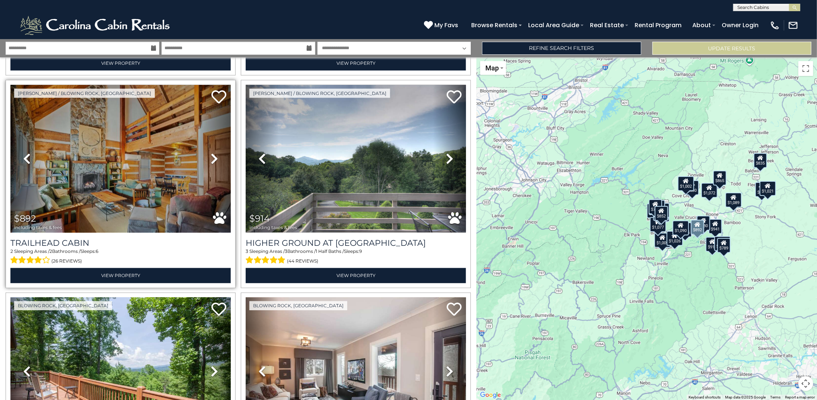
scroll to position [856, 0]
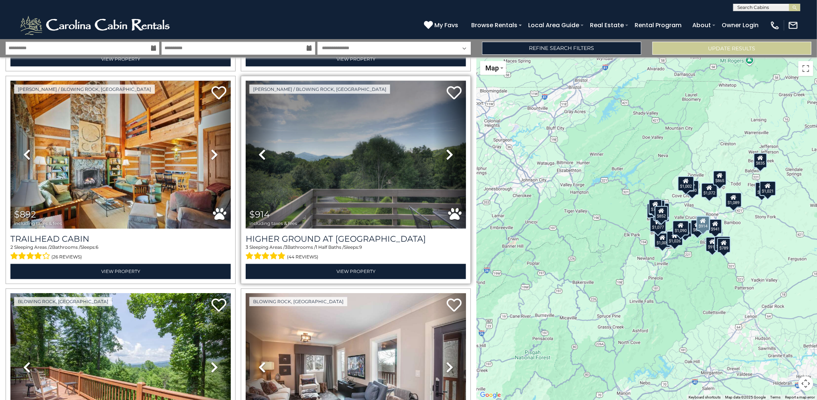
click at [446, 149] on icon at bounding box center [449, 155] width 7 height 12
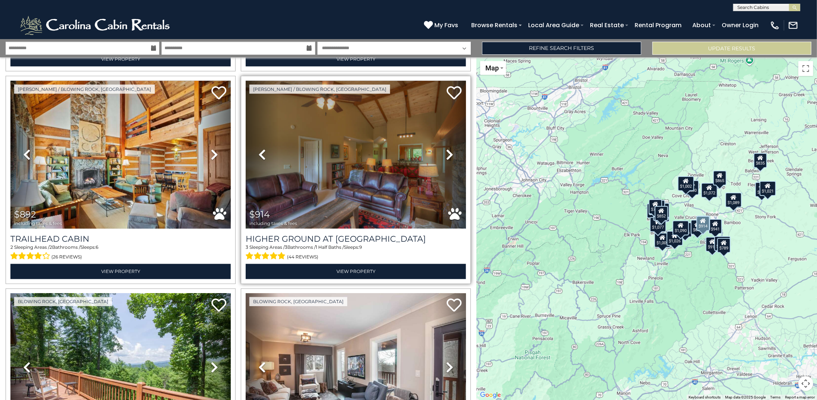
click at [446, 149] on icon at bounding box center [449, 155] width 7 height 12
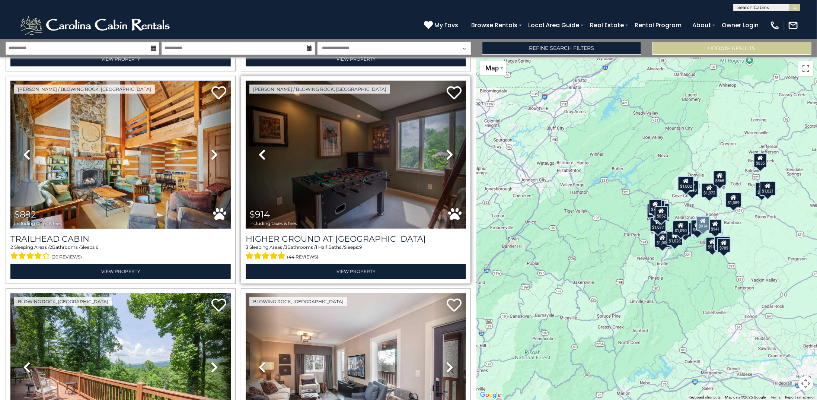
click at [446, 149] on icon at bounding box center [449, 155] width 7 height 12
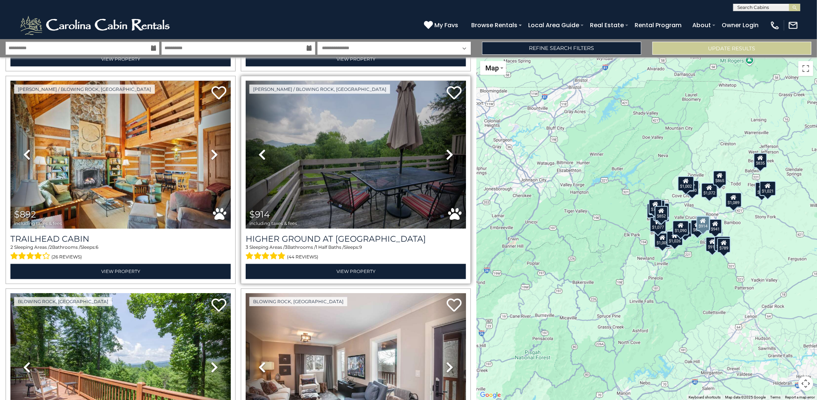
click at [446, 149] on icon at bounding box center [449, 155] width 7 height 12
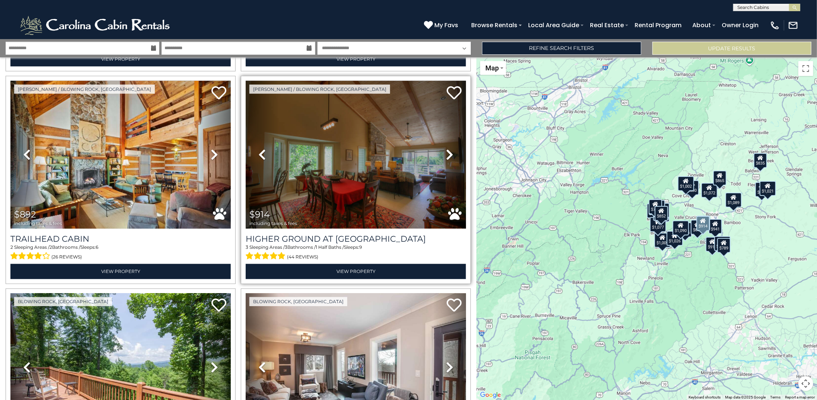
click at [446, 149] on icon at bounding box center [449, 155] width 7 height 12
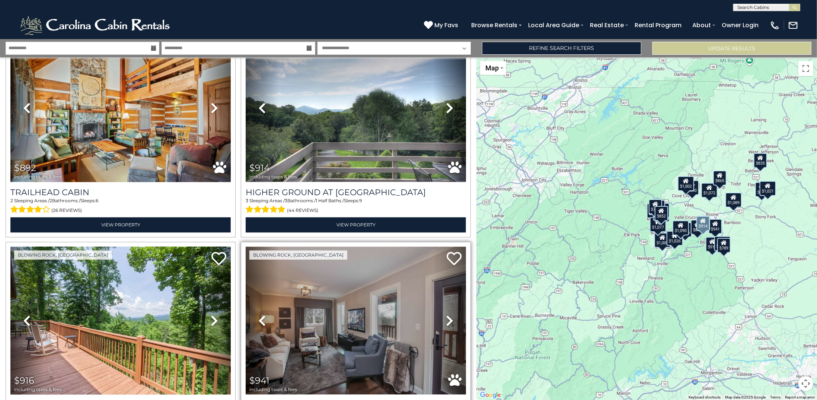
scroll to position [1042, 0]
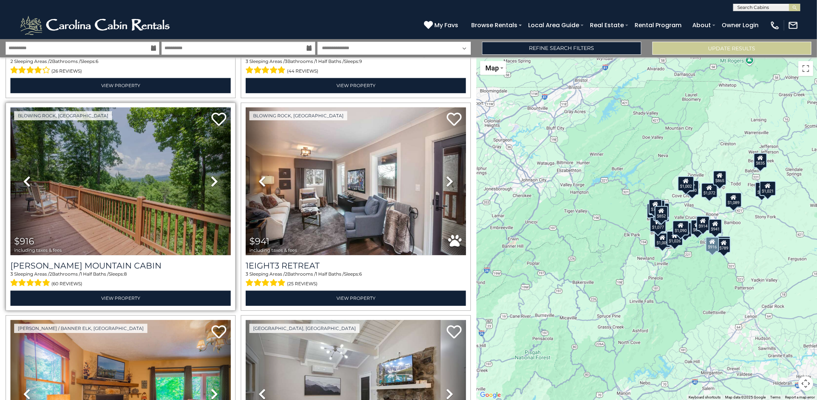
click at [211, 175] on icon at bounding box center [214, 181] width 7 height 12
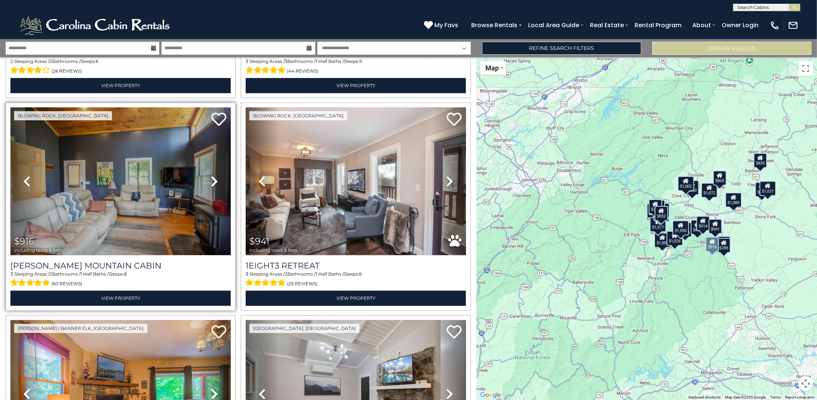
click at [211, 175] on icon at bounding box center [214, 181] width 7 height 12
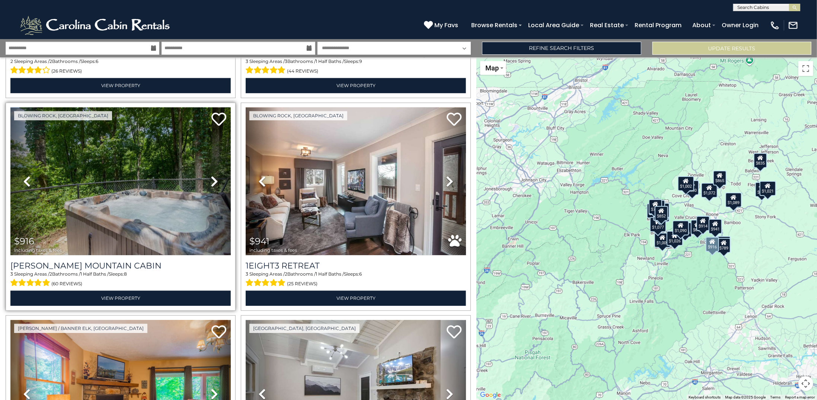
click at [211, 175] on icon at bounding box center [214, 181] width 7 height 12
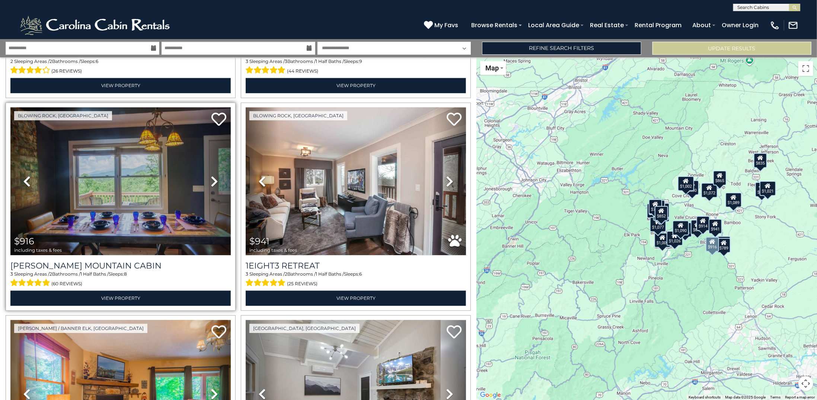
click at [27, 175] on icon at bounding box center [26, 181] width 7 height 12
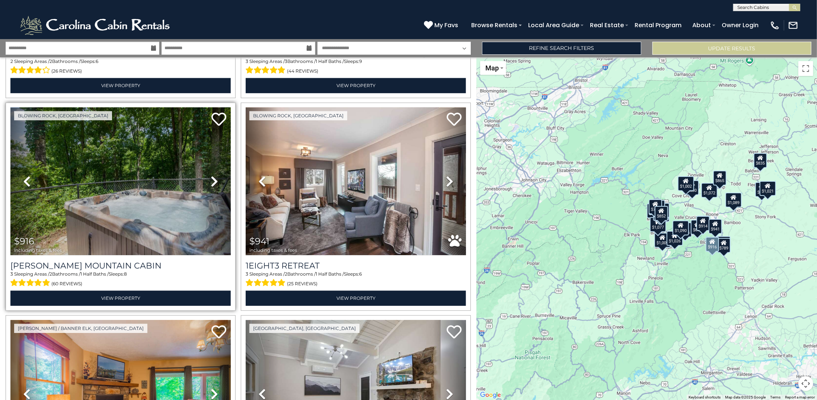
click at [215, 175] on icon at bounding box center [214, 181] width 7 height 12
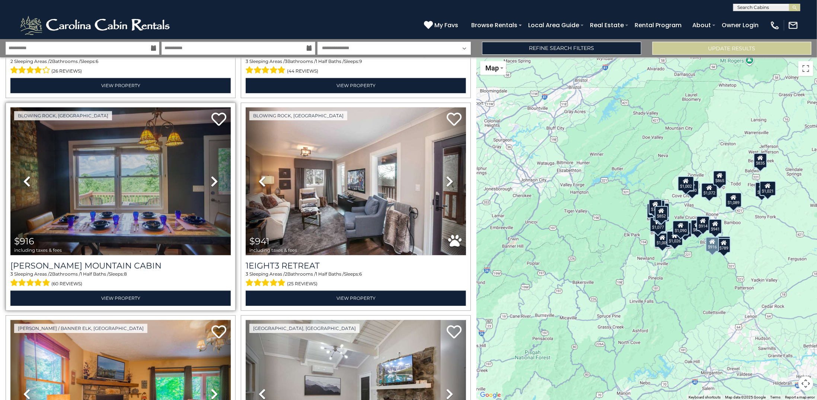
click at [215, 175] on icon at bounding box center [214, 181] width 7 height 12
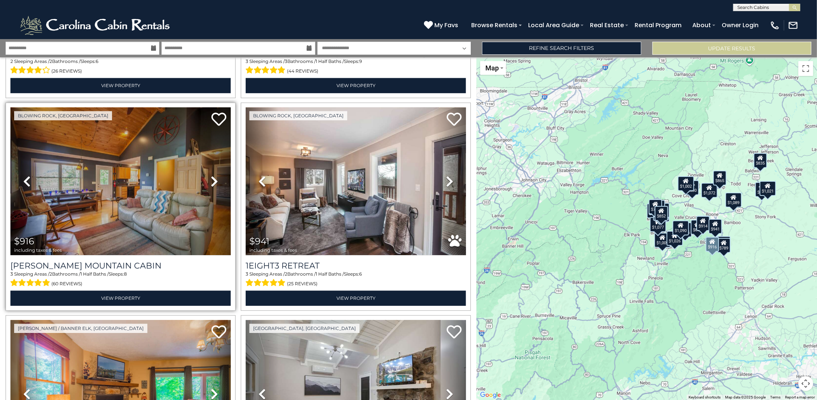
click at [215, 175] on icon at bounding box center [214, 181] width 7 height 12
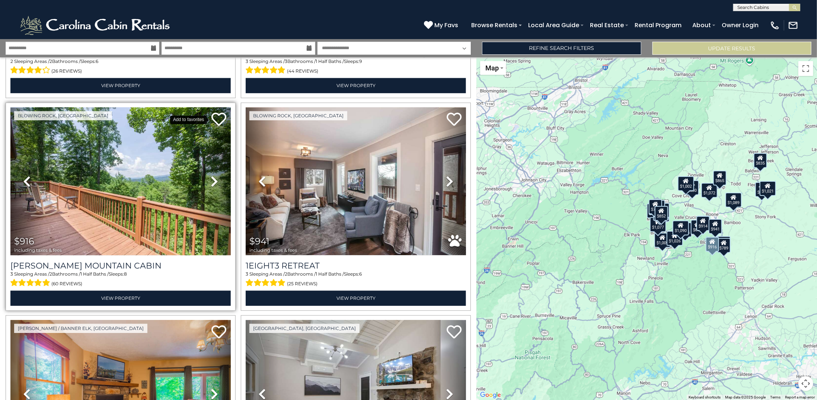
click at [219, 112] on icon at bounding box center [218, 119] width 15 height 15
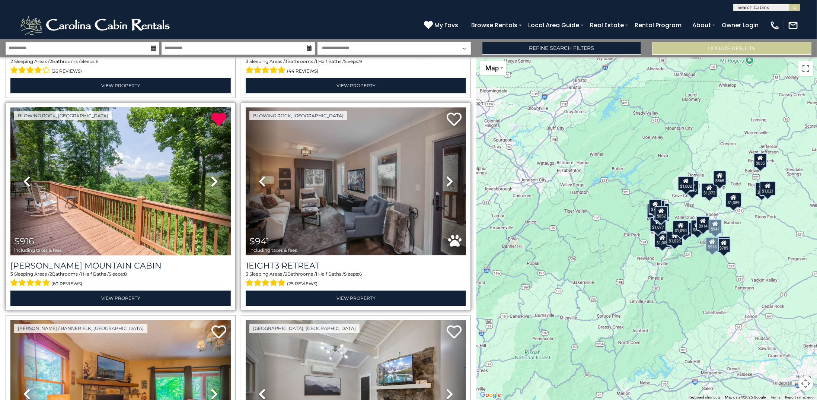
click at [447, 175] on icon at bounding box center [449, 181] width 7 height 12
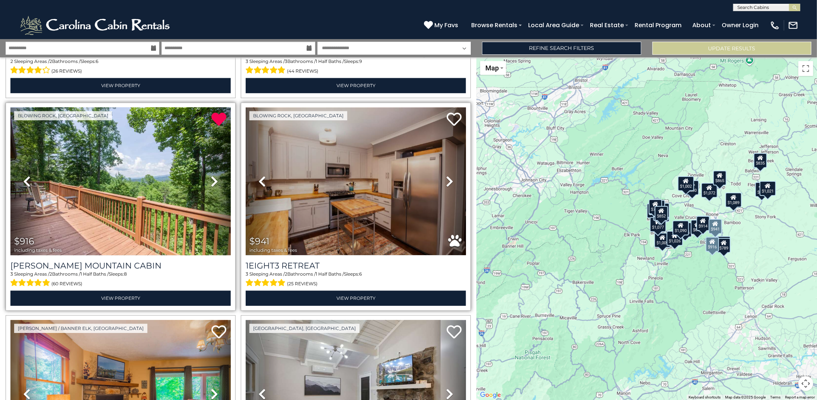
click at [447, 175] on icon at bounding box center [449, 181] width 7 height 12
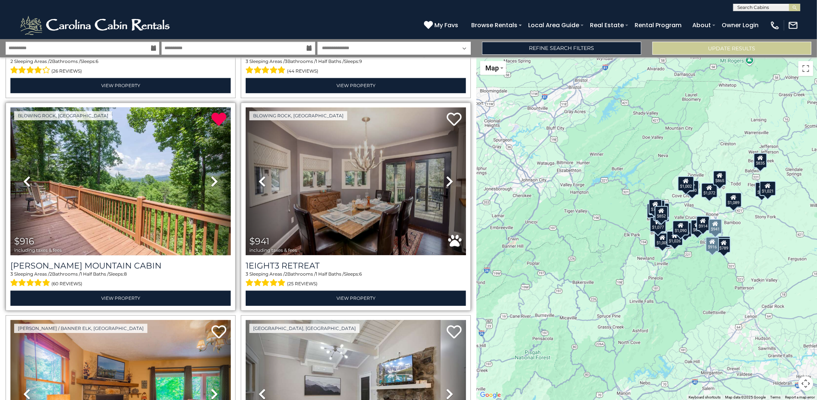
click at [447, 175] on icon at bounding box center [449, 181] width 7 height 12
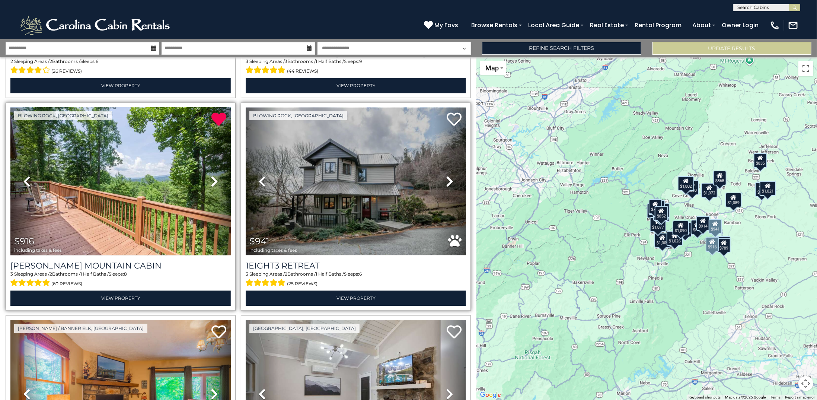
click at [447, 175] on icon at bounding box center [449, 181] width 7 height 12
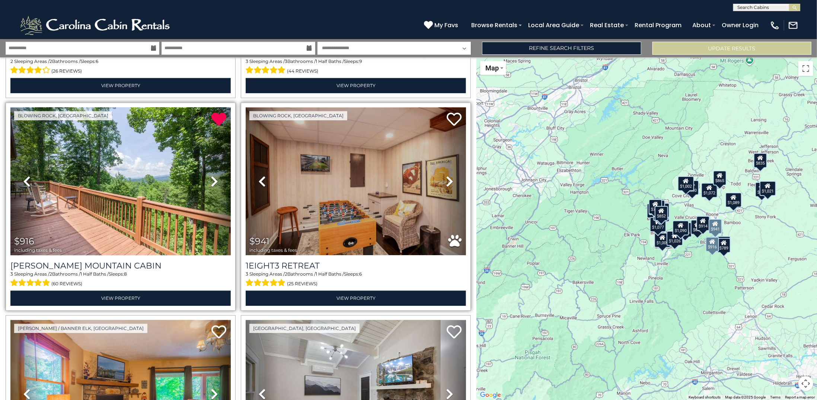
click at [447, 175] on icon at bounding box center [449, 181] width 7 height 12
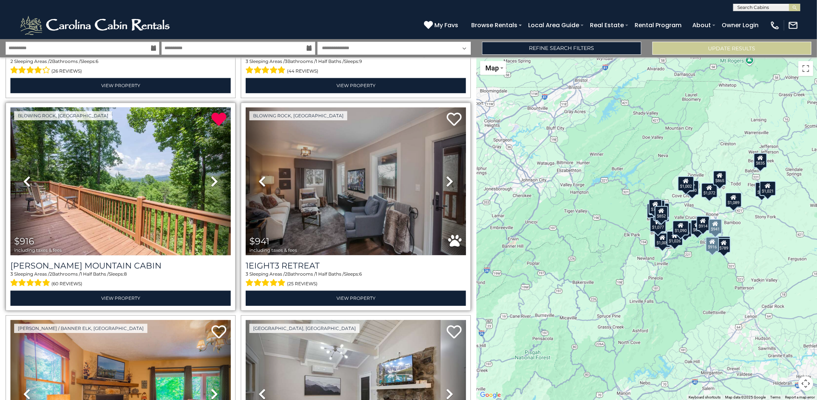
click at [447, 175] on icon at bounding box center [449, 181] width 7 height 12
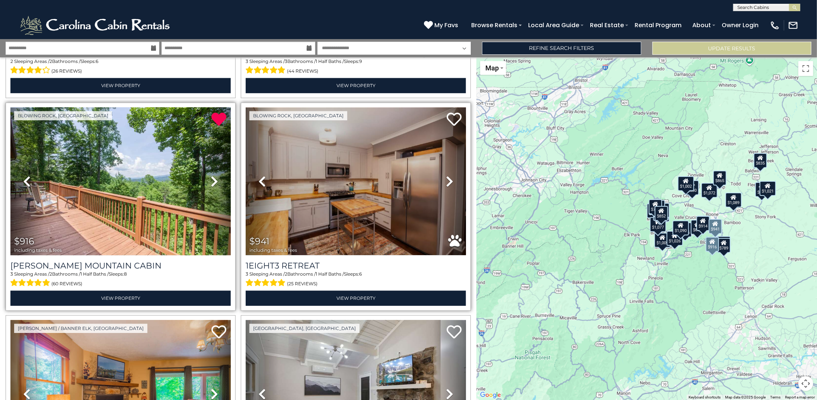
click at [447, 175] on icon at bounding box center [449, 181] width 7 height 12
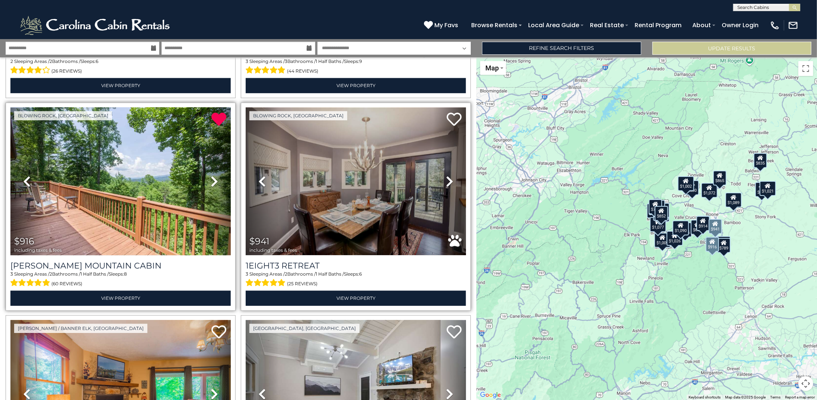
click at [447, 175] on icon at bounding box center [449, 181] width 7 height 12
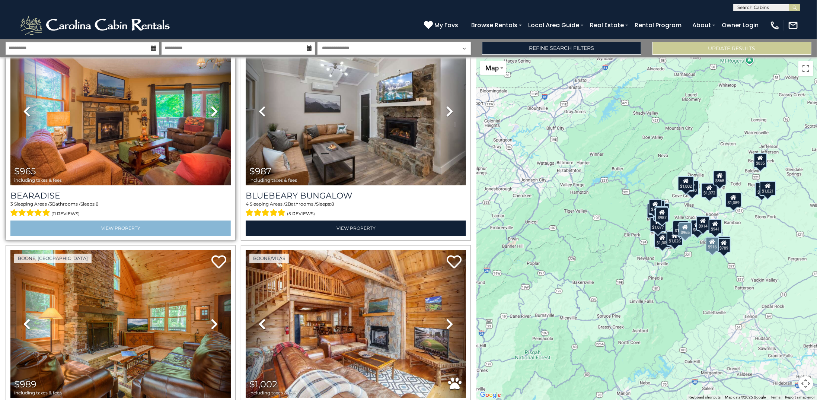
scroll to position [1376, 0]
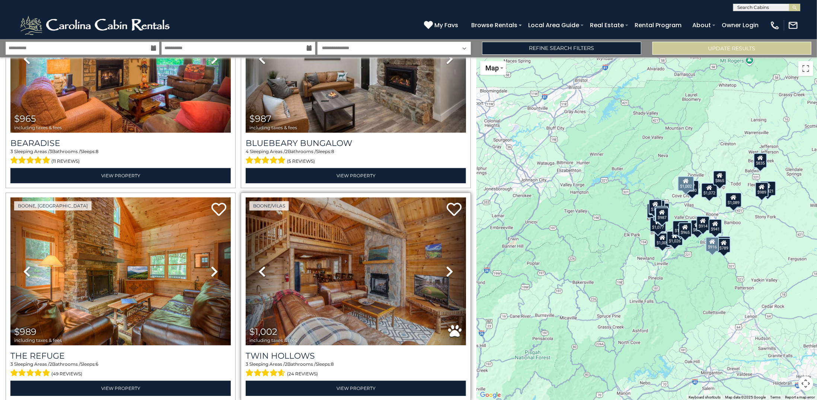
click at [446, 265] on icon at bounding box center [449, 271] width 7 height 12
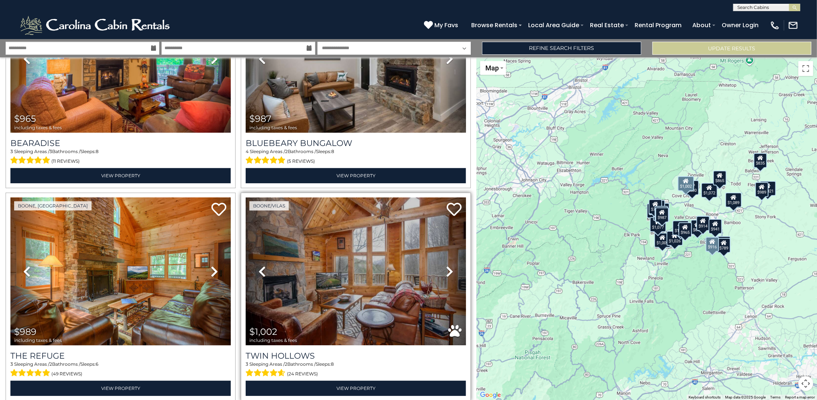
click at [446, 265] on icon at bounding box center [449, 271] width 7 height 12
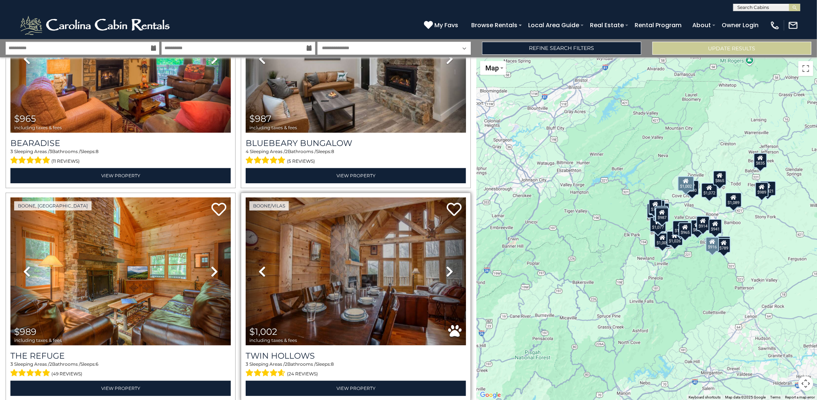
click at [446, 265] on icon at bounding box center [449, 271] width 7 height 12
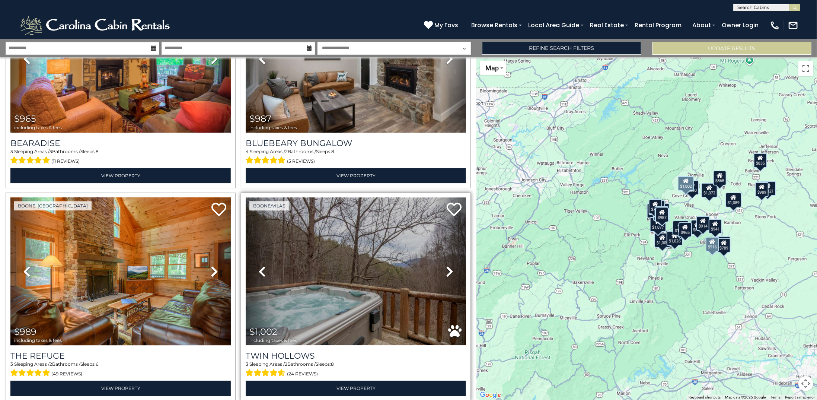
click at [446, 265] on icon at bounding box center [449, 271] width 7 height 12
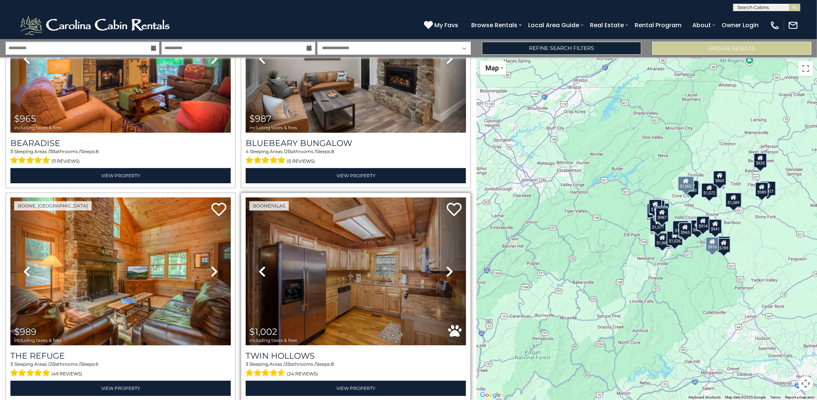
click at [446, 265] on icon at bounding box center [449, 271] width 7 height 12
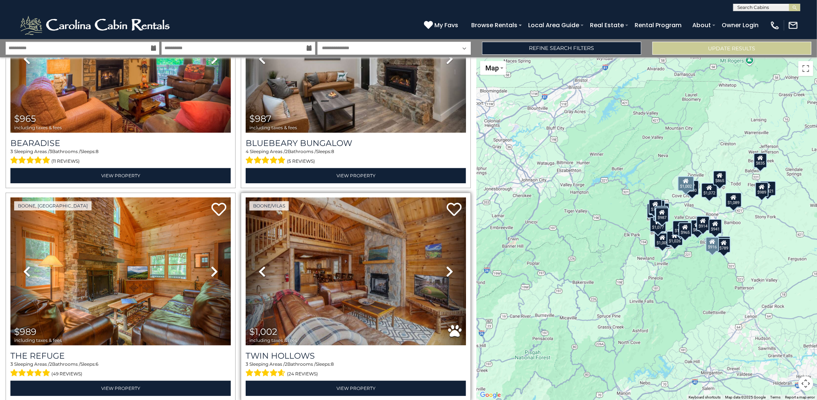
click at [446, 265] on icon at bounding box center [449, 271] width 7 height 12
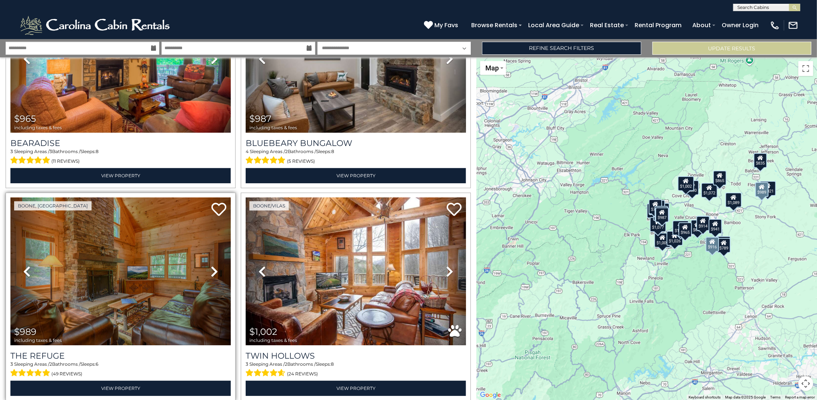
click at [211, 265] on icon at bounding box center [214, 271] width 7 height 12
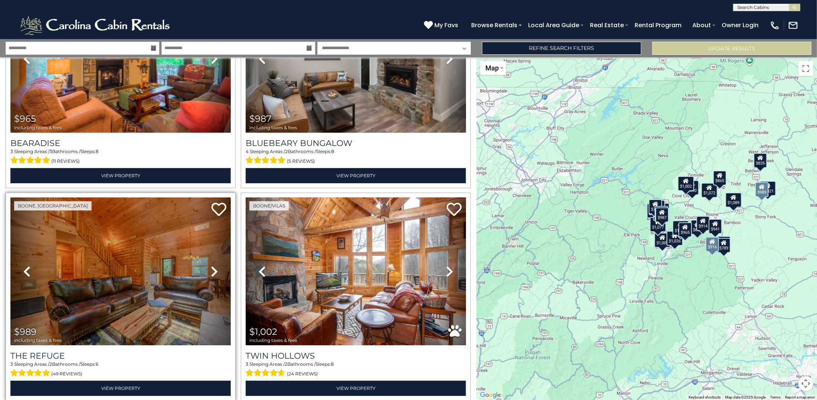
click at [211, 265] on icon at bounding box center [214, 271] width 7 height 12
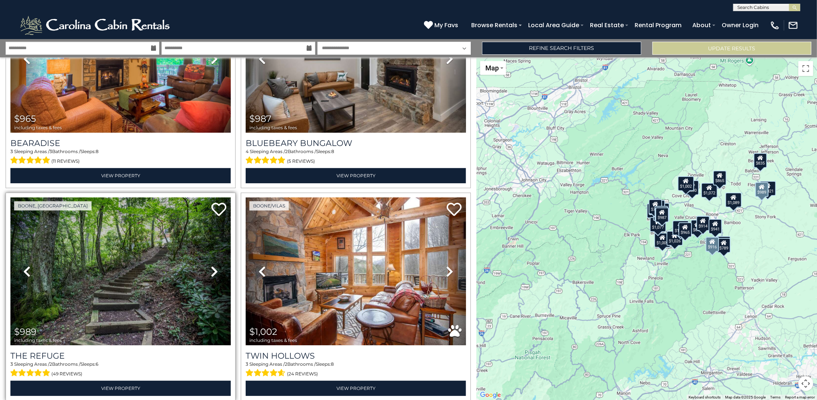
click at [211, 265] on icon at bounding box center [214, 271] width 7 height 12
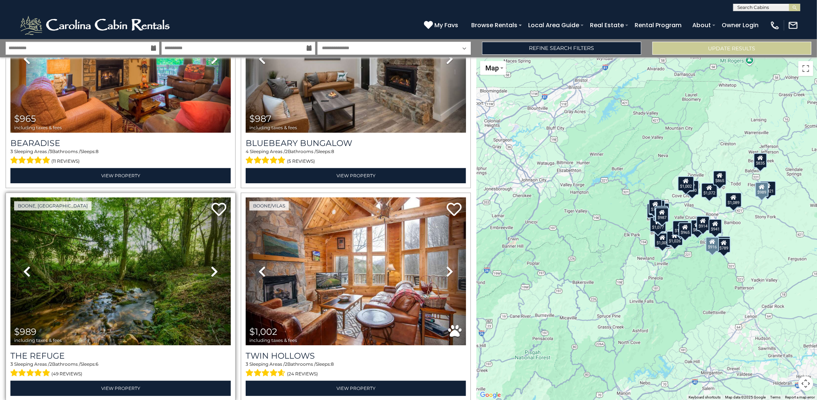
click at [211, 265] on icon at bounding box center [214, 271] width 7 height 12
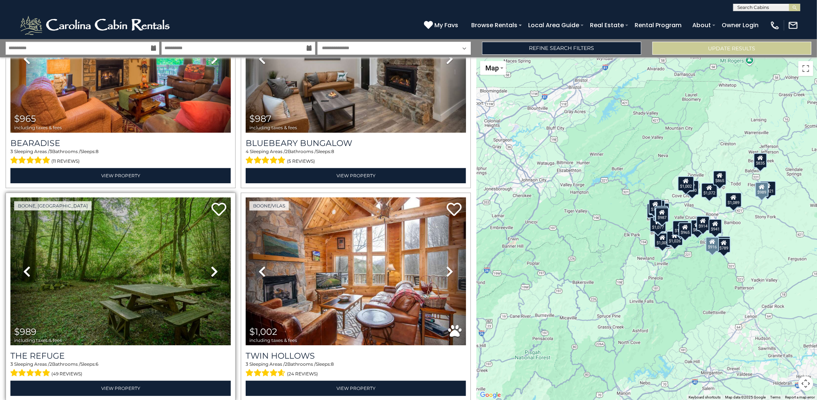
click at [211, 265] on icon at bounding box center [214, 271] width 7 height 12
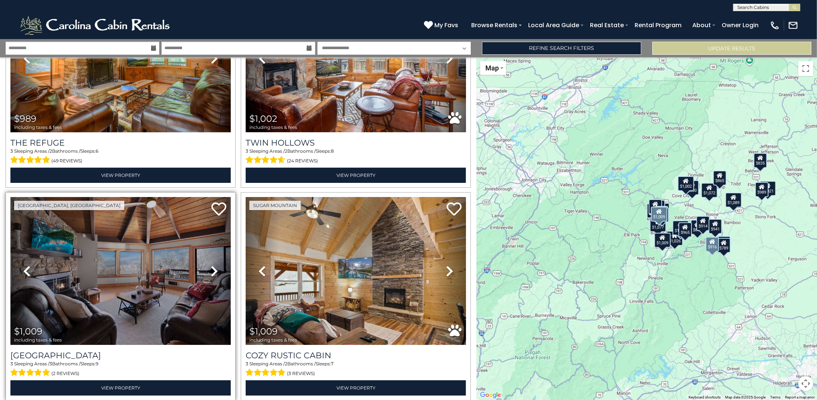
scroll to position [1600, 0]
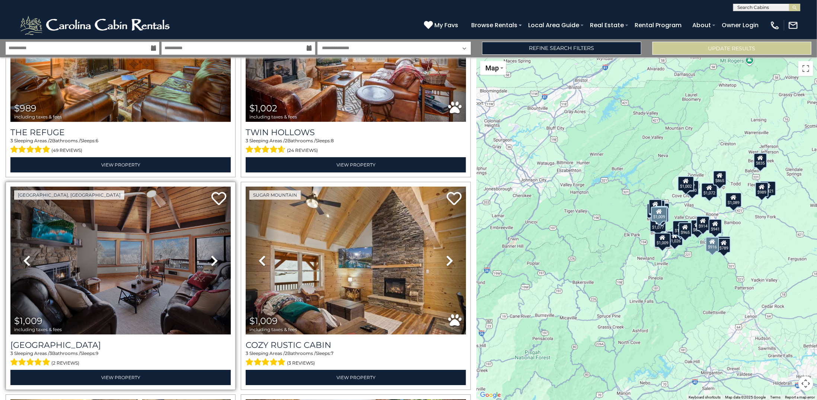
click at [215, 254] on icon at bounding box center [214, 260] width 7 height 12
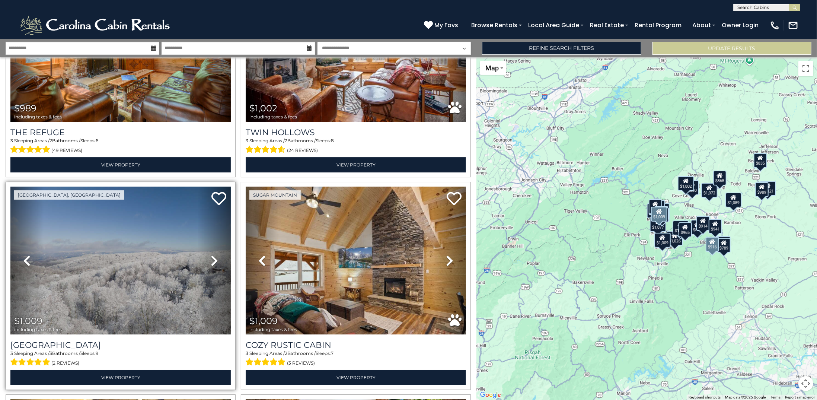
click at [215, 254] on icon at bounding box center [214, 260] width 7 height 12
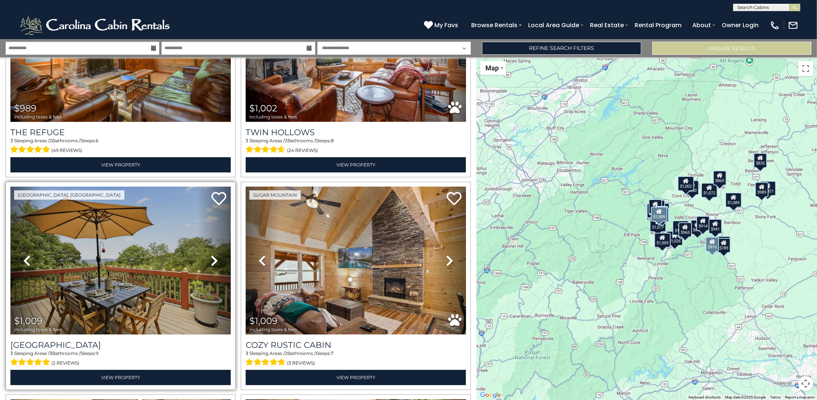
click at [215, 254] on icon at bounding box center [214, 260] width 7 height 12
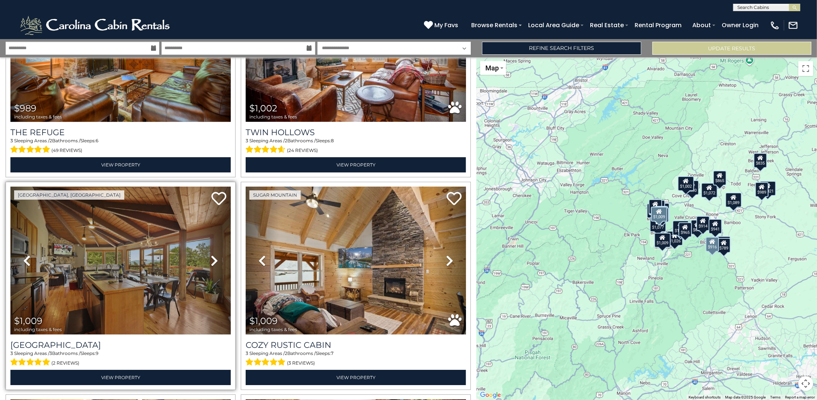
click at [215, 254] on icon at bounding box center [214, 260] width 7 height 12
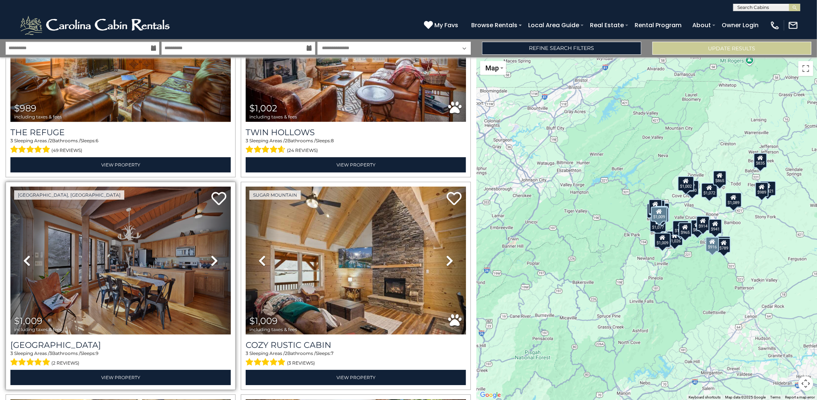
click at [215, 254] on icon at bounding box center [214, 260] width 7 height 12
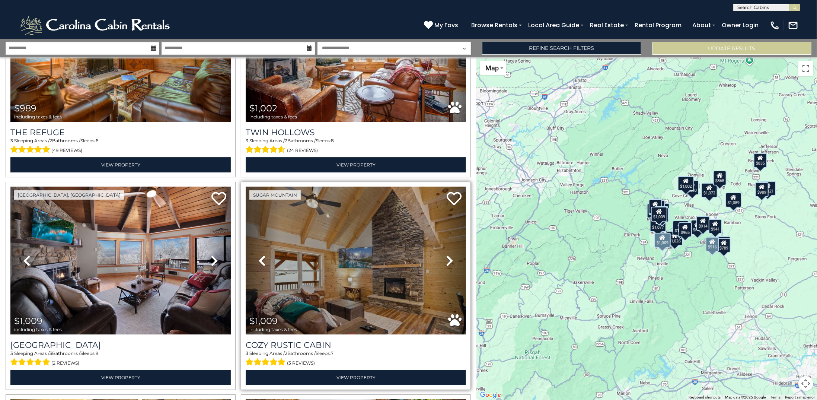
click at [446, 254] on icon at bounding box center [449, 260] width 7 height 12
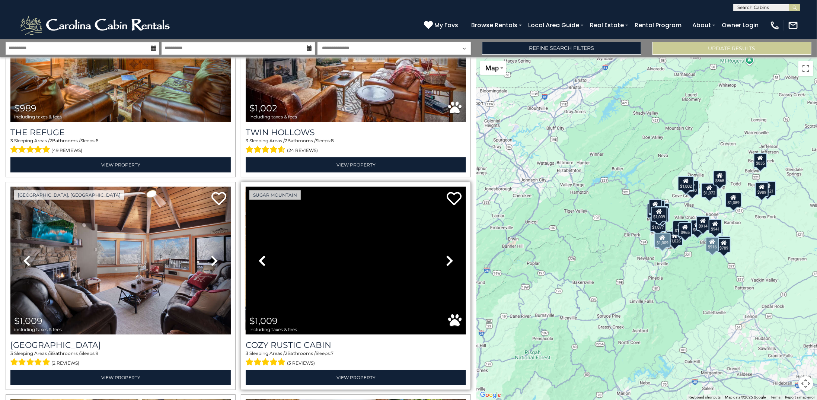
click at [446, 254] on icon at bounding box center [449, 260] width 7 height 12
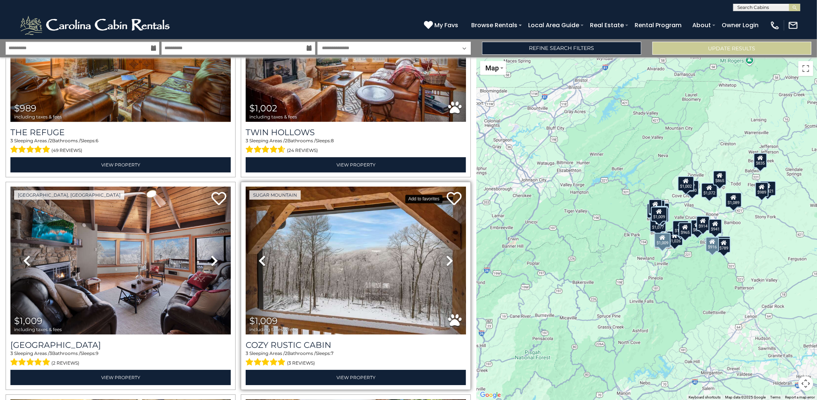
click at [453, 191] on icon at bounding box center [453, 198] width 15 height 15
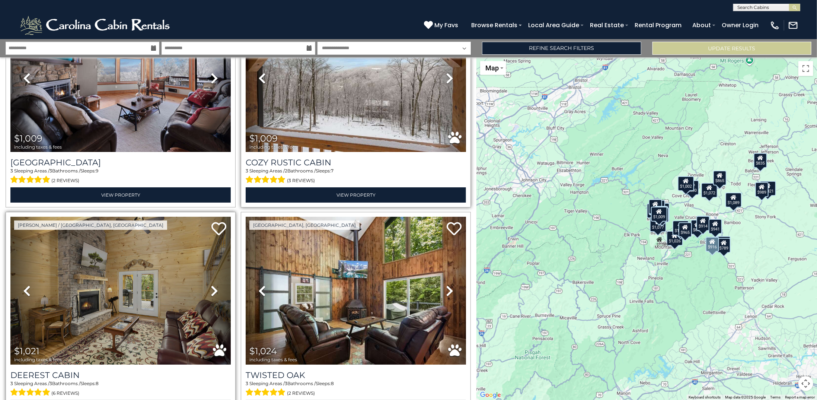
scroll to position [1786, 0]
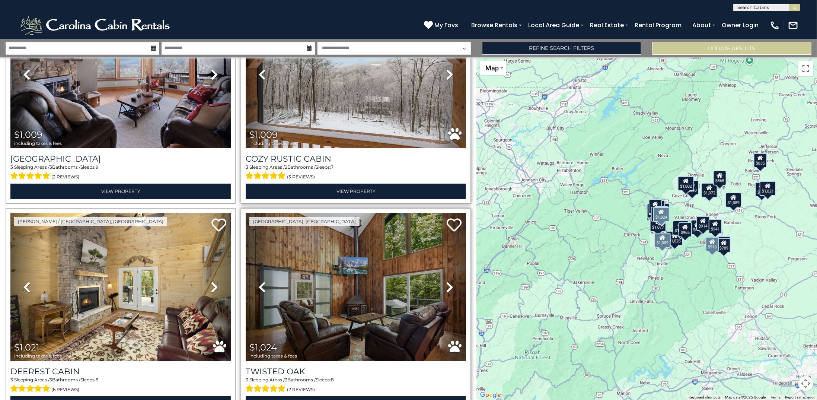
click at [446, 281] on icon at bounding box center [449, 287] width 7 height 12
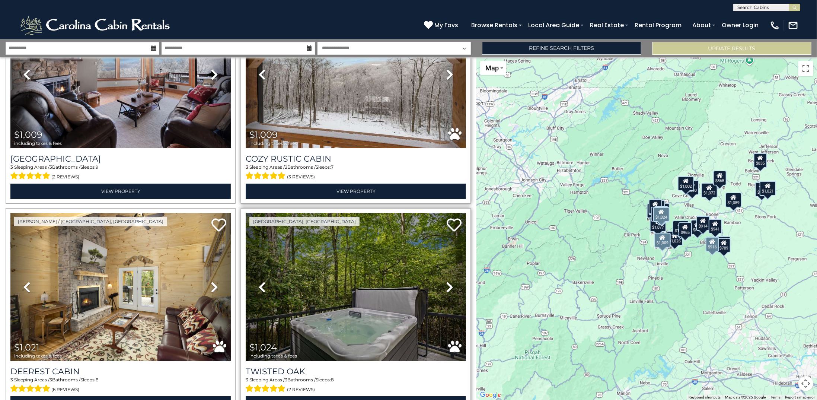
click at [446, 281] on icon at bounding box center [449, 287] width 7 height 12
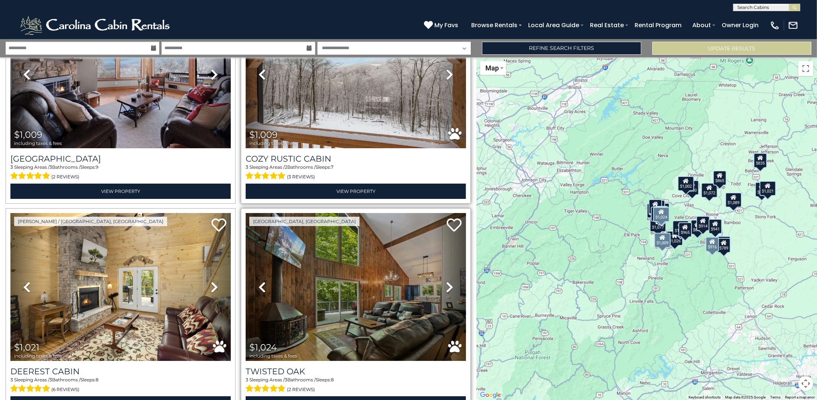
click at [446, 281] on icon at bounding box center [449, 287] width 7 height 12
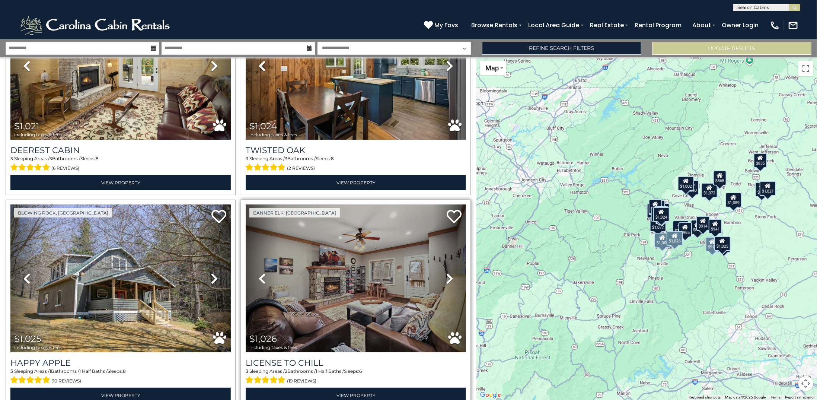
scroll to position [2046, 0]
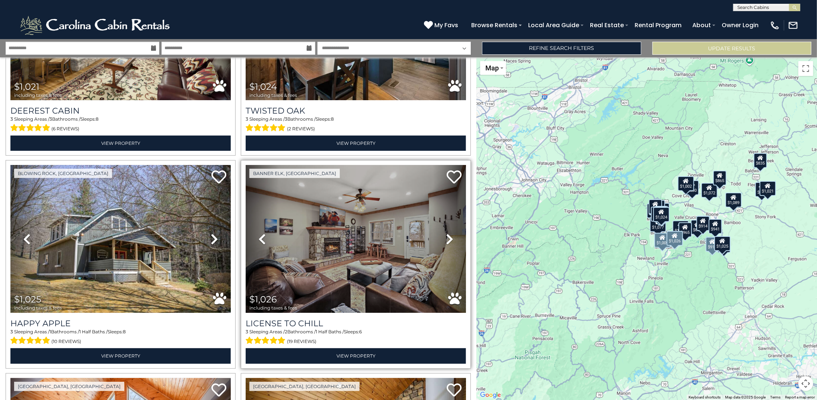
click at [448, 233] on icon at bounding box center [449, 239] width 7 height 12
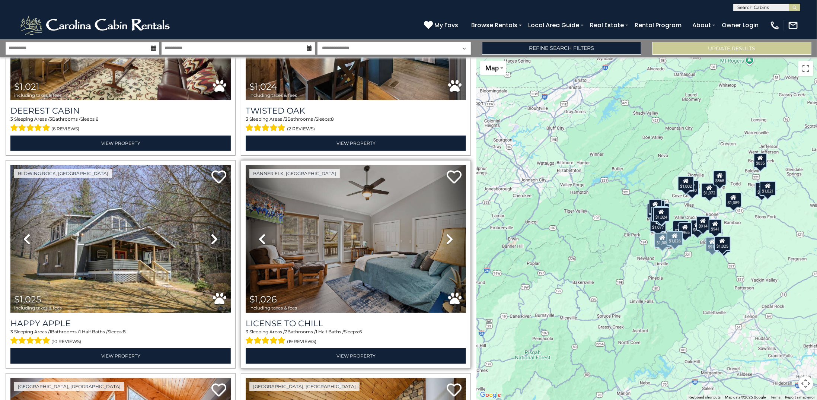
click at [448, 233] on icon at bounding box center [449, 239] width 7 height 12
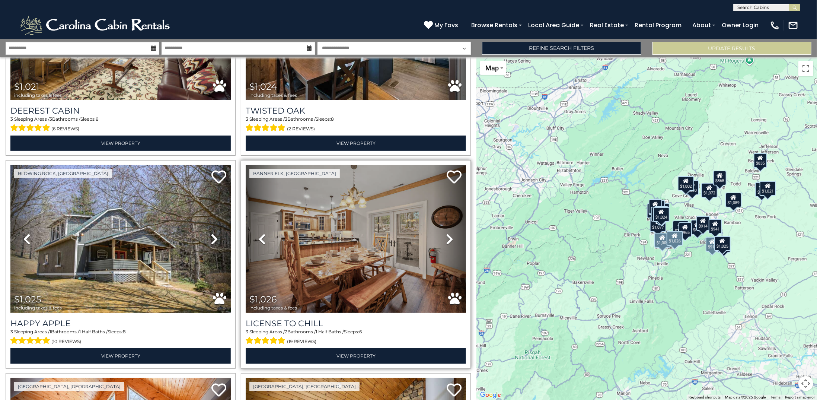
click at [448, 233] on icon at bounding box center [449, 239] width 7 height 12
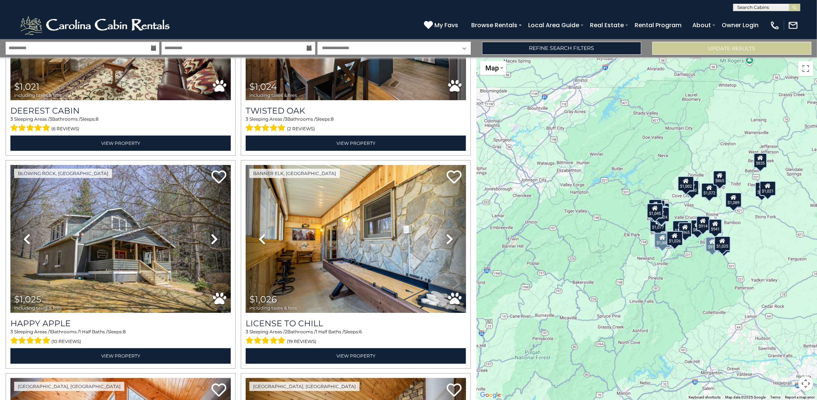
click at [702, 259] on div "$707 $754 $789 $830 $830 $835 $852 $865 $892 $914 $916 $941 $965 $987 $989 $1,0…" at bounding box center [646, 228] width 340 height 342
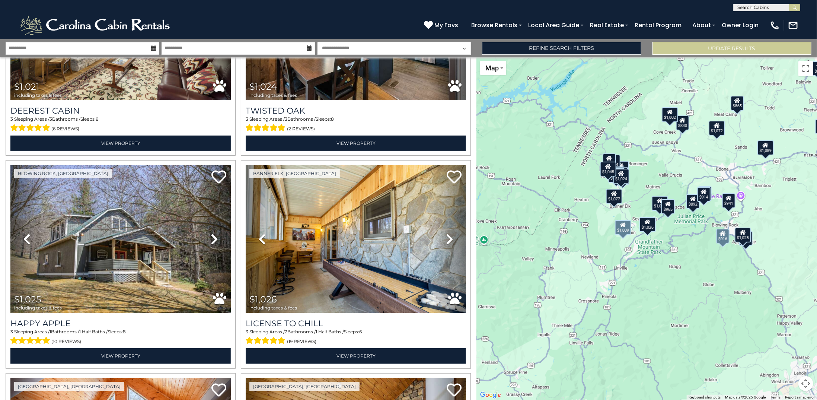
click at [702, 259] on div "$707 $754 $789 $830 $830 $835 $852 $865 $892 $914 $916 $941 $965 $987 $989 $1,0…" at bounding box center [646, 228] width 340 height 342
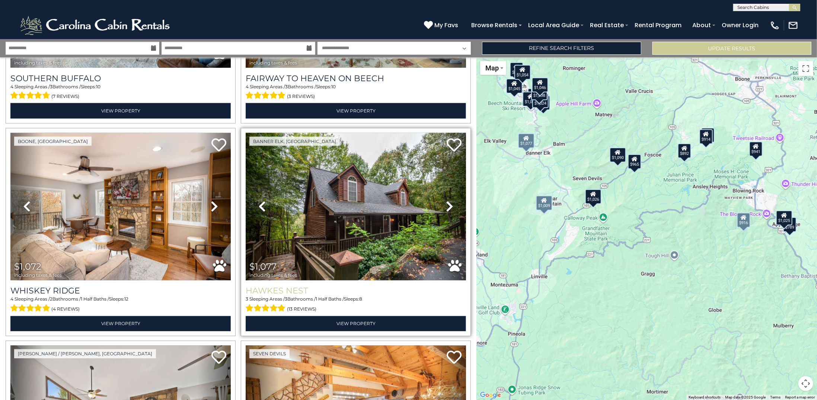
scroll to position [2888, 0]
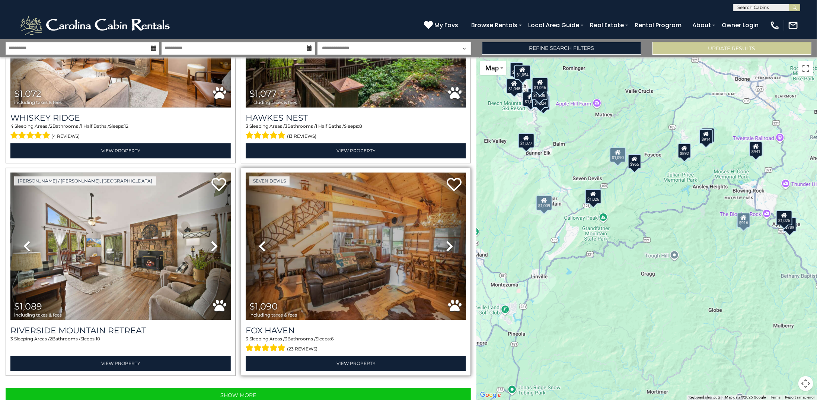
click at [448, 240] on icon at bounding box center [449, 246] width 7 height 12
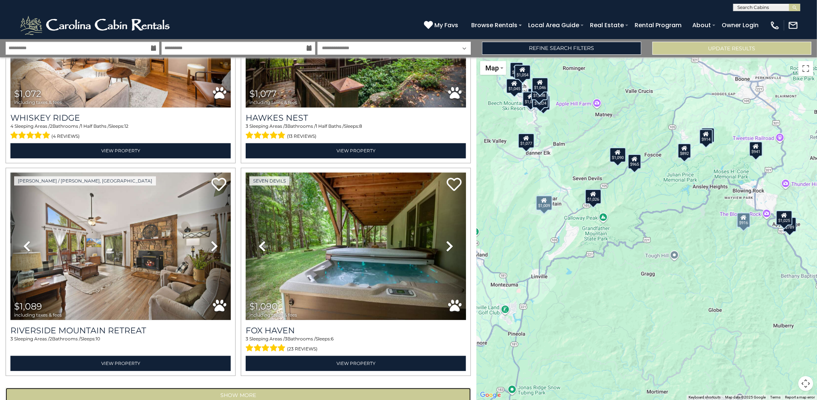
click at [271, 388] on button "Show More" at bounding box center [238, 395] width 465 height 15
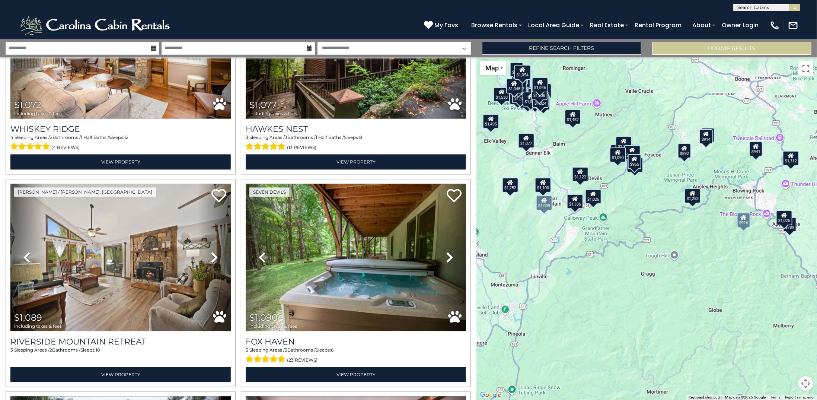
scroll to position [2888, 0]
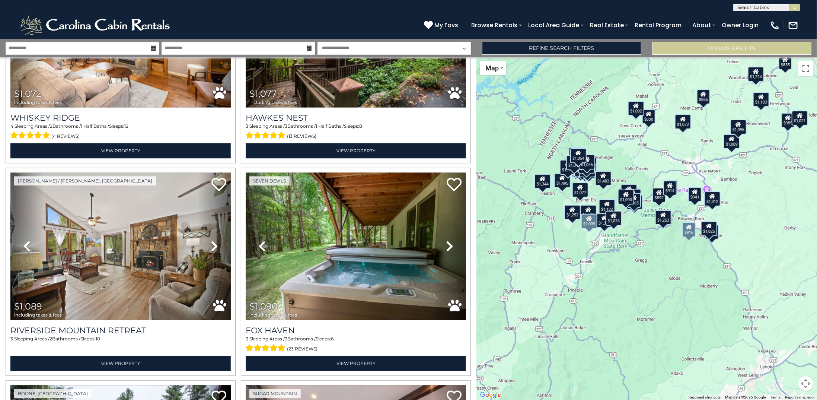
click at [585, 240] on div "$707 $754 $789 $830 $830 $835 $852 $865 $892 $914 $916 $941 $965 $987 $989 $1,0…" at bounding box center [646, 228] width 340 height 342
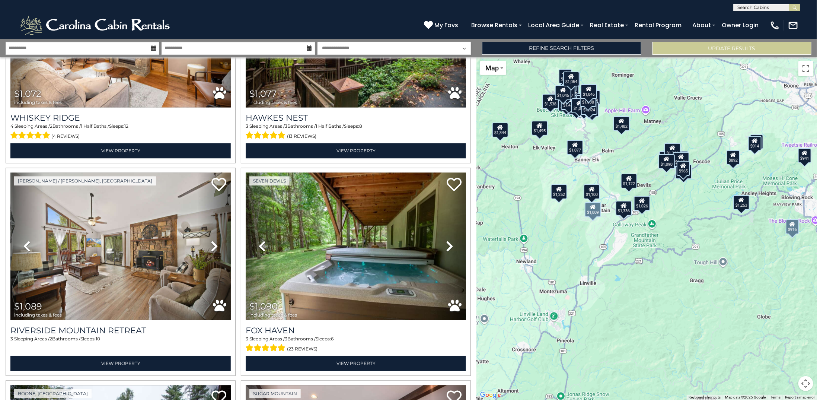
click at [585, 240] on div "$707 $754 $789 $830 $830 $835 $852 $865 $892 $914 $916 $941 $965 $987 $989 $1,0…" at bounding box center [646, 228] width 340 height 342
click at [568, 226] on div "$707 $754 $789 $830 $830 $835 $852 $865 $892 $914 $916 $941 $965 $987 $989 $1,0…" at bounding box center [646, 228] width 340 height 342
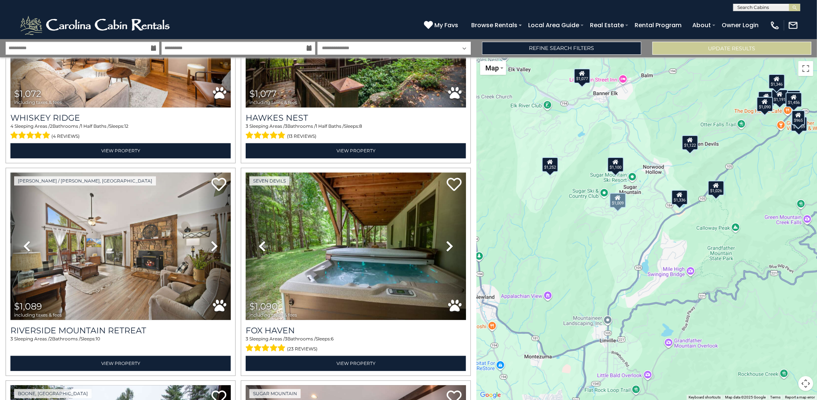
click at [616, 166] on div "$1,100" at bounding box center [615, 164] width 16 height 15
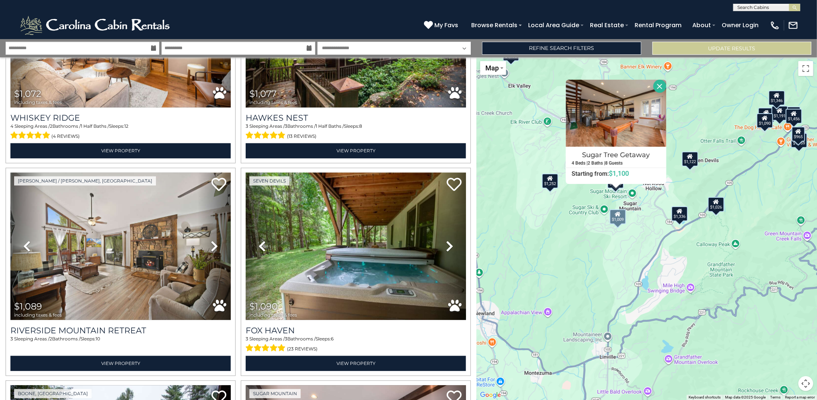
click at [570, 227] on div "$707 $754 $789 $830 $830 $835 $852 $865 $892 $914 $916 $941 $965 $987 $989 $1,0…" at bounding box center [646, 228] width 340 height 342
click at [554, 184] on div "$1,252" at bounding box center [550, 180] width 16 height 15
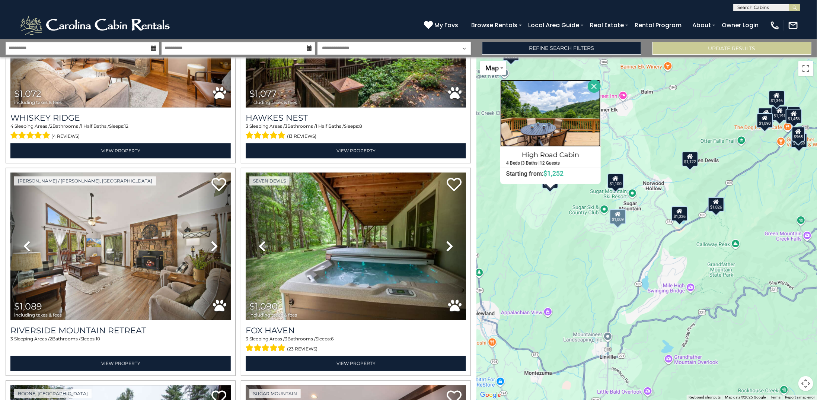
click at [566, 121] on img at bounding box center [550, 113] width 100 height 67
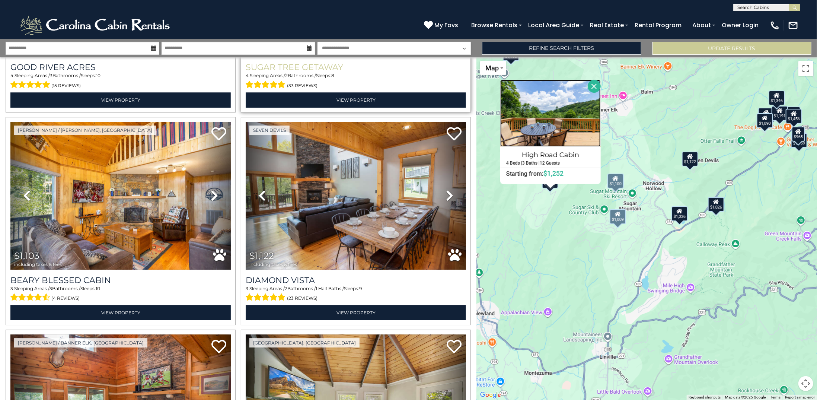
scroll to position [3446, 0]
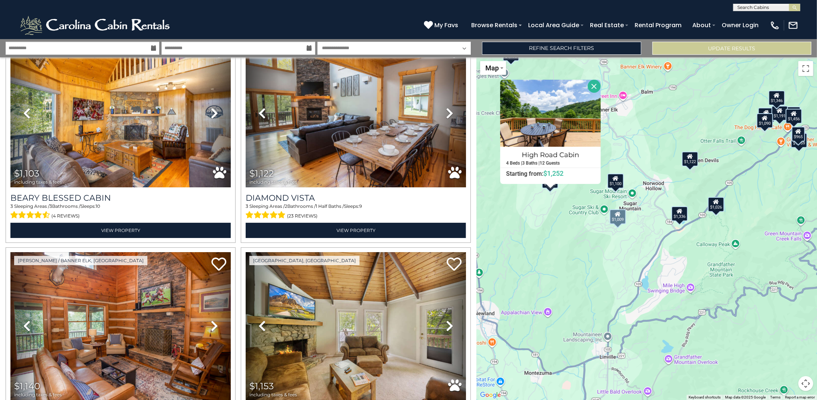
click at [691, 158] on icon at bounding box center [690, 156] width 6 height 5
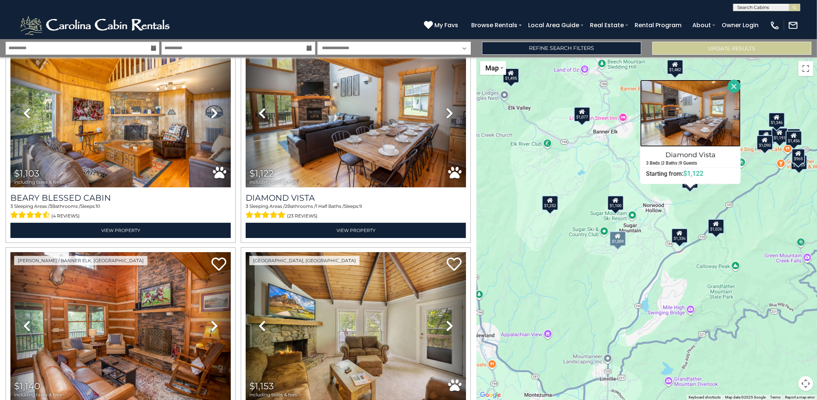
click at [695, 116] on img at bounding box center [690, 113] width 100 height 67
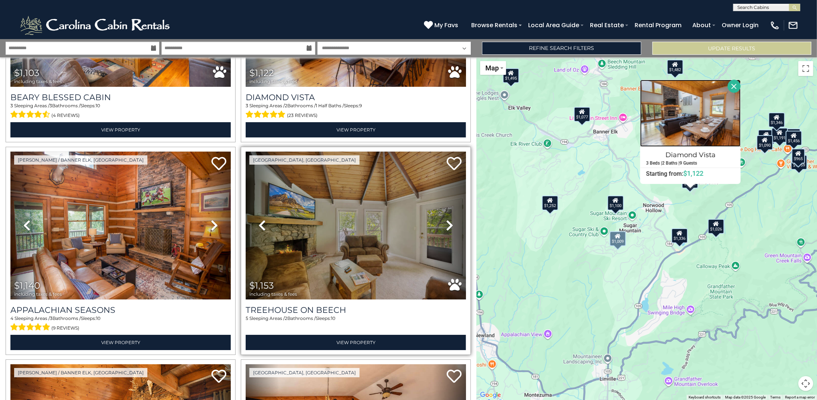
scroll to position [3558, 0]
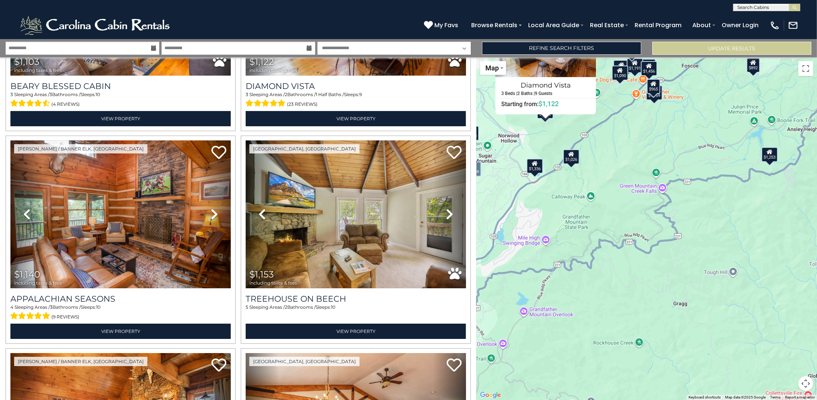
drag, startPoint x: 774, startPoint y: 247, endPoint x: 628, endPoint y: 177, distance: 161.2
click at [628, 177] on div "$707 $754 $789 $830 $830 $835 $852 $865 $892 $914 $916 $941 $965 $987 $989 $1,0…" at bounding box center [646, 228] width 340 height 342
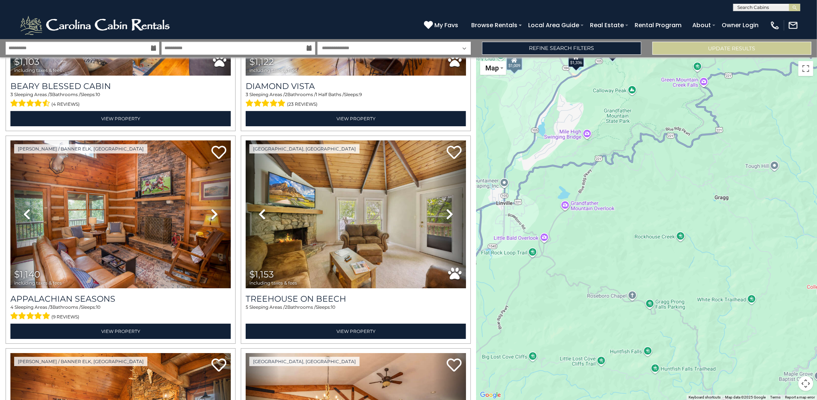
drag, startPoint x: 660, startPoint y: 285, endPoint x: 700, endPoint y: 195, distance: 99.0
click at [700, 195] on div "$707 $754 $789 $830 $830 $835 $852 $865 $892 $914 $916 $941 $965 $987 $989 $1,0…" at bounding box center [646, 228] width 340 height 342
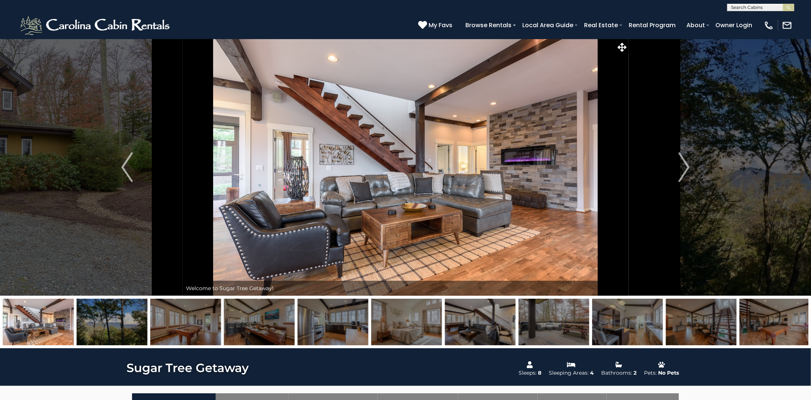
click at [558, 323] on img at bounding box center [554, 321] width 71 height 46
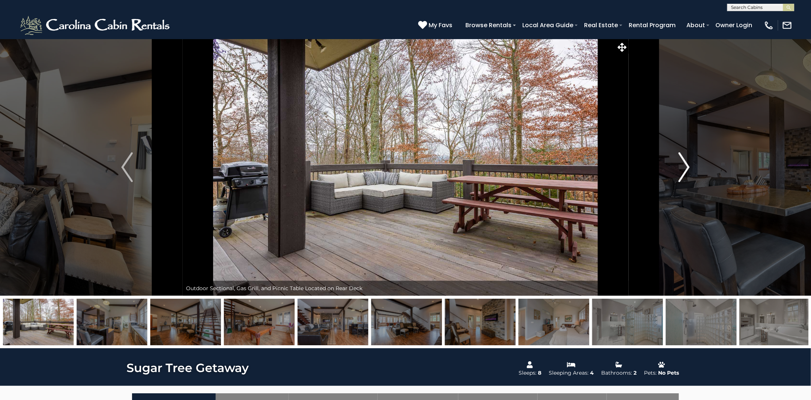
click at [681, 166] on img "Next" at bounding box center [683, 167] width 11 height 30
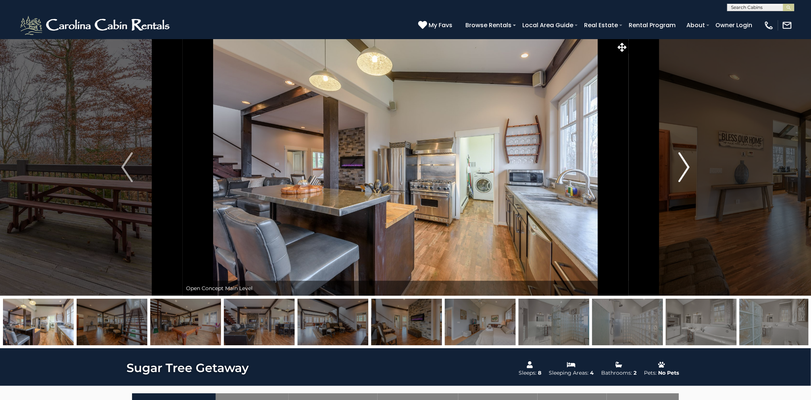
click at [681, 166] on img "Next" at bounding box center [683, 167] width 11 height 30
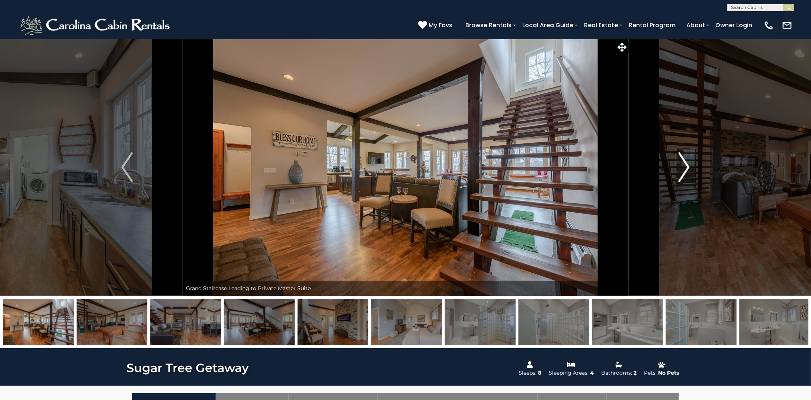
click at [681, 166] on img "Next" at bounding box center [683, 167] width 11 height 30
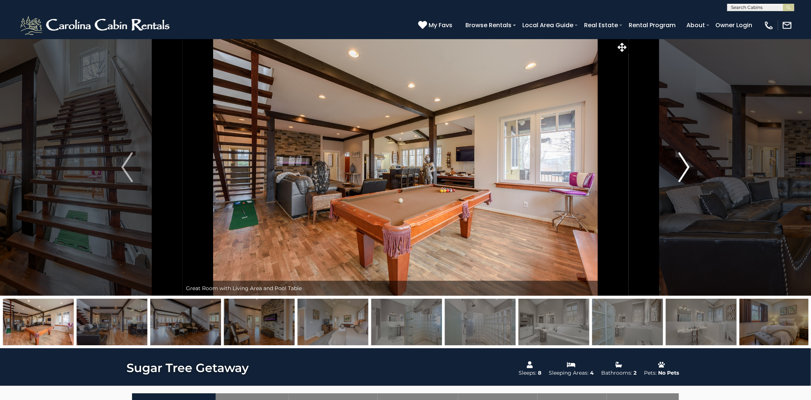
click at [681, 166] on img "Next" at bounding box center [683, 167] width 11 height 30
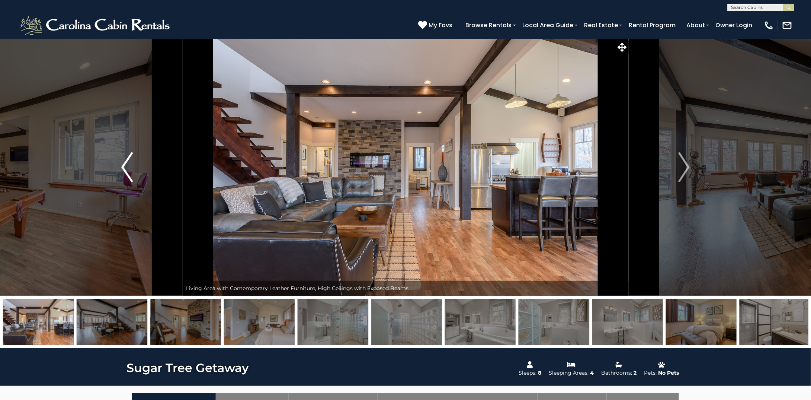
click at [125, 166] on img "Previous" at bounding box center [126, 167] width 11 height 30
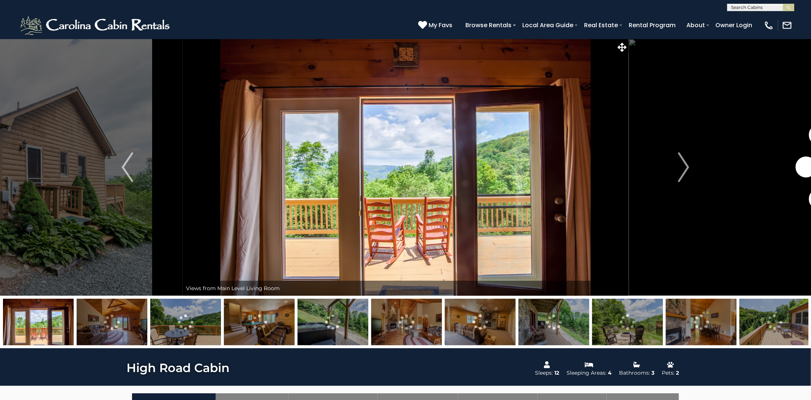
click at [179, 321] on img at bounding box center [185, 321] width 71 height 46
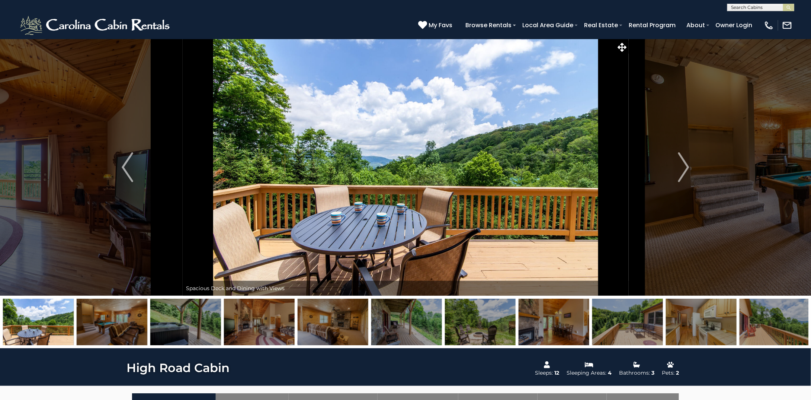
click at [334, 320] on img at bounding box center [333, 321] width 71 height 46
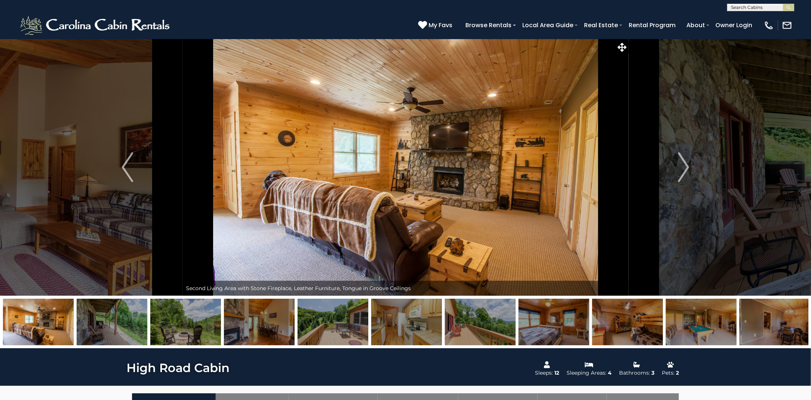
click at [405, 328] on img at bounding box center [406, 321] width 71 height 46
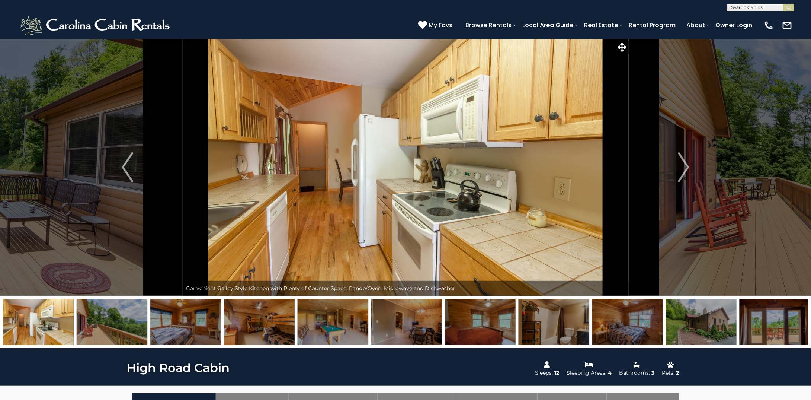
click at [475, 326] on img at bounding box center [480, 321] width 71 height 46
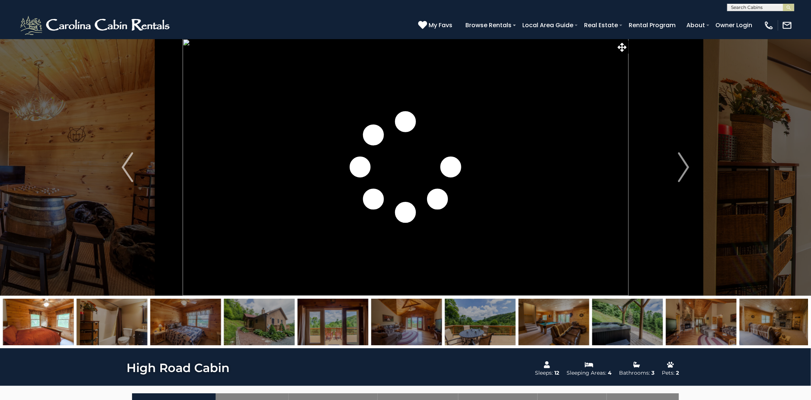
click at [283, 324] on img at bounding box center [259, 321] width 71 height 46
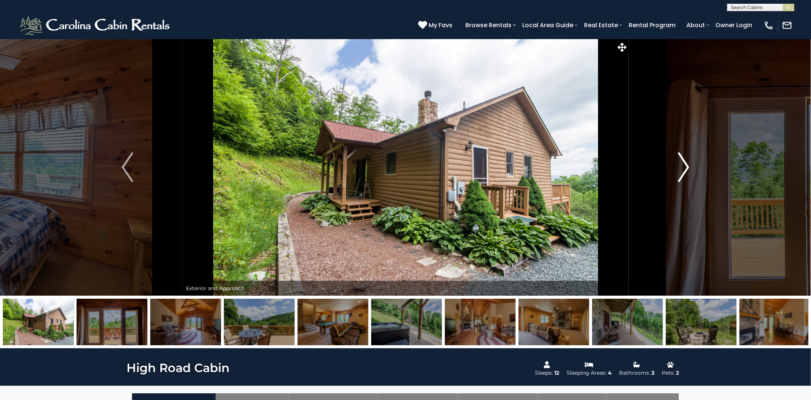
click at [682, 172] on img "Next" at bounding box center [683, 167] width 11 height 30
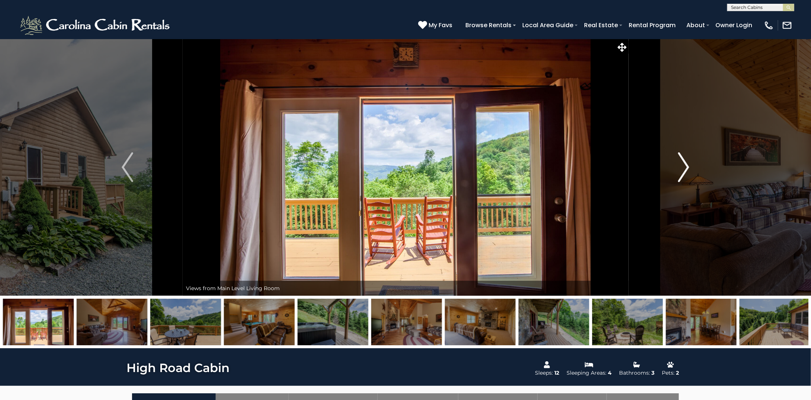
click at [682, 172] on img "Next" at bounding box center [683, 167] width 11 height 30
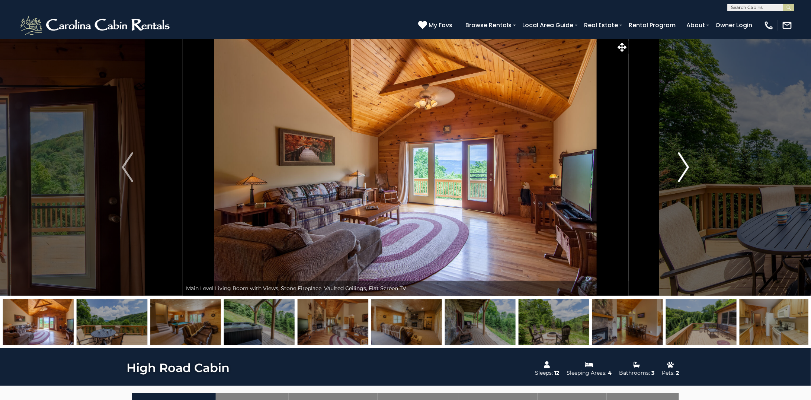
click at [682, 172] on img "Next" at bounding box center [683, 167] width 11 height 30
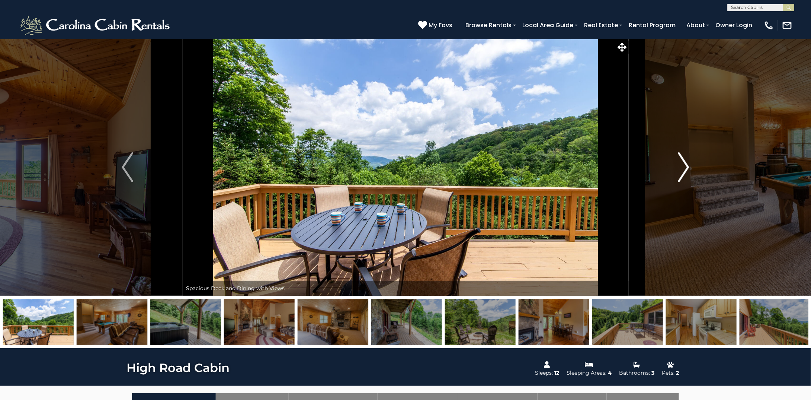
click at [682, 172] on img "Next" at bounding box center [683, 167] width 11 height 30
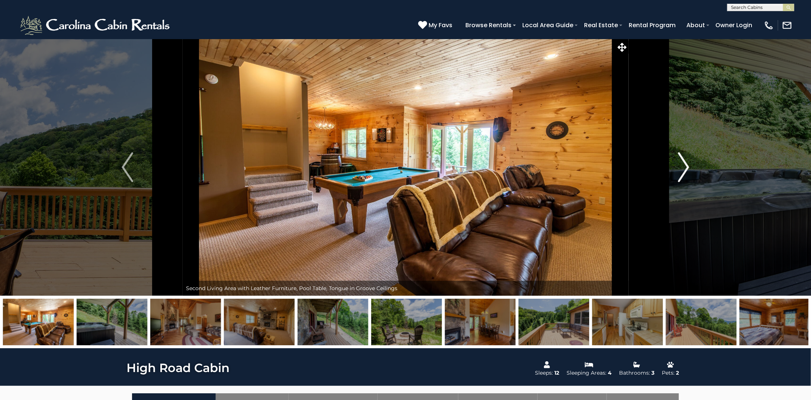
click at [682, 172] on img "Next" at bounding box center [683, 167] width 11 height 30
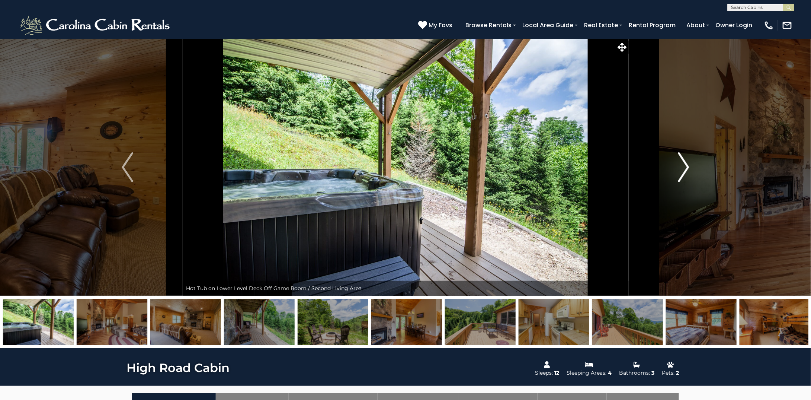
click at [682, 172] on img "Next" at bounding box center [683, 167] width 11 height 30
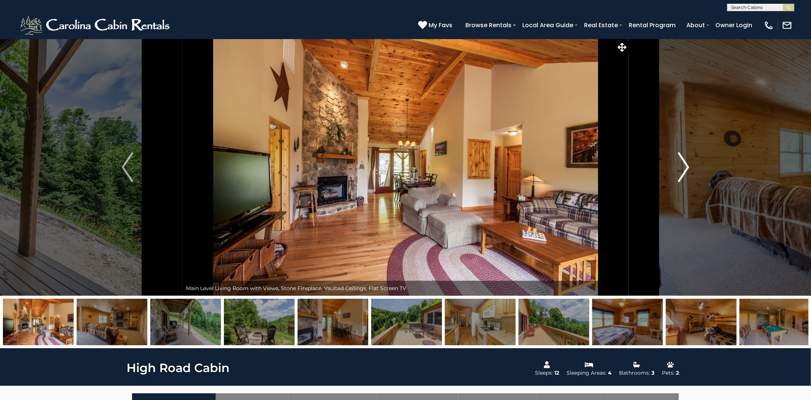
click at [682, 173] on img "Next" at bounding box center [683, 167] width 11 height 30
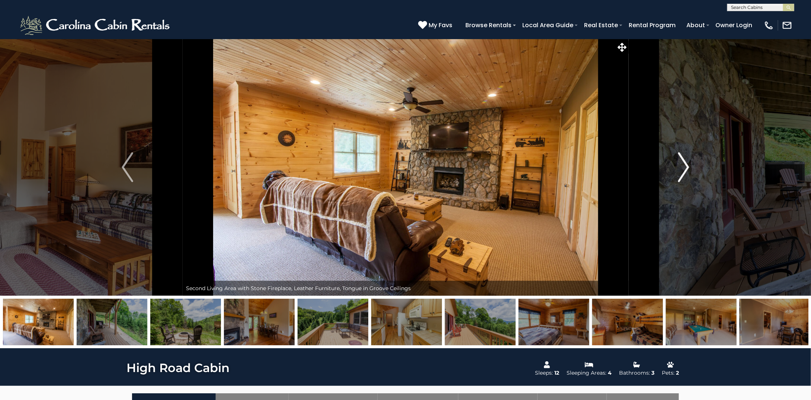
click at [682, 173] on img "Next" at bounding box center [683, 167] width 11 height 30
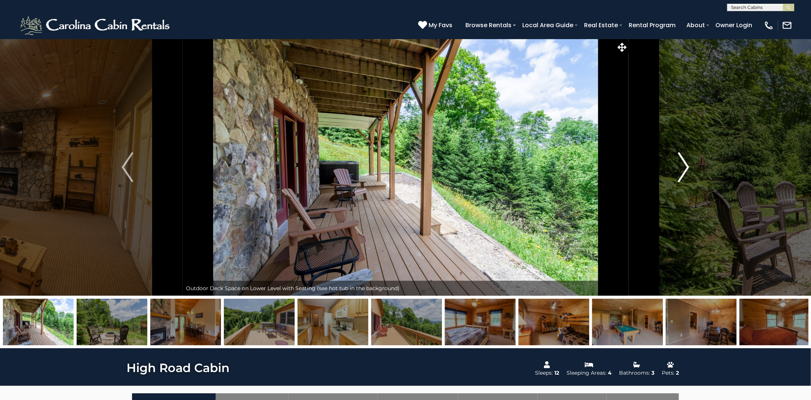
click at [682, 173] on img "Next" at bounding box center [683, 167] width 11 height 30
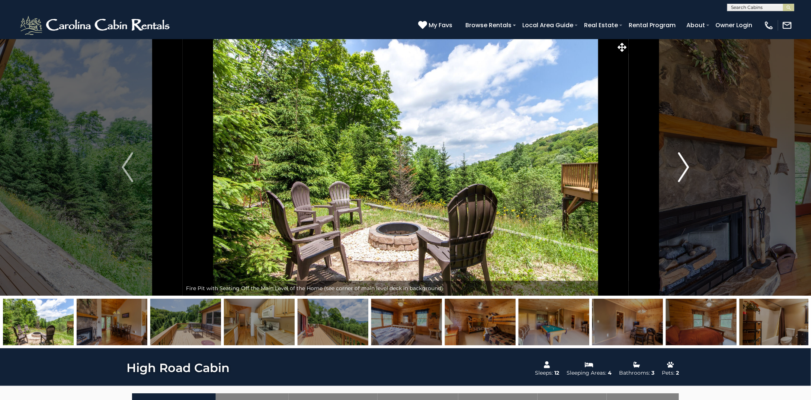
click at [682, 173] on img "Next" at bounding box center [683, 167] width 11 height 30
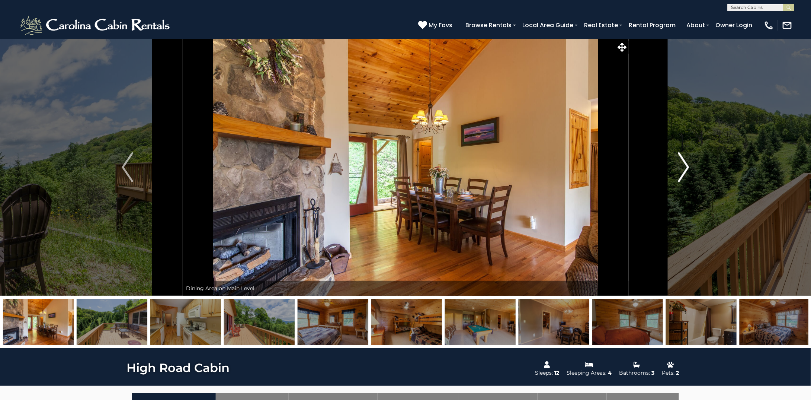
click at [682, 173] on img "Next" at bounding box center [683, 167] width 11 height 30
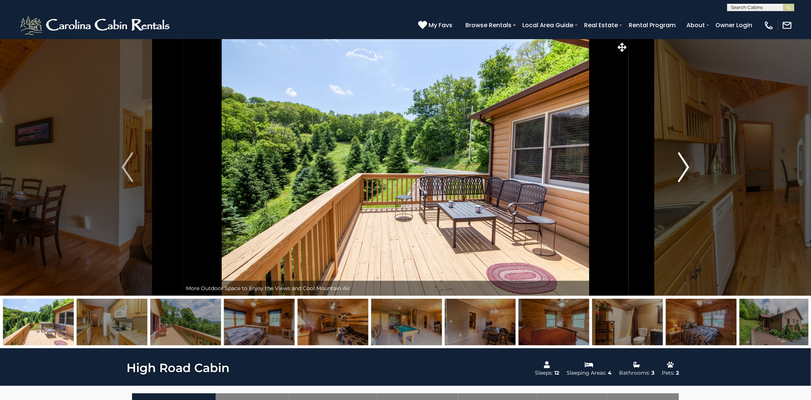
click at [682, 173] on img "Next" at bounding box center [683, 167] width 11 height 30
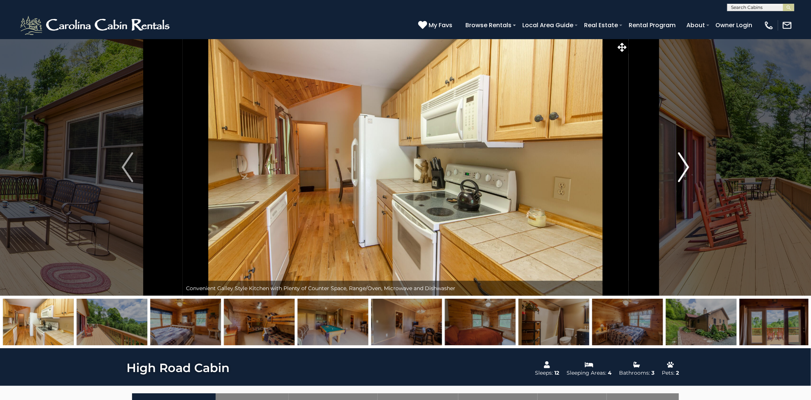
click at [682, 173] on img "Next" at bounding box center [683, 167] width 11 height 30
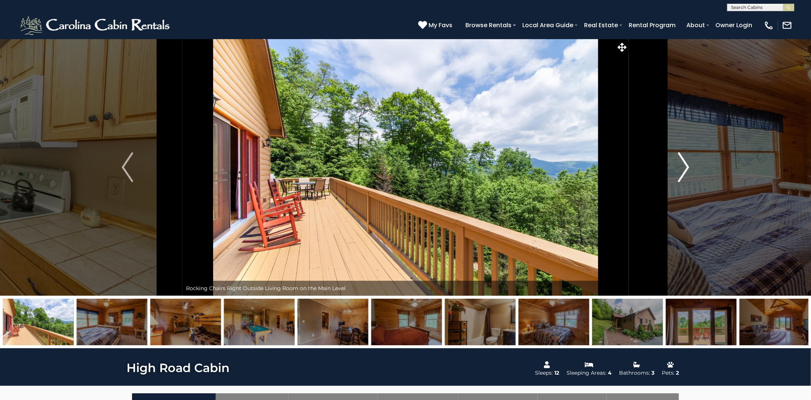
click at [682, 173] on img "Next" at bounding box center [683, 167] width 11 height 30
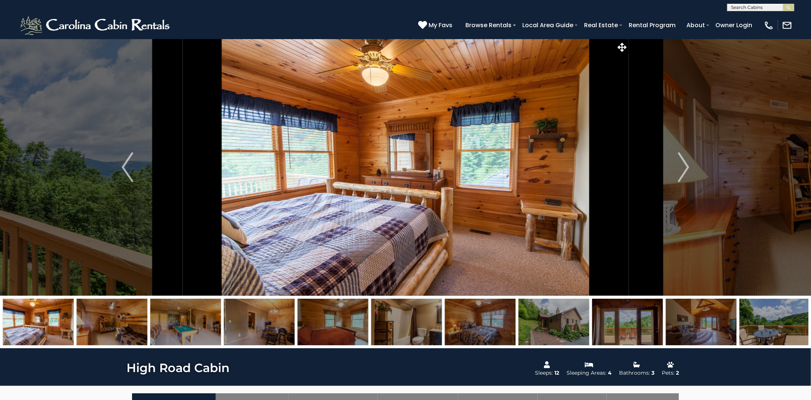
click at [471, 315] on img at bounding box center [480, 321] width 71 height 46
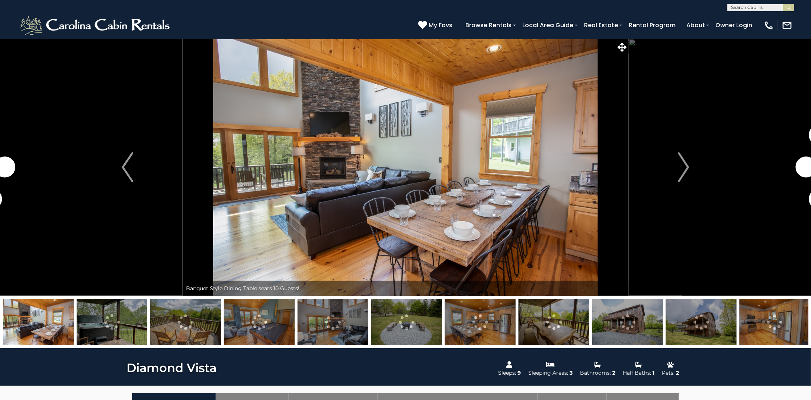
click at [187, 323] on img at bounding box center [185, 321] width 71 height 46
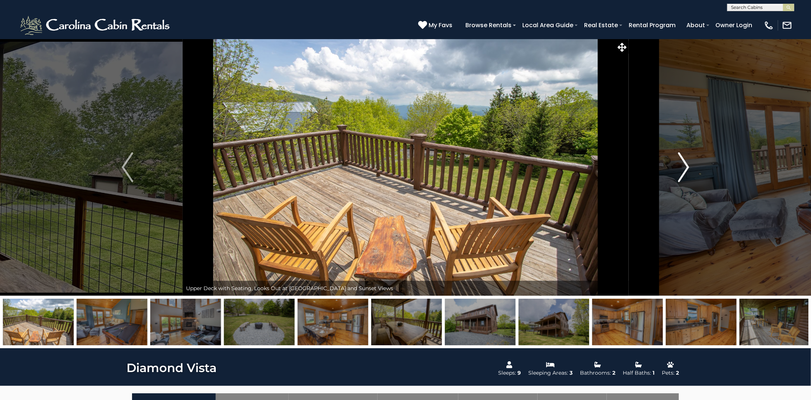
click at [684, 168] on img "Next" at bounding box center [683, 167] width 11 height 30
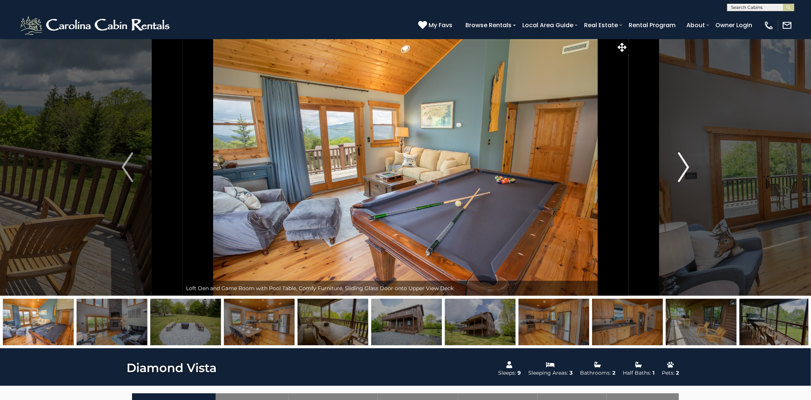
click at [684, 168] on img "Next" at bounding box center [683, 167] width 11 height 30
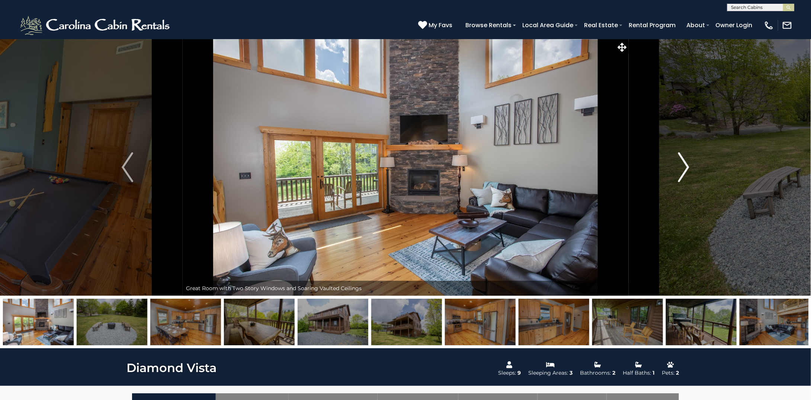
click at [684, 168] on img "Next" at bounding box center [683, 167] width 11 height 30
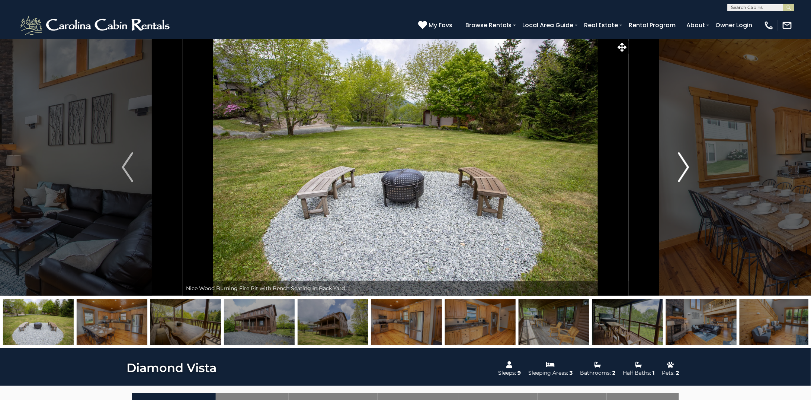
click at [684, 168] on img "Next" at bounding box center [683, 167] width 11 height 30
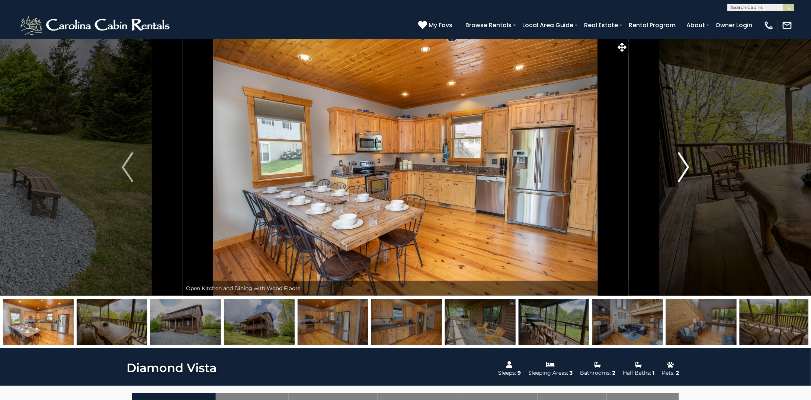
click at [684, 168] on img "Next" at bounding box center [683, 167] width 11 height 30
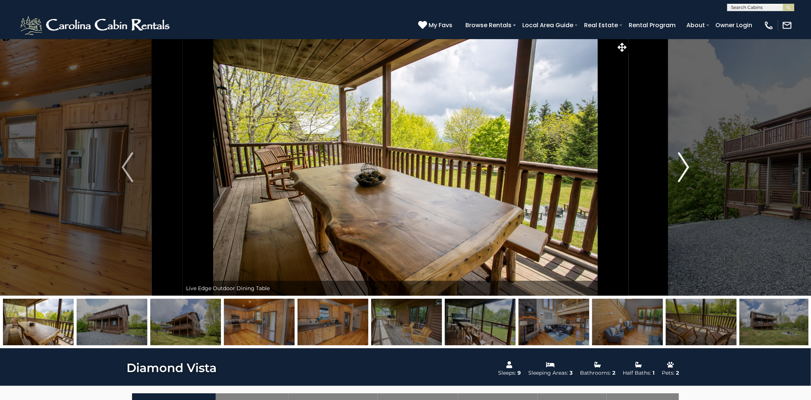
click at [684, 168] on img "Next" at bounding box center [683, 167] width 11 height 30
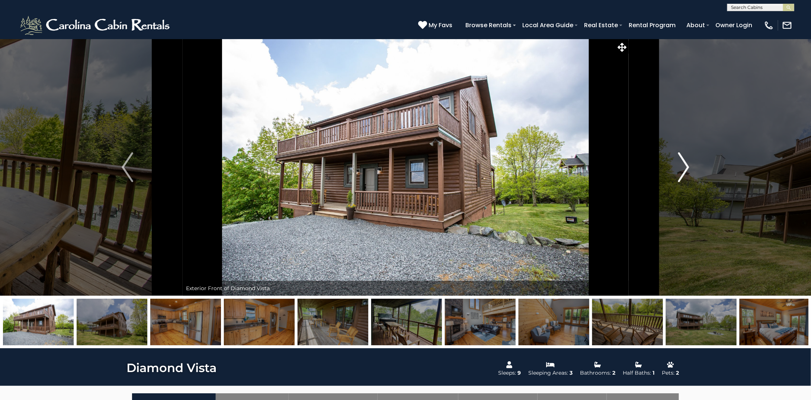
click at [684, 168] on img "Next" at bounding box center [683, 167] width 11 height 30
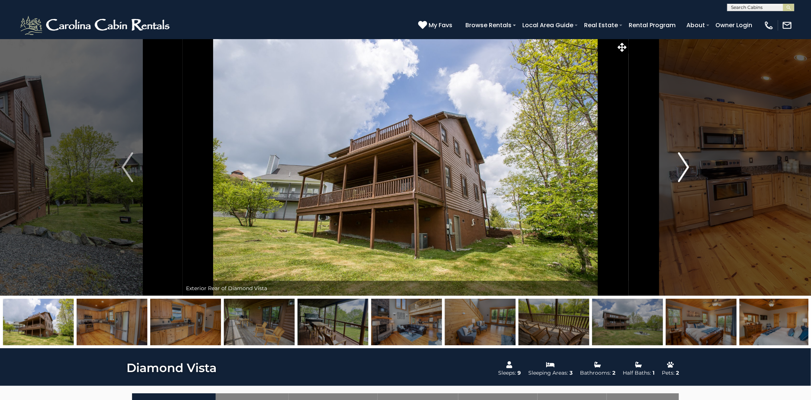
click at [684, 168] on img "Next" at bounding box center [683, 167] width 11 height 30
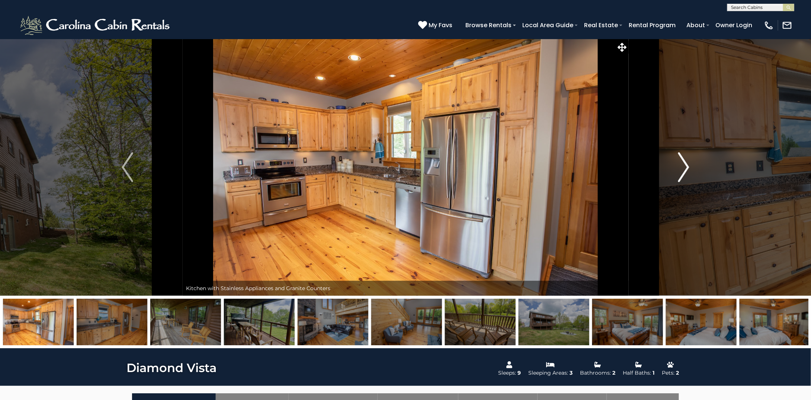
click at [684, 168] on img "Next" at bounding box center [683, 167] width 11 height 30
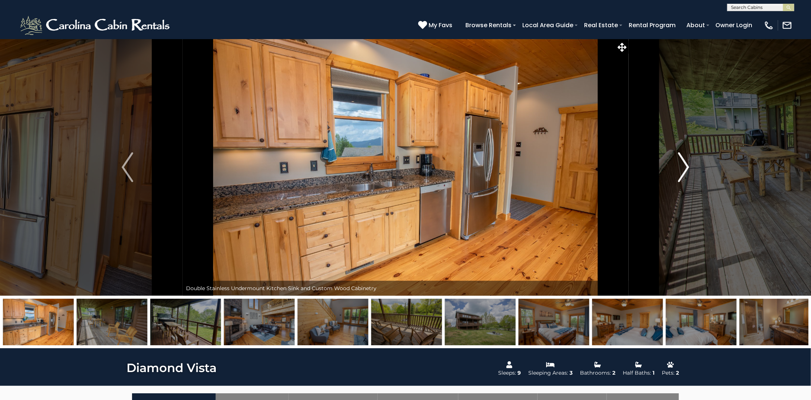
click at [684, 168] on img "Next" at bounding box center [683, 167] width 11 height 30
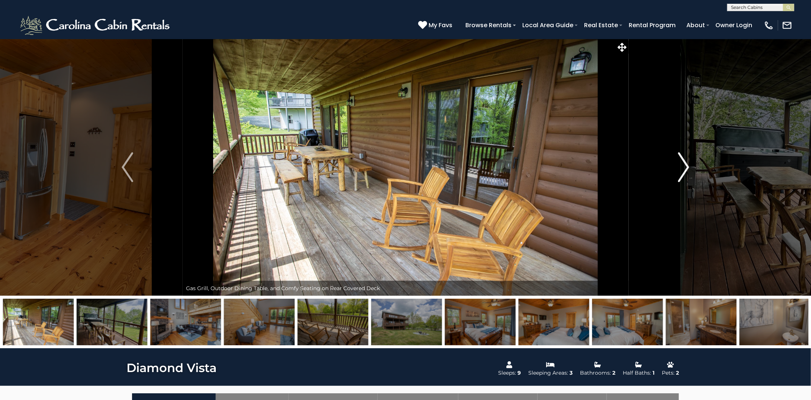
click at [684, 168] on img "Next" at bounding box center [683, 167] width 11 height 30
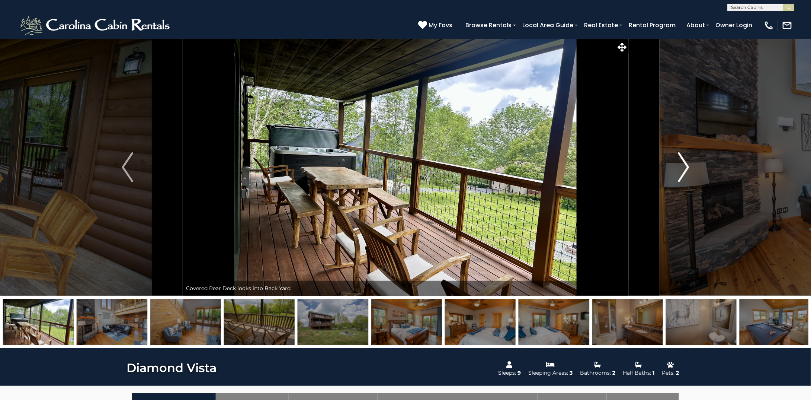
click at [684, 168] on img "Next" at bounding box center [683, 167] width 11 height 30
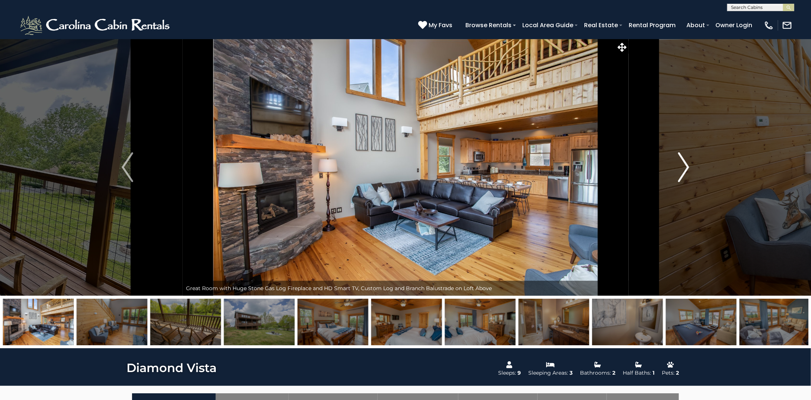
click at [684, 168] on img "Next" at bounding box center [683, 167] width 11 height 30
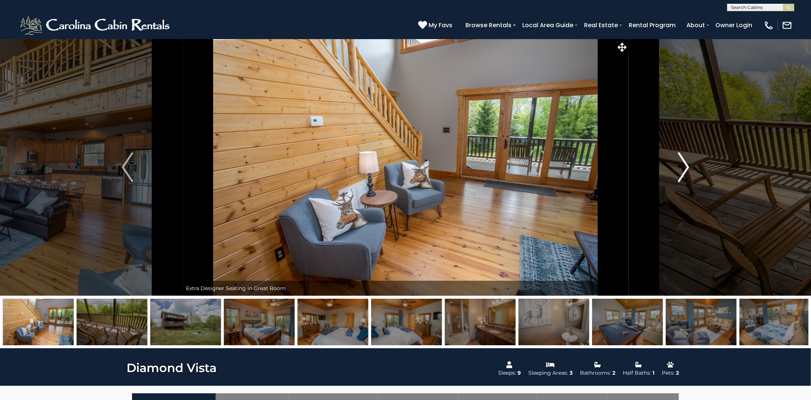
click at [684, 168] on img "Next" at bounding box center [683, 167] width 11 height 30
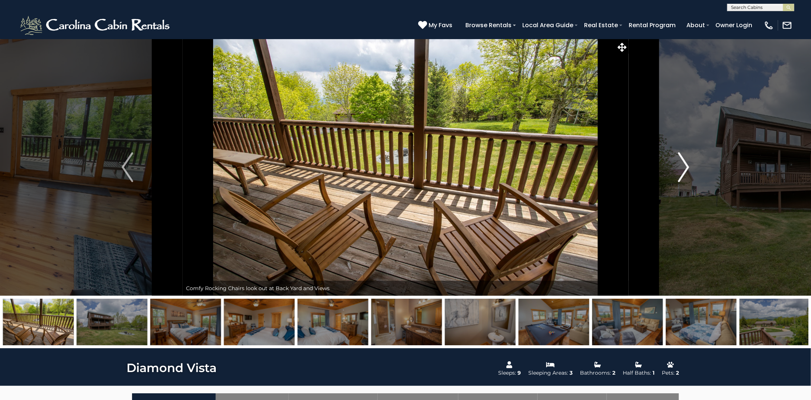
click at [684, 168] on img "Next" at bounding box center [683, 167] width 11 height 30
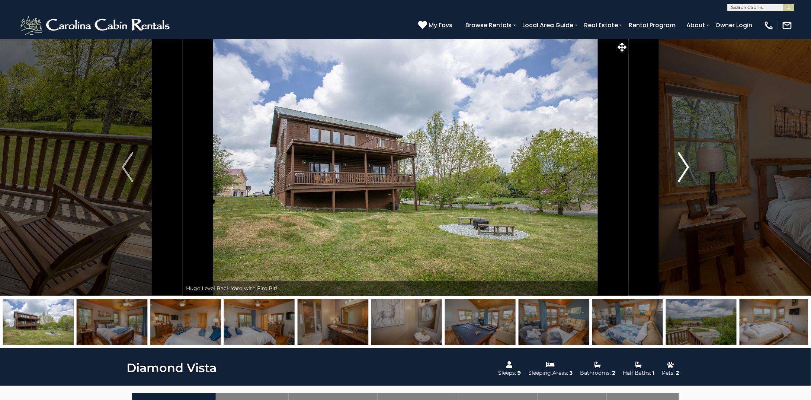
click at [684, 168] on img "Next" at bounding box center [683, 167] width 11 height 30
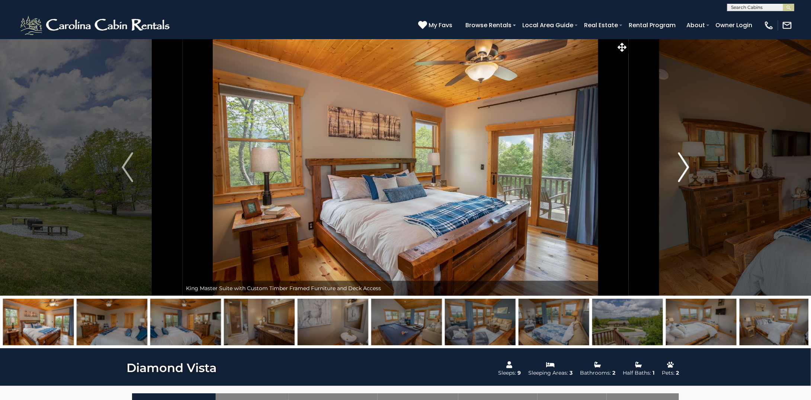
click at [684, 168] on img "Next" at bounding box center [683, 167] width 11 height 30
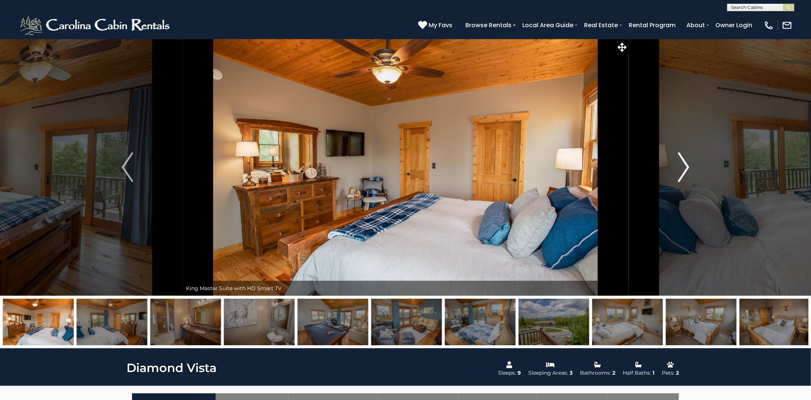
click at [684, 168] on img "Next" at bounding box center [683, 167] width 11 height 30
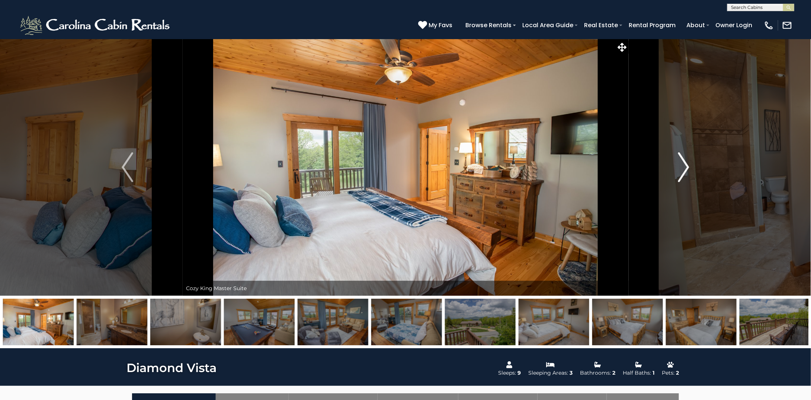
click at [684, 168] on img "Next" at bounding box center [683, 167] width 11 height 30
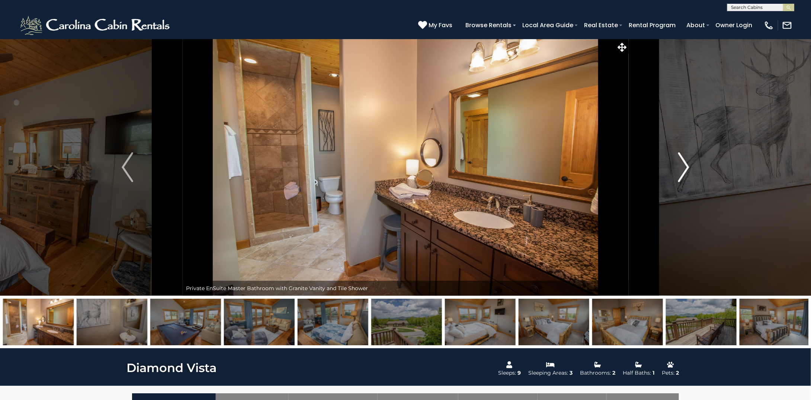
click at [684, 168] on img "Next" at bounding box center [683, 167] width 11 height 30
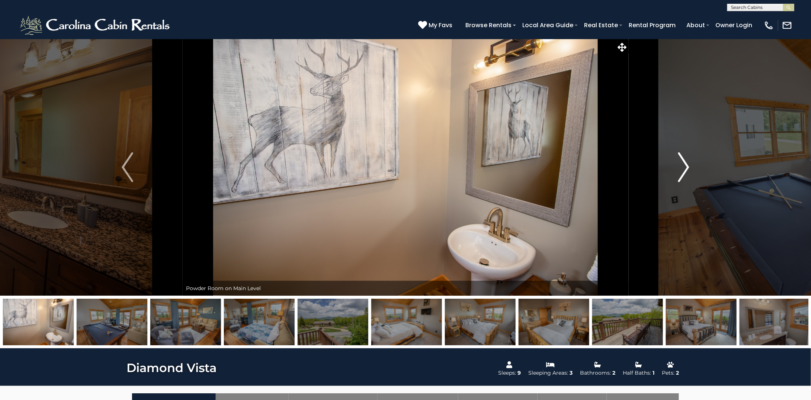
click at [684, 168] on img "Next" at bounding box center [683, 167] width 11 height 30
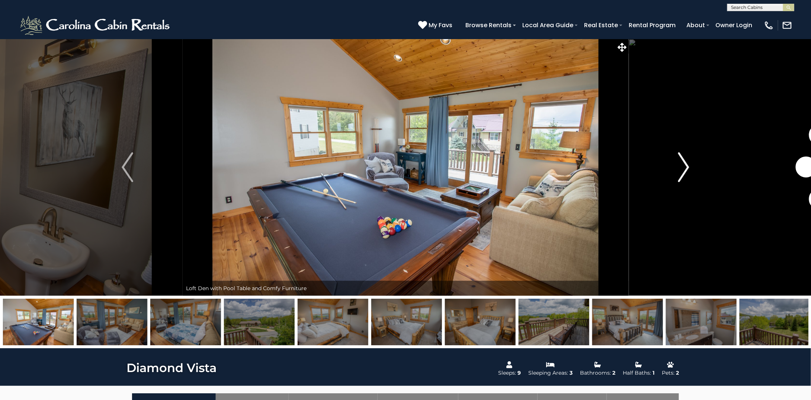
click at [684, 168] on img "Next" at bounding box center [683, 167] width 11 height 30
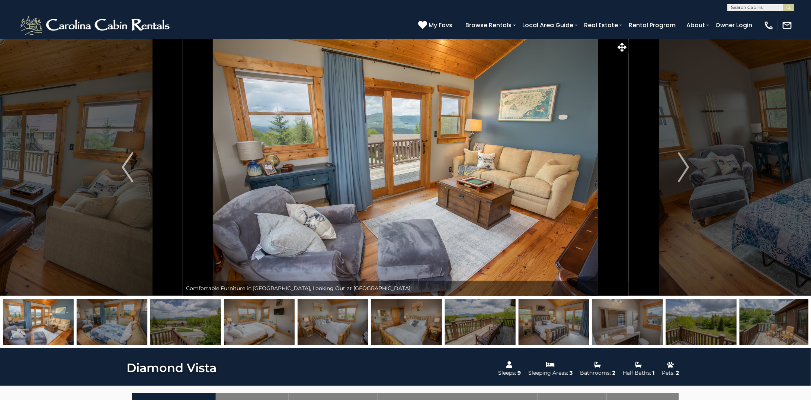
click at [359, 150] on img at bounding box center [406, 167] width 446 height 257
